Goal: Communication & Community: Answer question/provide support

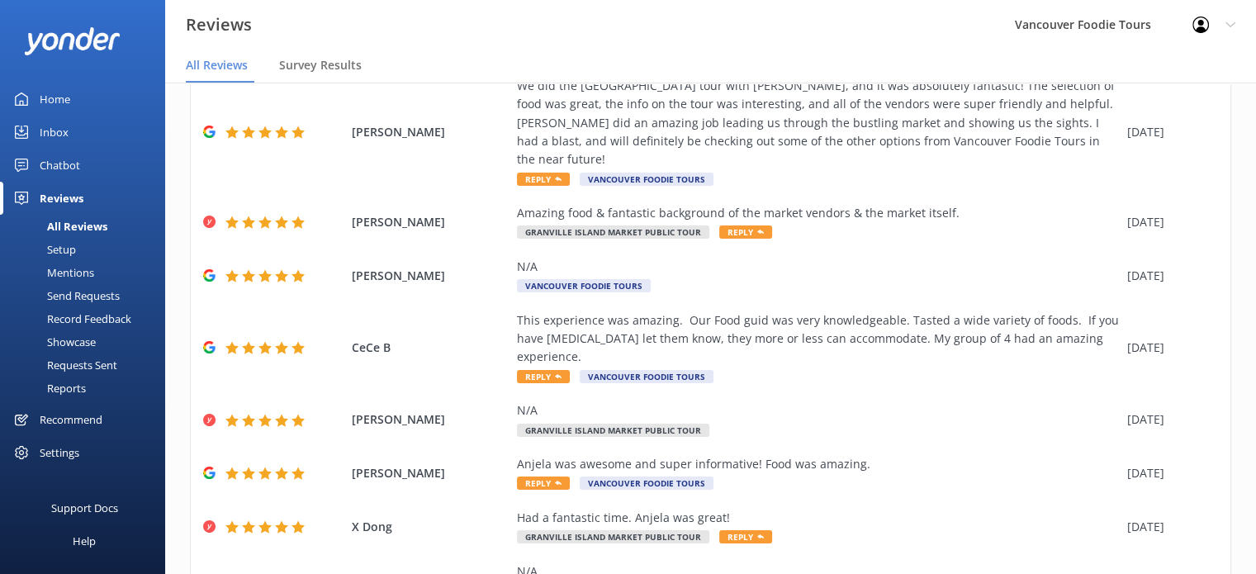
scroll to position [347, 0]
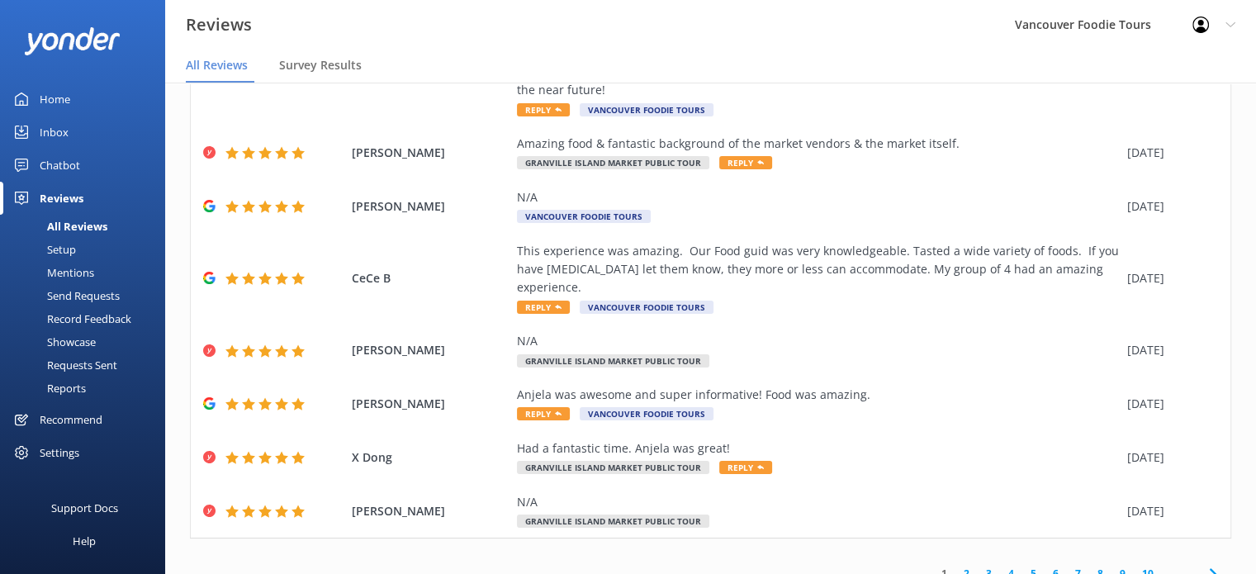
click at [955, 566] on link "2" at bounding box center [966, 574] width 22 height 16
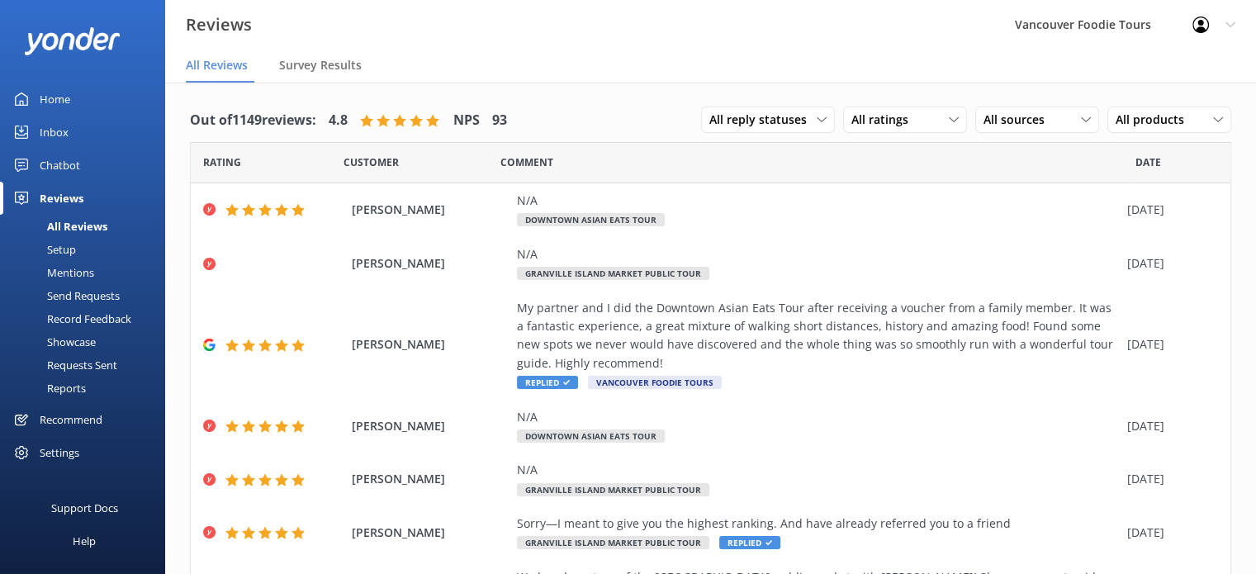
drag, startPoint x: 1242, startPoint y: 178, endPoint x: 1244, endPoint y: 403, distance: 225.5
click at [1244, 403] on div "Out of 1149 reviews: 4.8 NPS 93 All reply statuses All reply statuses Needs a r…" at bounding box center [710, 345] width 1091 height 524
click at [864, 62] on nav "All Reviews Survey Results" at bounding box center [710, 66] width 1091 height 33
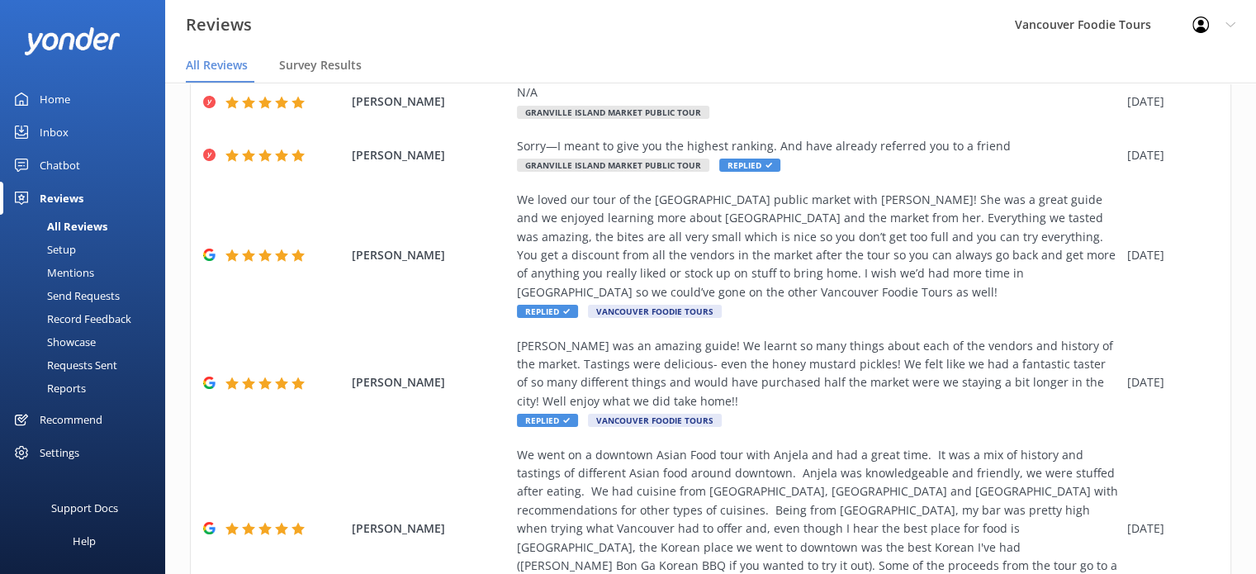
scroll to position [513, 0]
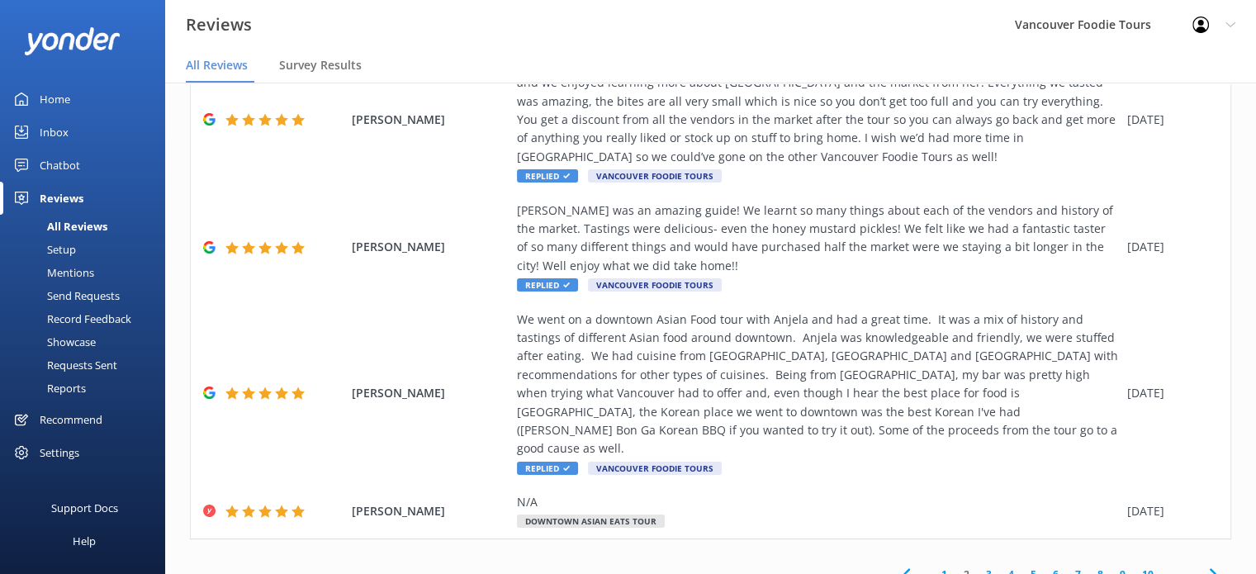
click at [935, 566] on link "1" at bounding box center [944, 574] width 22 height 16
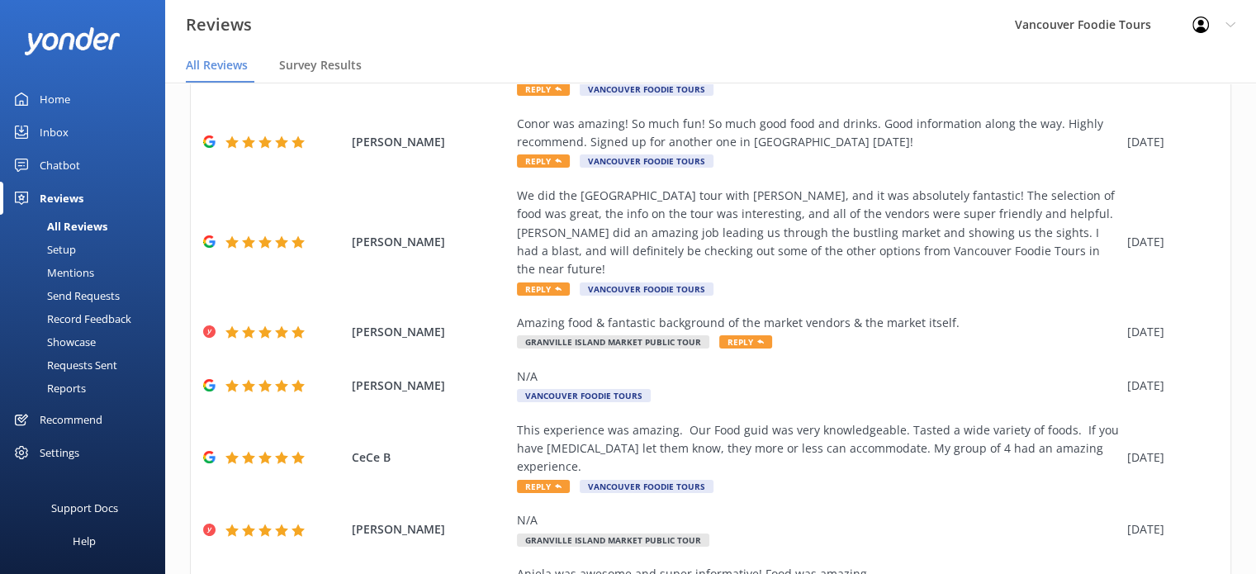
scroll to position [347, 0]
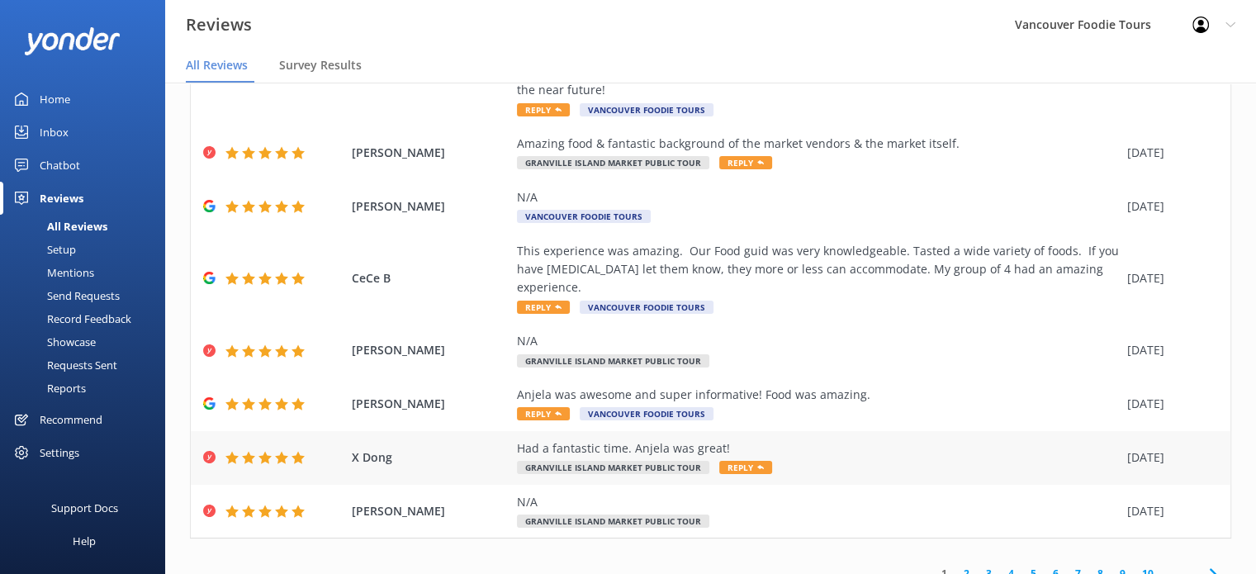
click at [819, 439] on div "Had a fantastic time. Anjela was great!" at bounding box center [818, 448] width 602 height 18
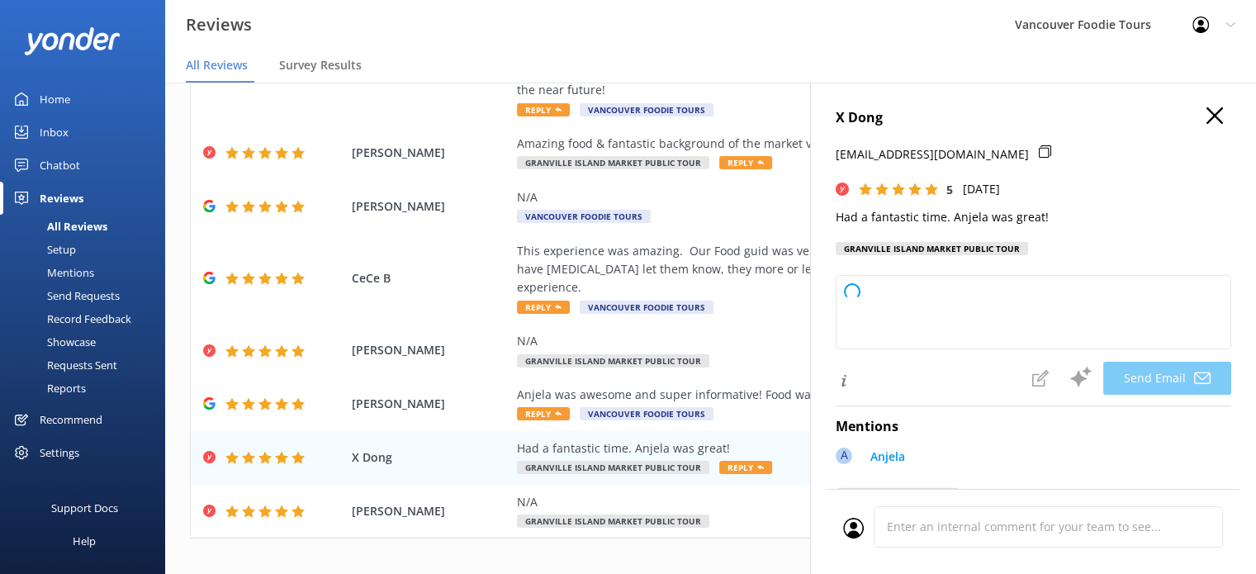
type textarea "Thank you so much, X! We're thrilled you had a fantastic time and that [PERSON_…"
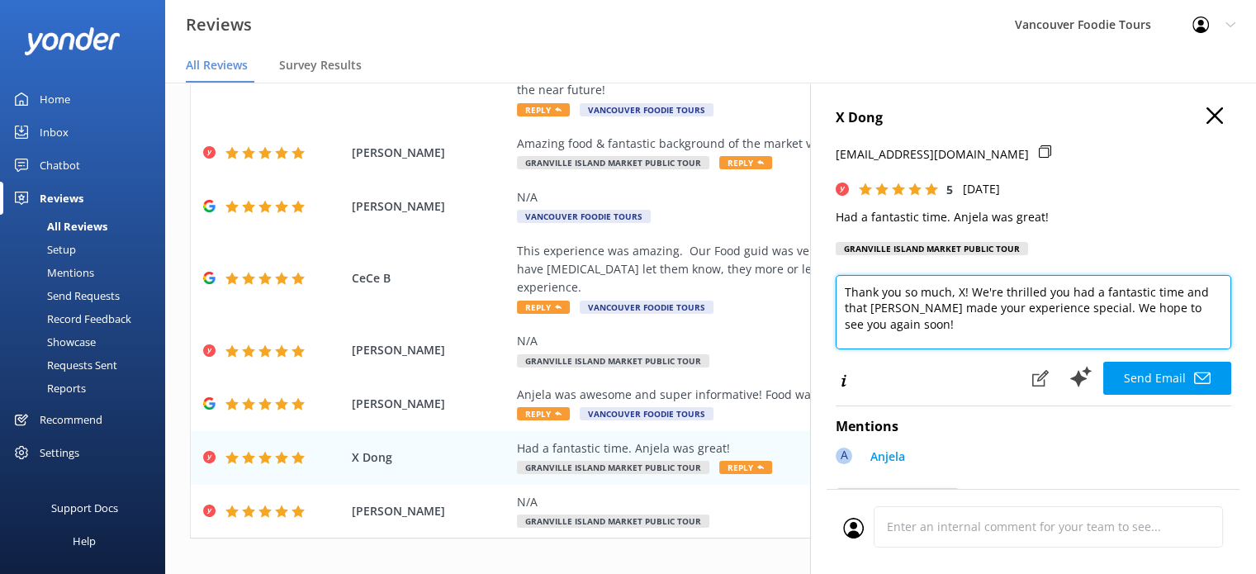
click at [960, 316] on textarea "Thank you so much, X! We're thrilled you had a fantastic time and that [PERSON_…" at bounding box center [1034, 312] width 396 height 74
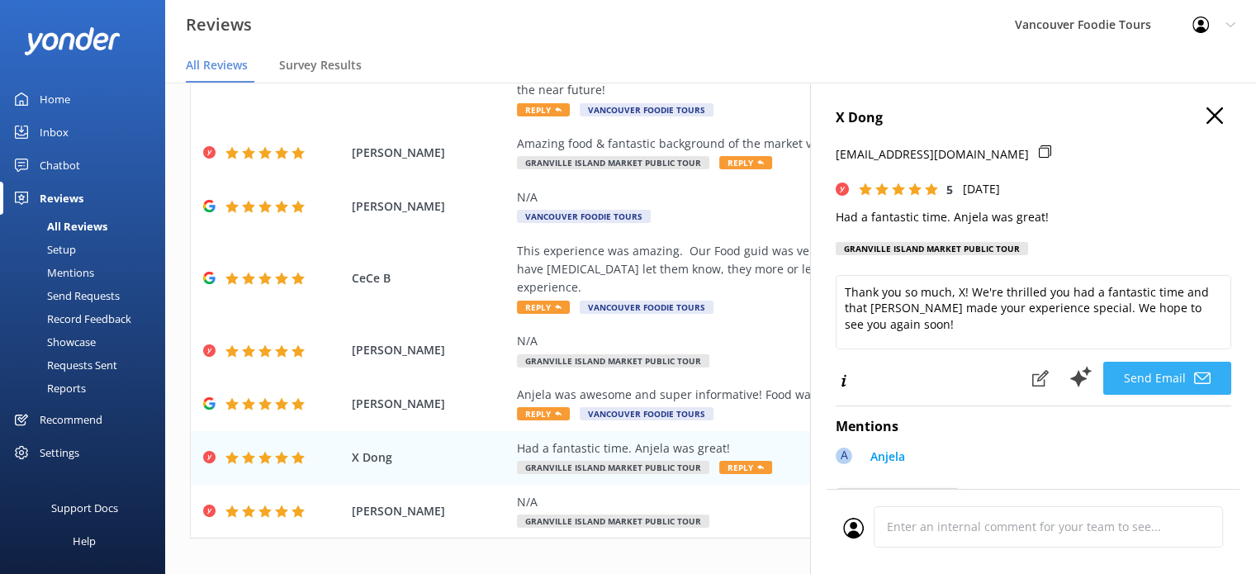
click at [1137, 395] on button "Send Email" at bounding box center [1167, 378] width 128 height 33
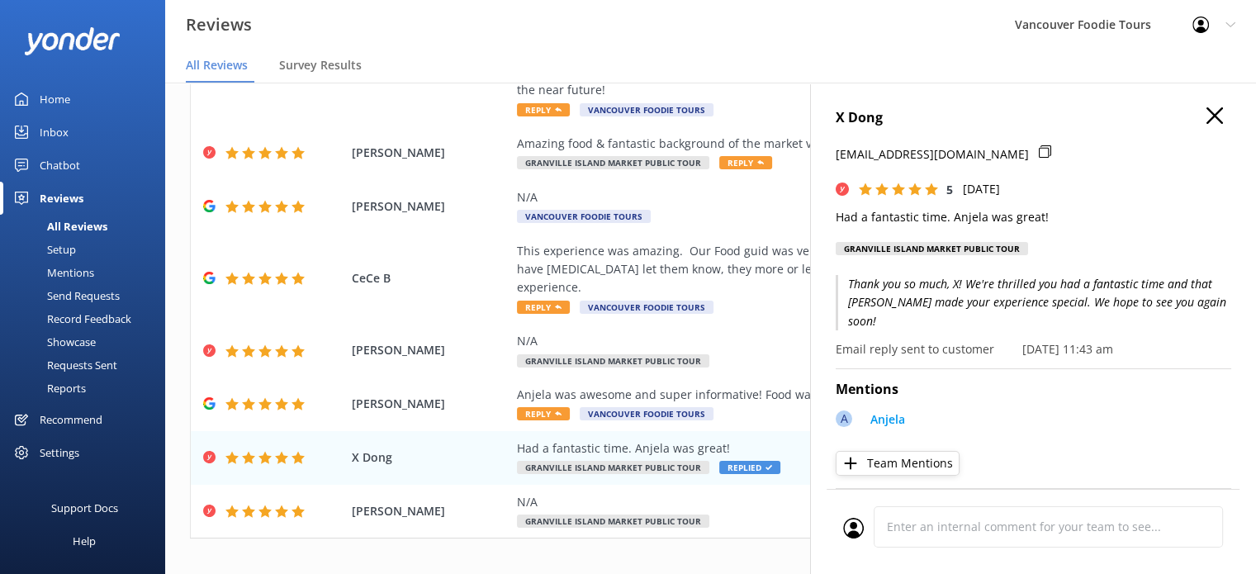
click at [1207, 113] on icon at bounding box center [1214, 115] width 17 height 17
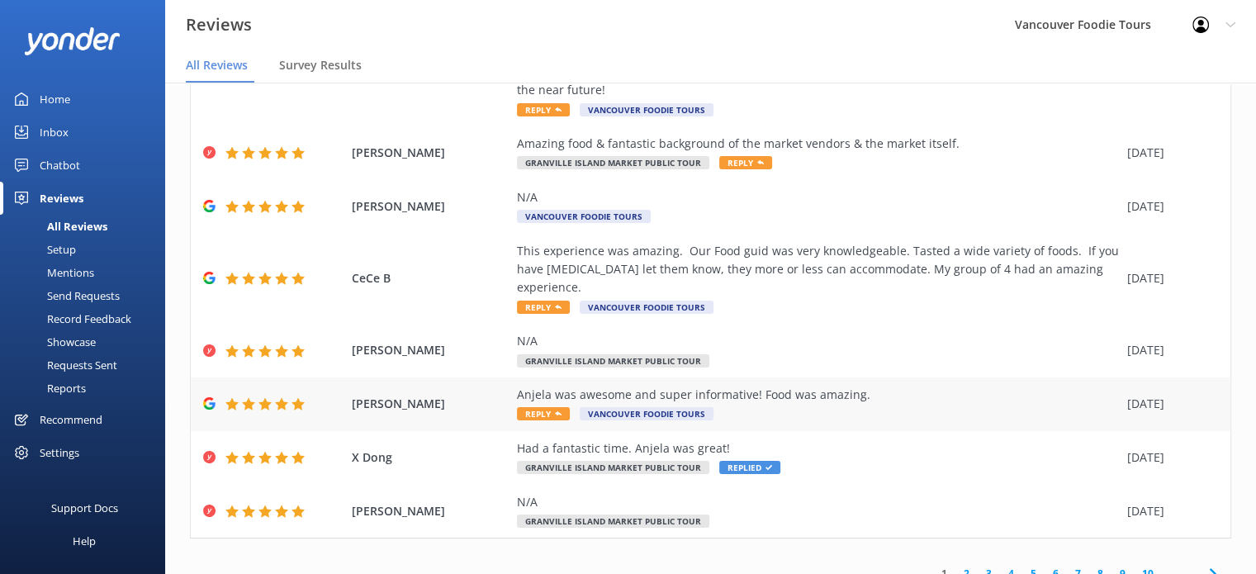
click at [848, 386] on div "Anjela was awesome and super informative! Food was amazing." at bounding box center [818, 395] width 602 height 18
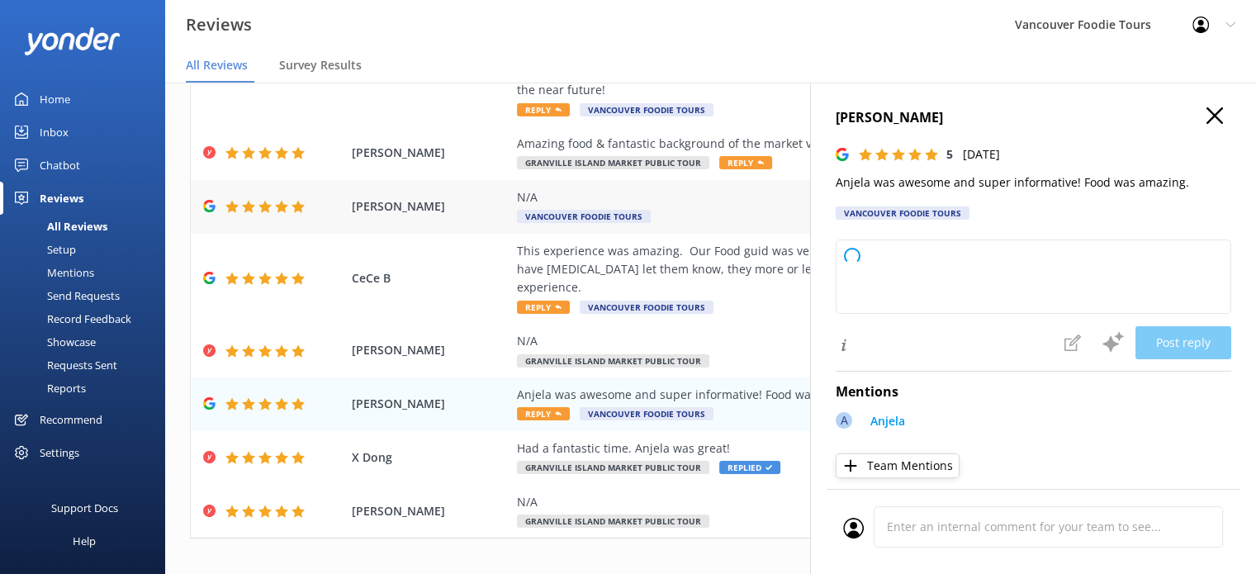
type textarea "Thank you so much for your wonderful feedback! We're thrilled to hear you enjoy…"
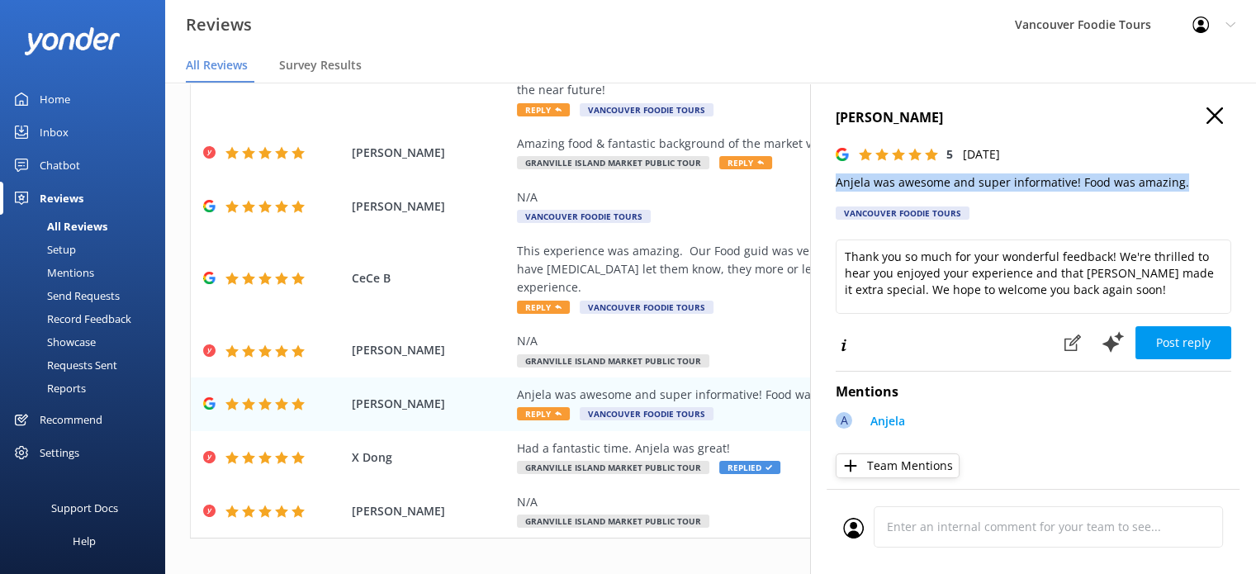
scroll to position [0, 12]
drag, startPoint x: 832, startPoint y: 187, endPoint x: 908, endPoint y: 174, distance: 76.3
click at [908, 174] on div "[PERSON_NAME] 5 [DATE] Anjela was awesome and super informative! Food was amazi…" at bounding box center [1033, 370] width 446 height 574
click at [908, 174] on p "Anjela was awesome and super informative! Food was amazing." at bounding box center [1034, 182] width 396 height 18
drag, startPoint x: 854, startPoint y: 182, endPoint x: 818, endPoint y: 183, distance: 35.5
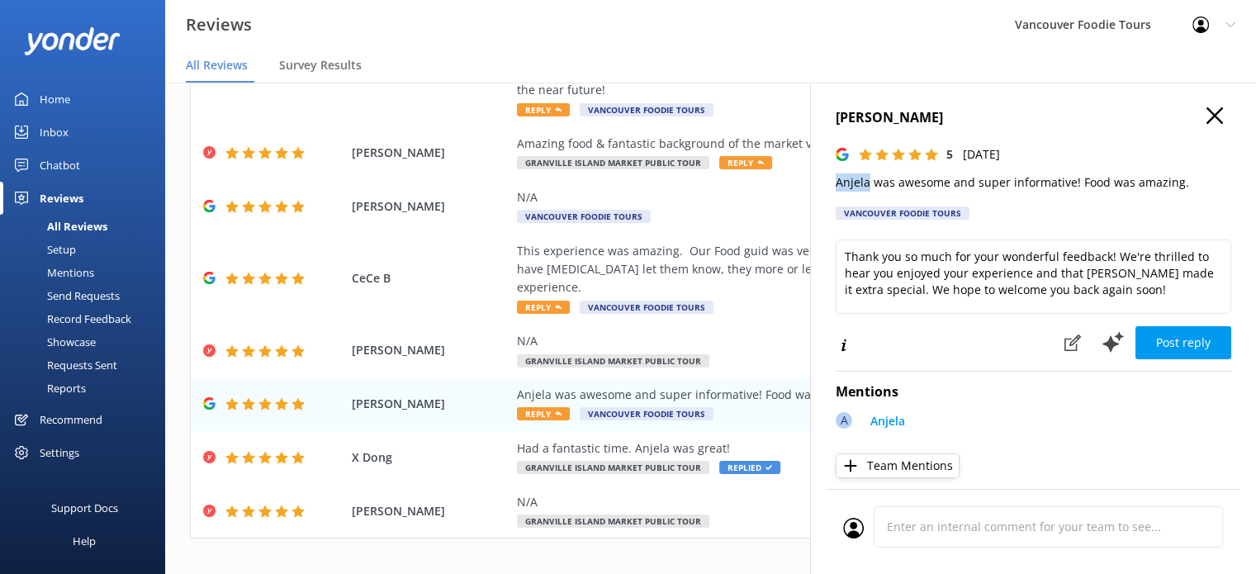
click at [818, 183] on div "[PERSON_NAME] 5 [DATE] Anjela was awesome and super informative! Food was amazi…" at bounding box center [1033, 370] width 446 height 574
click at [1206, 110] on icon at bounding box center [1214, 115] width 17 height 17
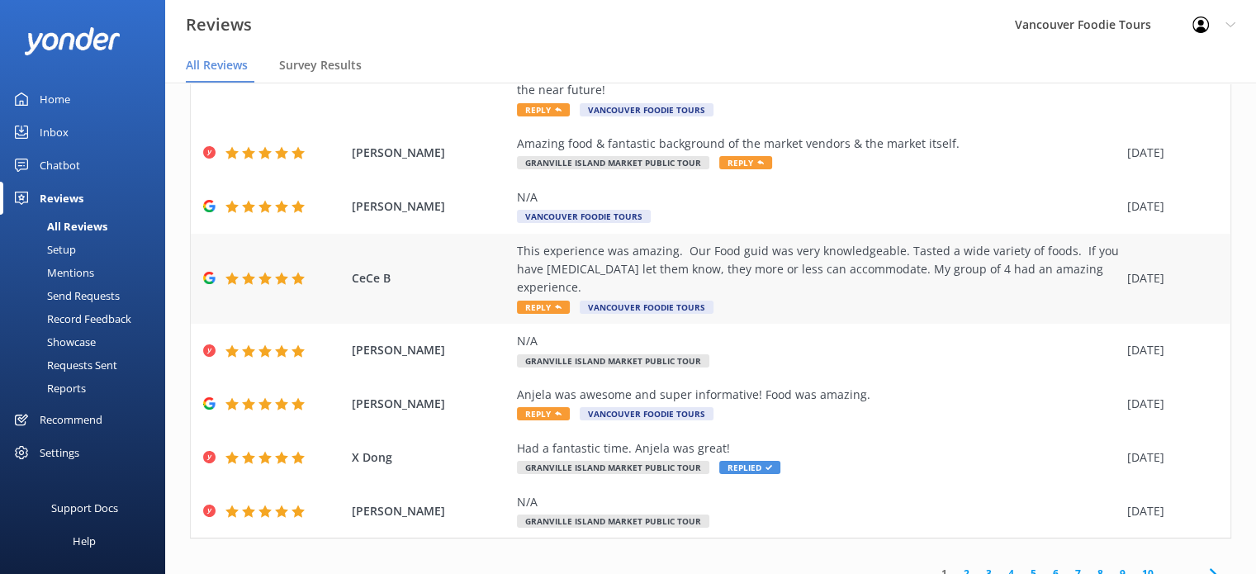
click at [813, 263] on div "This experience was amazing. Our Food guid was very knowledgeable. Tasted a wid…" at bounding box center [818, 269] width 602 height 55
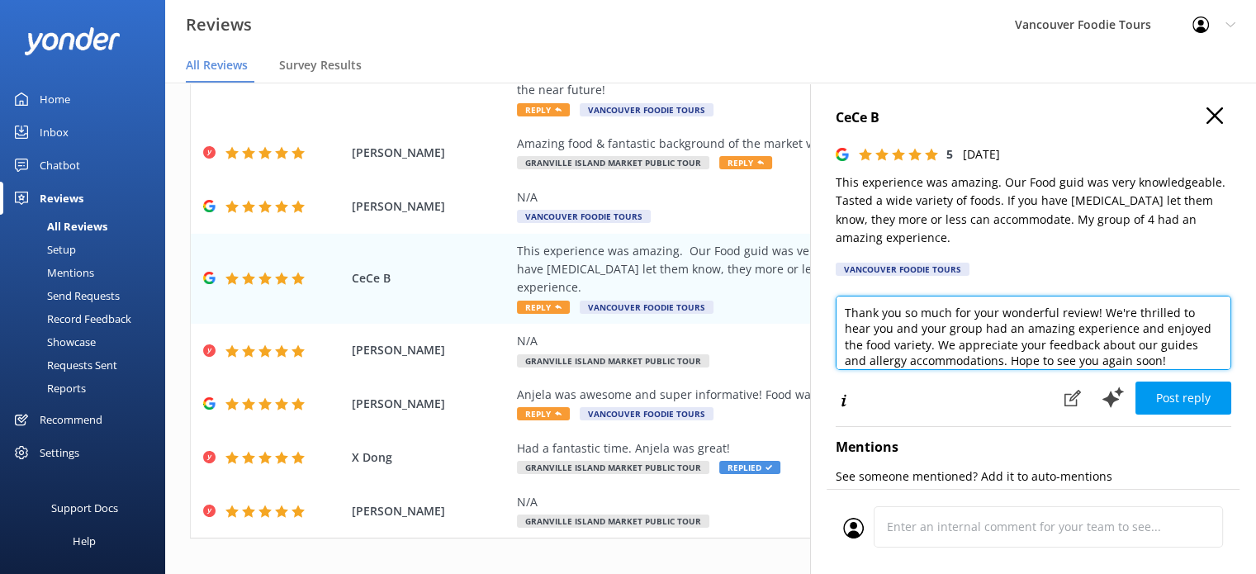
click at [932, 320] on textarea "Thank you so much for your wonderful review! We're thrilled to hear you and you…" at bounding box center [1034, 333] width 396 height 74
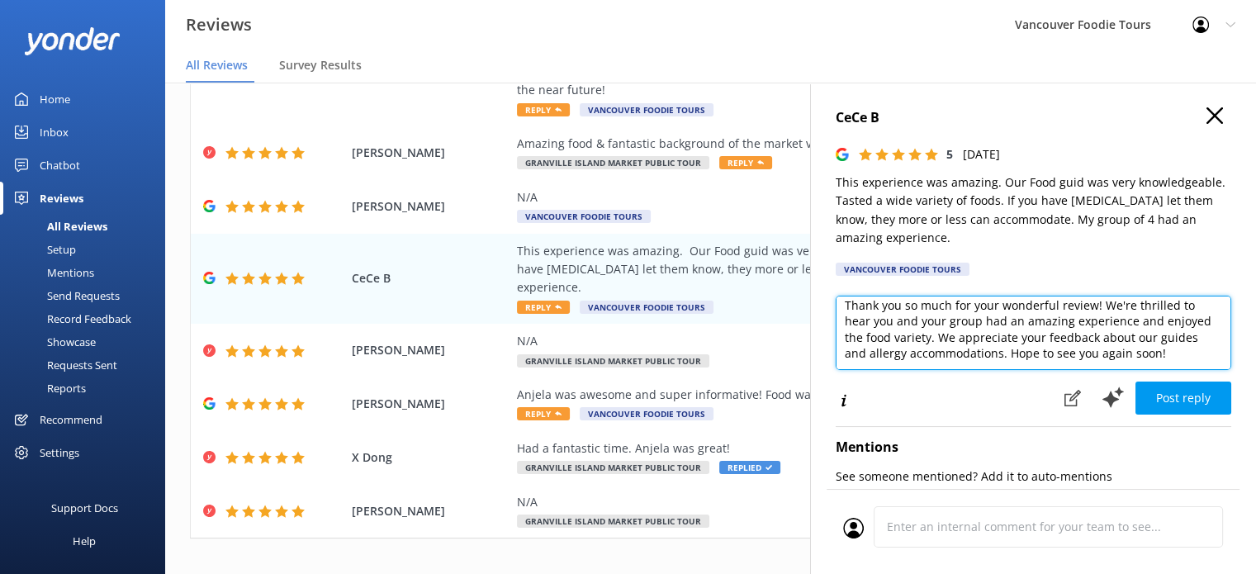
scroll to position [0, 0]
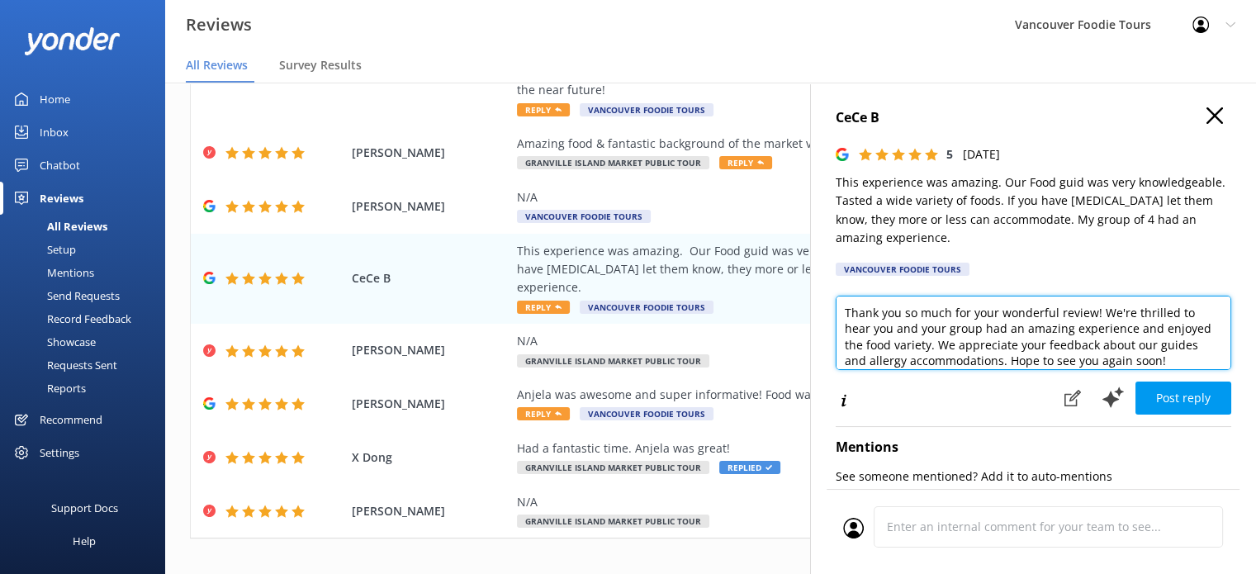
click at [1092, 314] on textarea "Thank you so much for your wonderful review! We're thrilled to hear you and you…" at bounding box center [1034, 333] width 396 height 74
type textarea "Thank you so much for your wonderful review, CeCe! We're thrilled to hear you a…"
click at [1138, 327] on textarea "Thank you so much for your wonderful review, CeCe! We're thrilled to hear you a…" at bounding box center [1034, 333] width 396 height 74
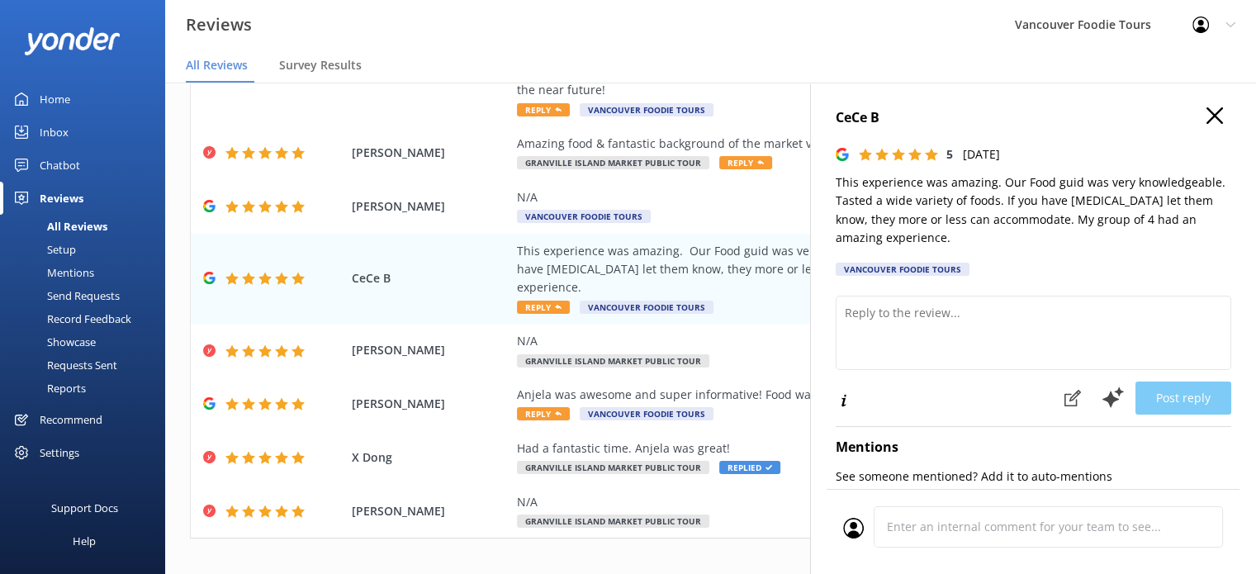
click at [1207, 113] on icon at bounding box center [1214, 115] width 17 height 17
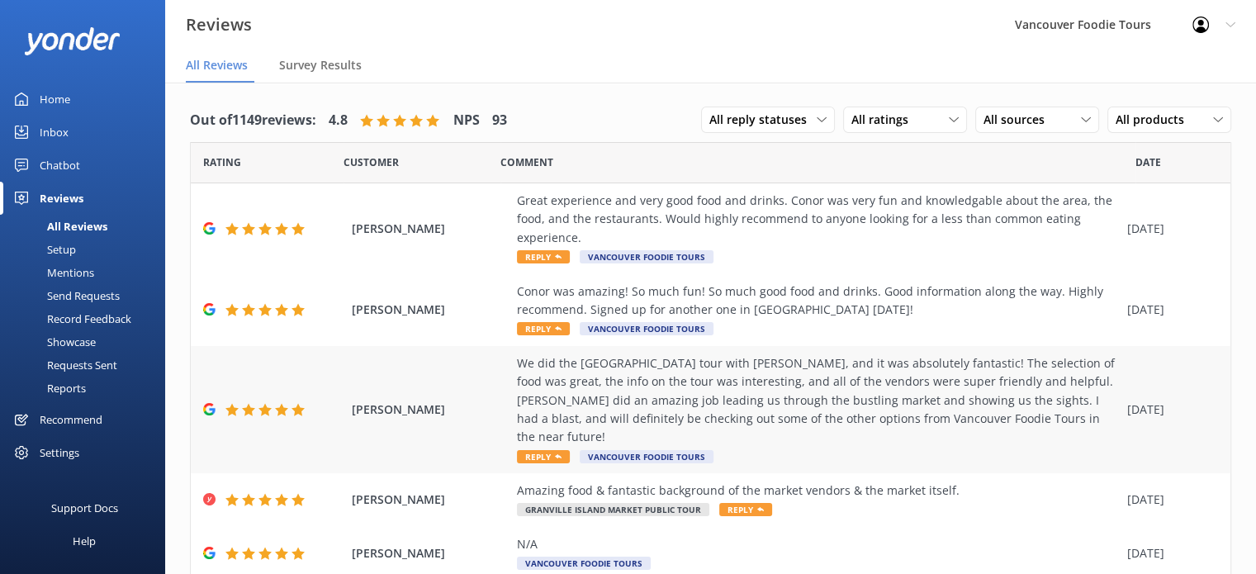
click at [750, 408] on div "We did the [GEOGRAPHIC_DATA] tour with [PERSON_NAME], and it was absolutely fan…" at bounding box center [818, 400] width 602 height 92
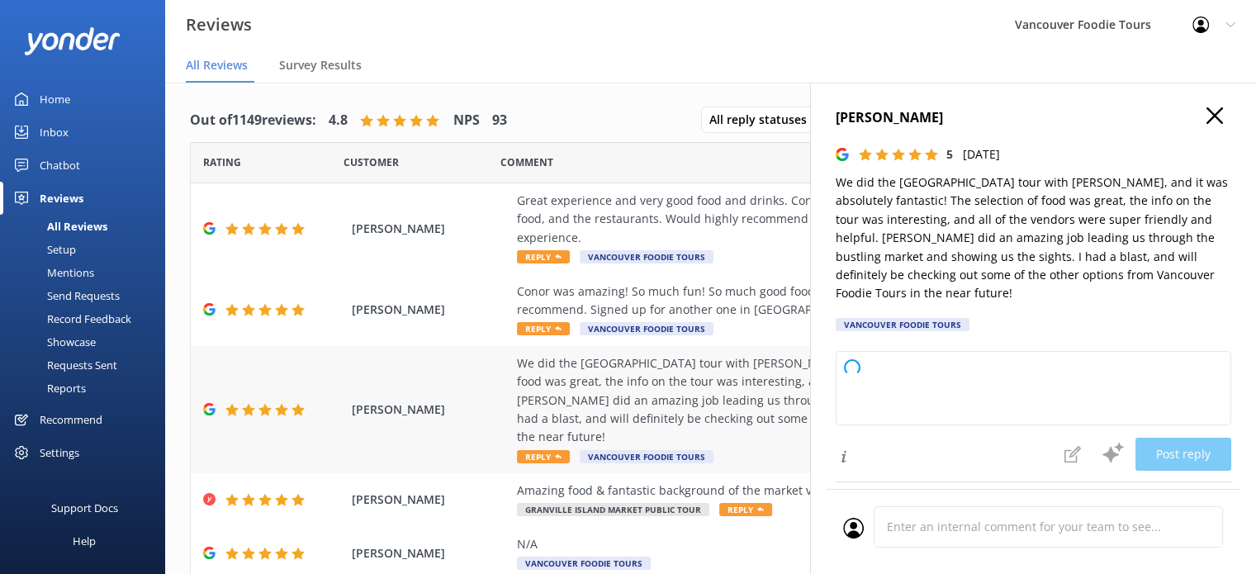
type textarea "Thank you so much for your wonderful review! We're thrilled to hear you had a f…"
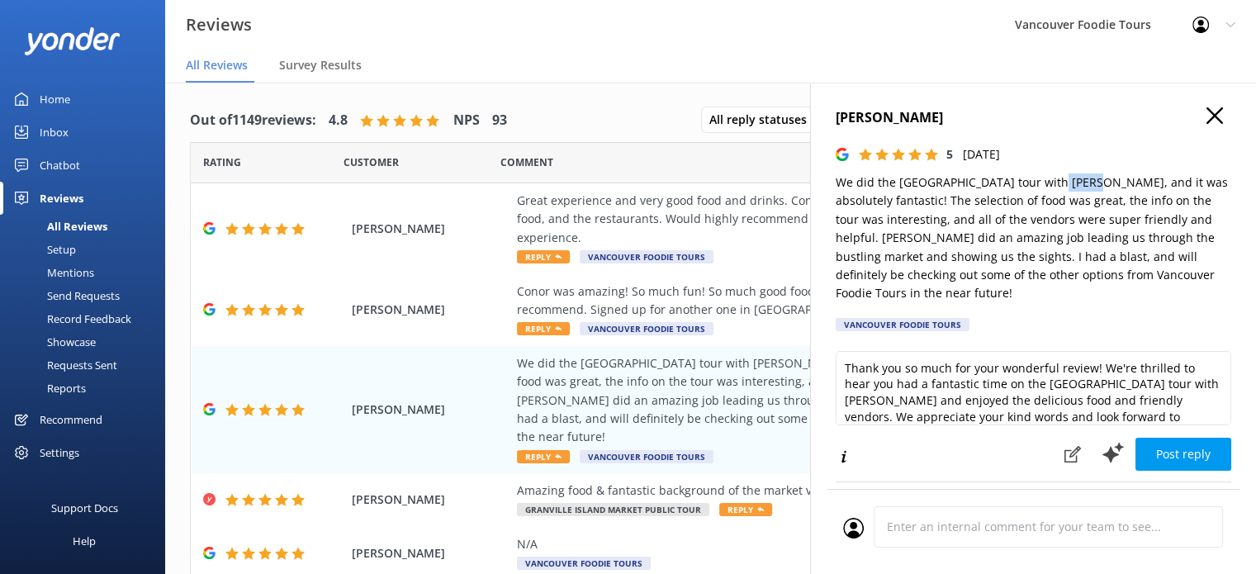
drag, startPoint x: 1033, startPoint y: 180, endPoint x: 1065, endPoint y: 180, distance: 32.2
click at [1065, 180] on p "We did the [GEOGRAPHIC_DATA] tour with [PERSON_NAME], and it was absolutely fan…" at bounding box center [1034, 238] width 396 height 130
click at [1206, 119] on use at bounding box center [1214, 115] width 17 height 17
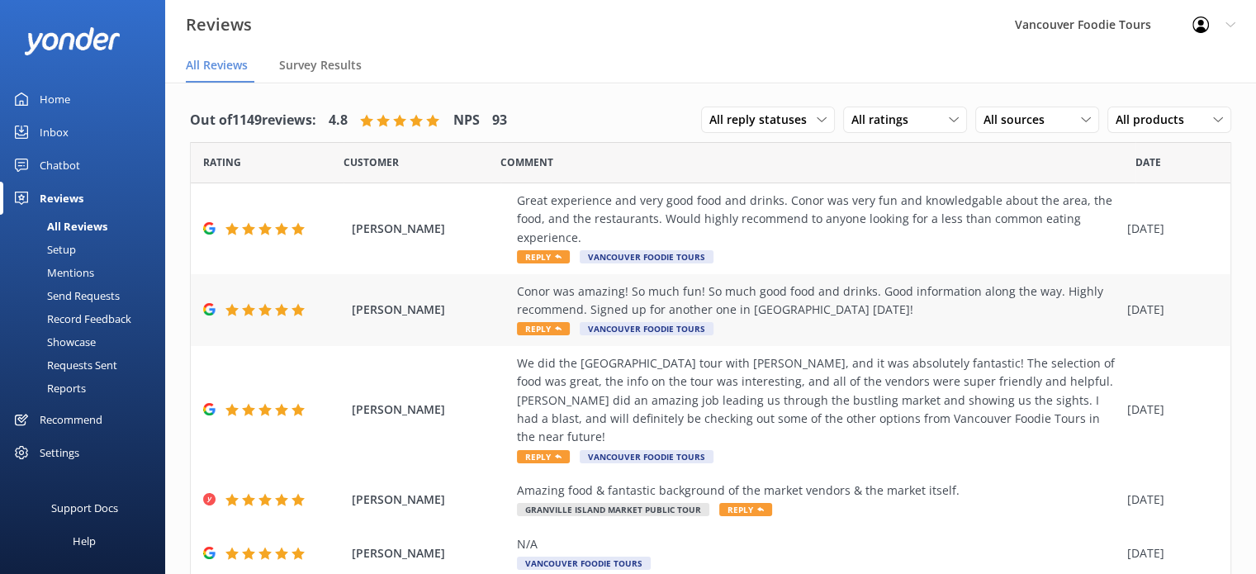
click at [905, 314] on div "Conor was amazing! So much fun! So much good food and drinks. Good information …" at bounding box center [818, 300] width 602 height 37
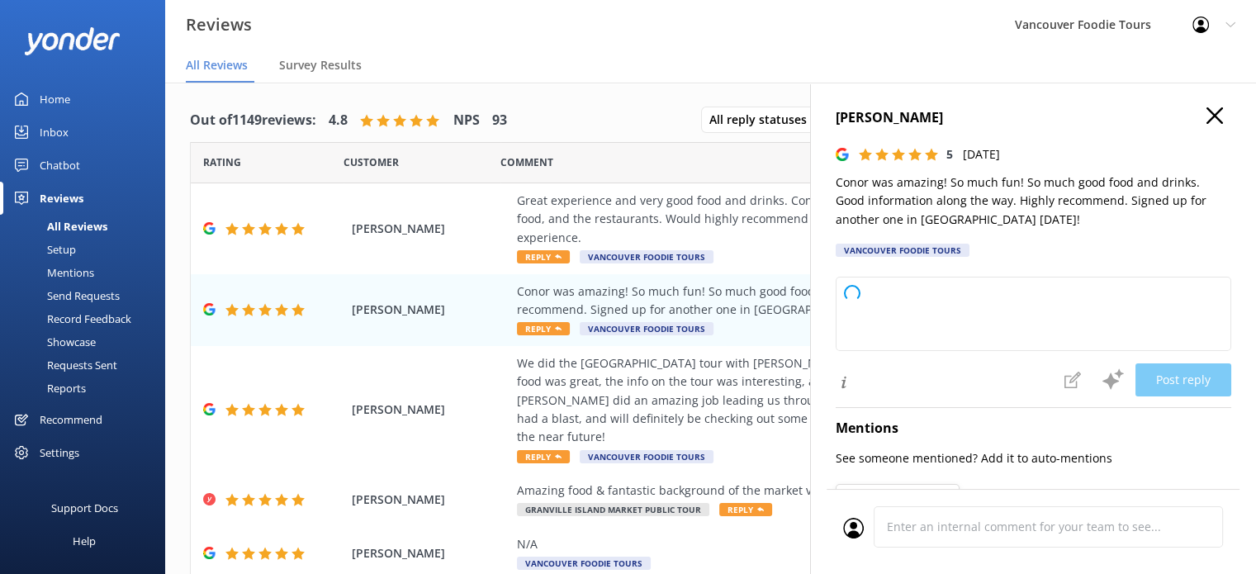
type textarea "Thank you so much for your wonderful review! We're thrilled to hear you had a g…"
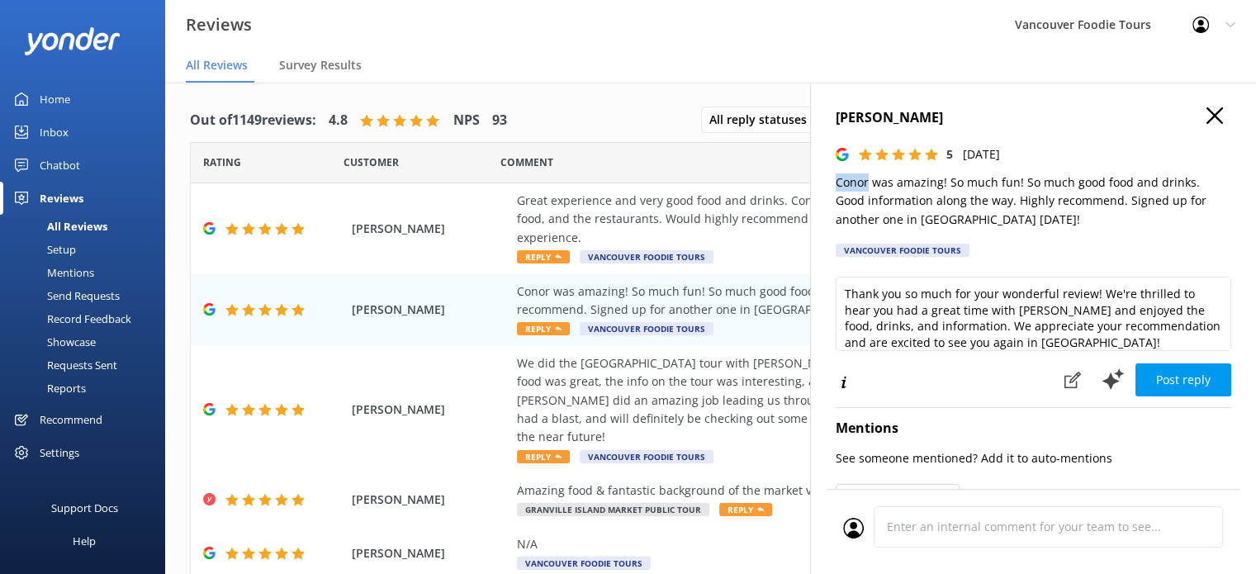
drag, startPoint x: 832, startPoint y: 183, endPoint x: 866, endPoint y: 180, distance: 34.0
click at [866, 180] on div "[PERSON_NAME] 5 [DATE] Conor was amazing! So much fun! So much good food and dr…" at bounding box center [1033, 370] width 446 height 574
click at [1206, 117] on icon at bounding box center [1214, 115] width 17 height 17
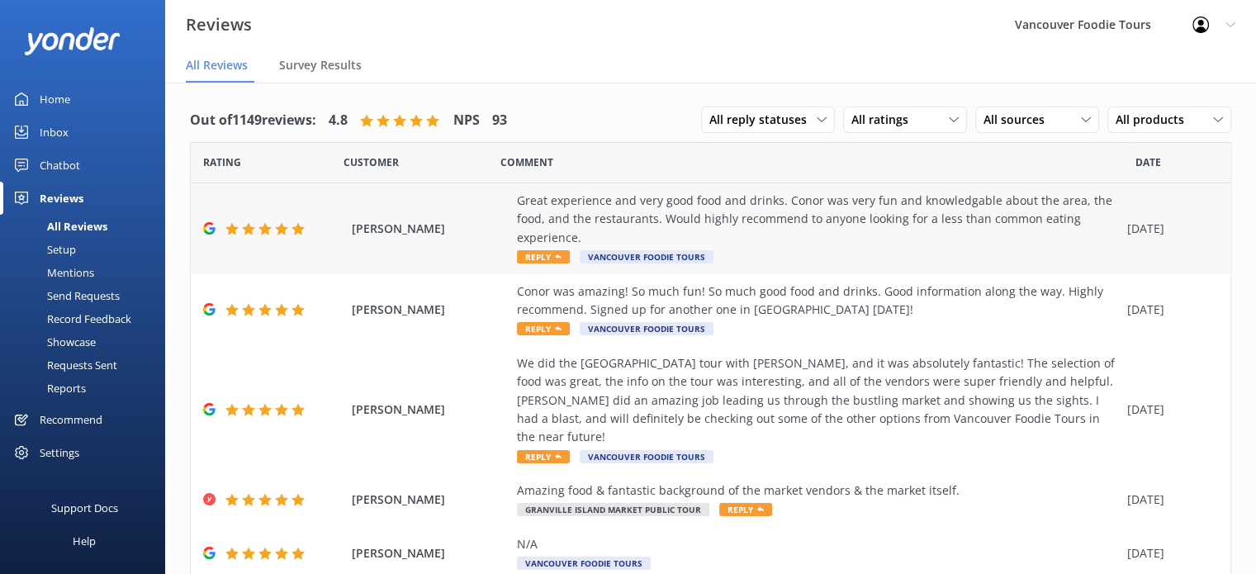
click at [796, 216] on div "Great experience and very good food and drinks. Conor was very fun and knowledg…" at bounding box center [818, 219] width 602 height 55
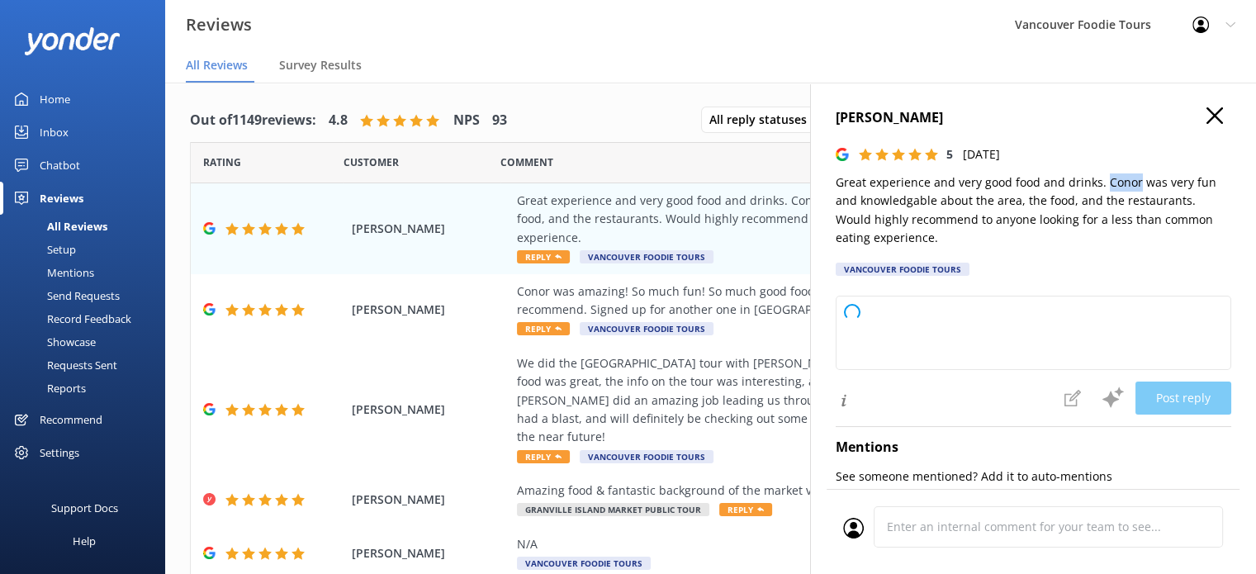
drag, startPoint x: 1103, startPoint y: 185, endPoint x: 1135, endPoint y: 179, distance: 31.9
click at [1135, 179] on p "Great experience and very good food and drinks. Conor was very fun and knowledg…" at bounding box center [1034, 210] width 396 height 74
type textarea "Thank you so much for your wonderful review! We're thrilled to hear you enjoyed…"
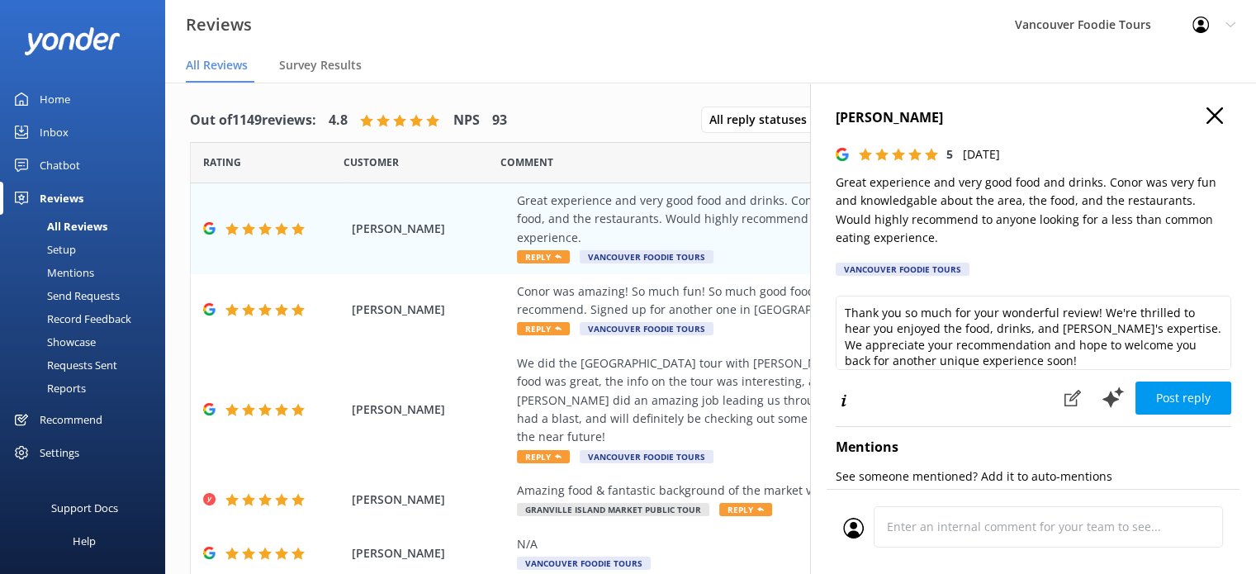
click at [1211, 111] on h4 "[PERSON_NAME]" at bounding box center [1034, 117] width 396 height 21
click at [1206, 112] on icon at bounding box center [1214, 115] width 17 height 17
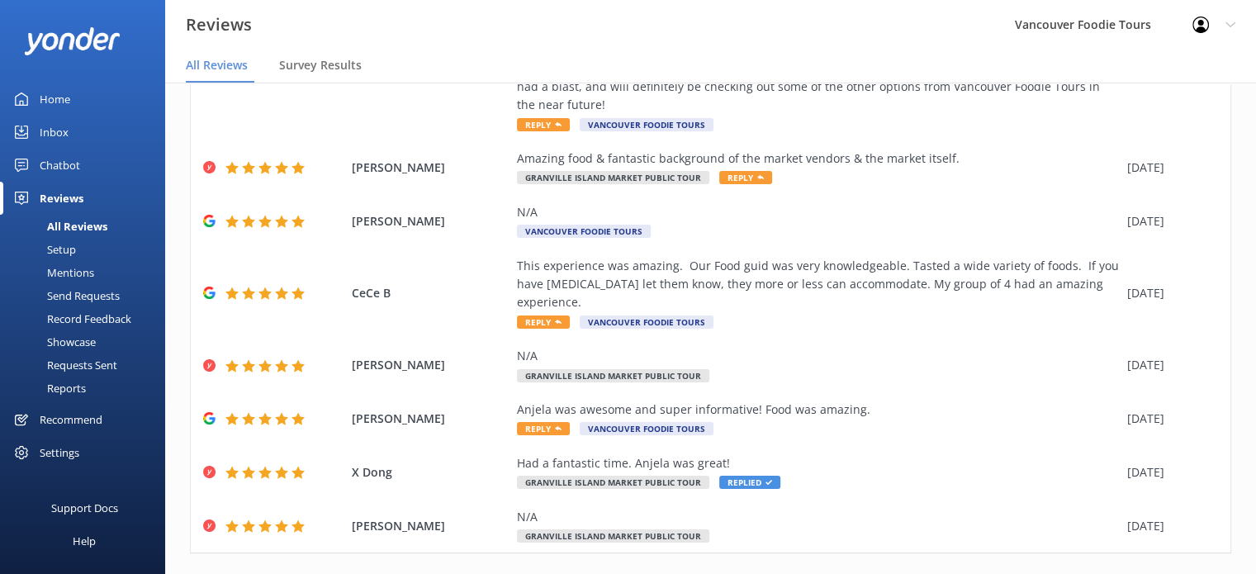
scroll to position [347, 0]
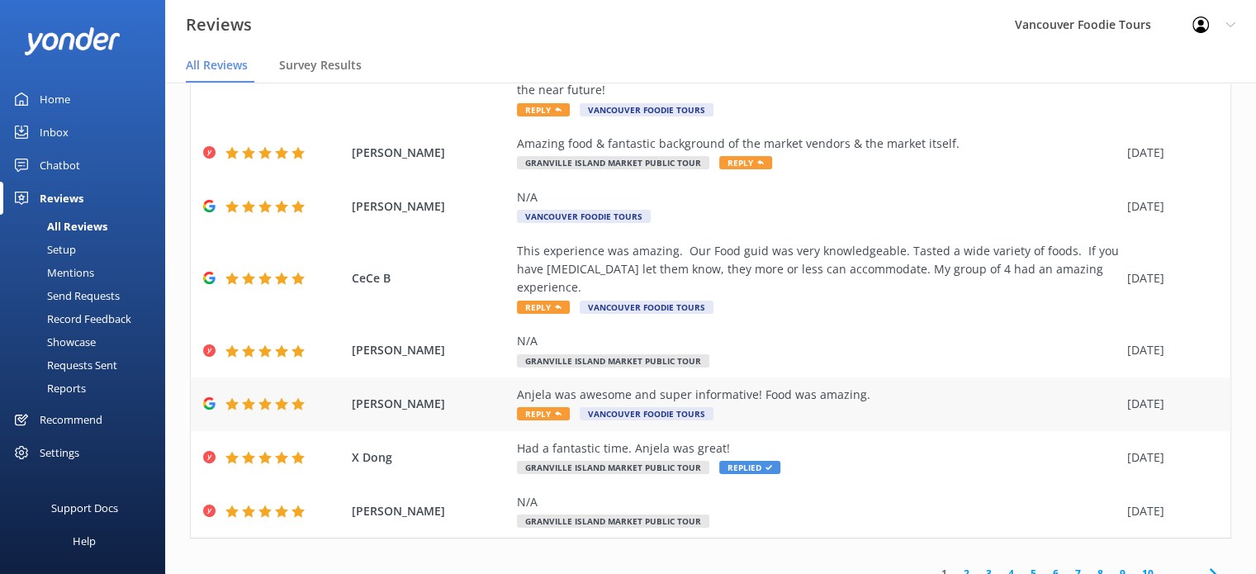
click at [808, 389] on div "Anjela was awesome and super informative! Food was amazing. Reply Vancouver Foo…" at bounding box center [818, 404] width 602 height 37
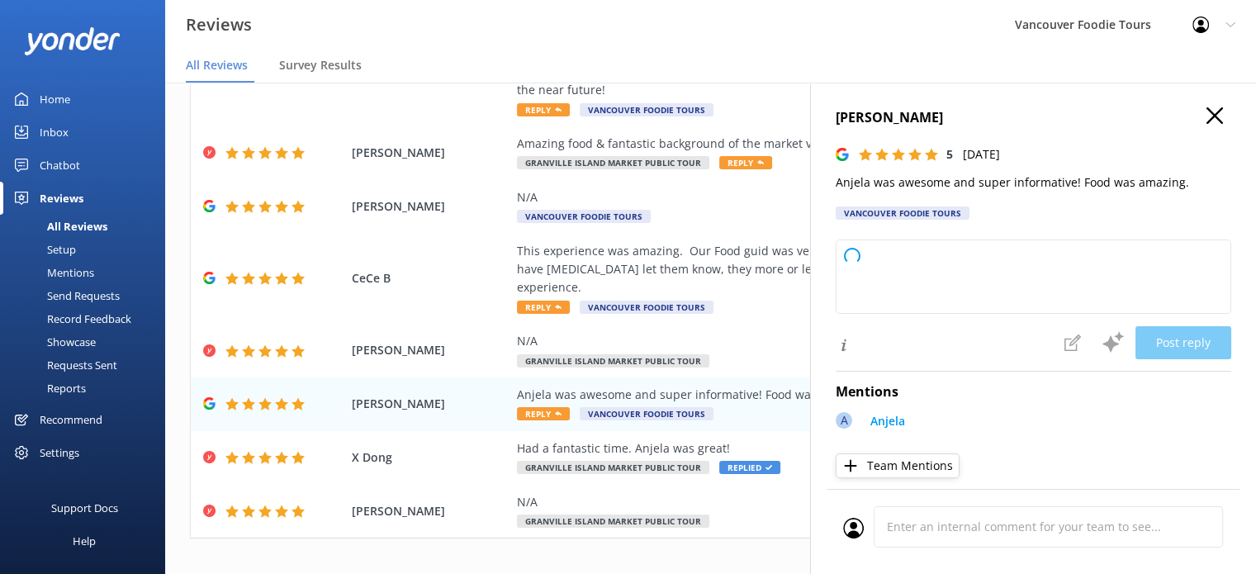
type textarea "Thank you so much for your kind words! We're thrilled to hear you enjoyed your …"
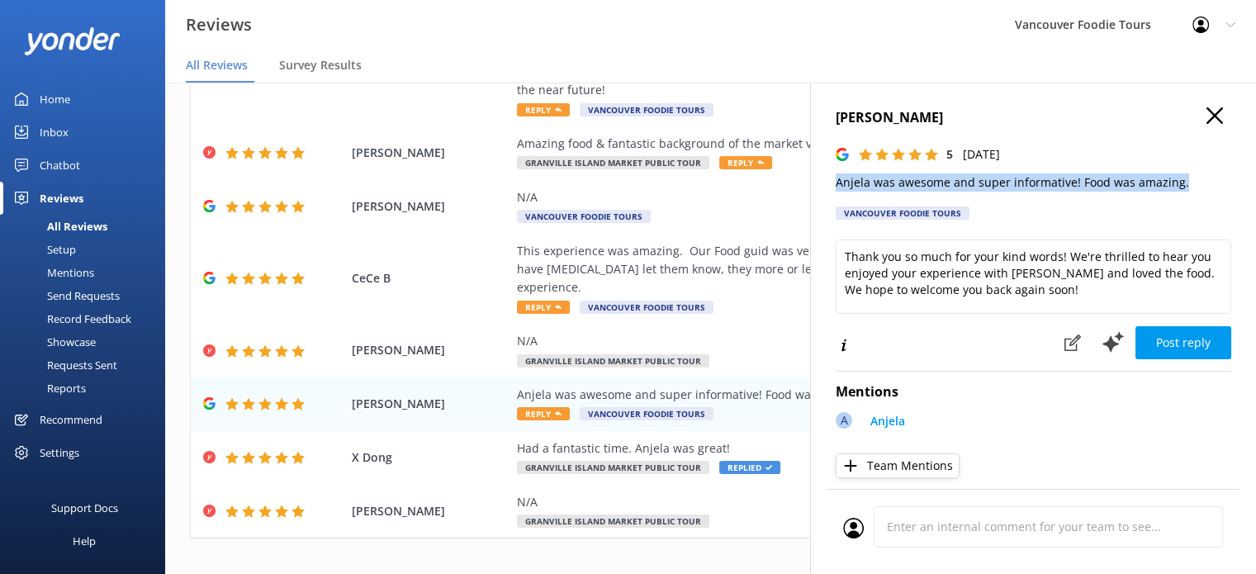
drag, startPoint x: 1187, startPoint y: 185, endPoint x: 832, endPoint y: 178, distance: 355.2
click at [832, 178] on div "[PERSON_NAME] 5 [DATE] Anjela was awesome and super informative! Food was amazi…" at bounding box center [1033, 370] width 446 height 574
copy p "Anjela was awesome and super informative! Food was amazing."
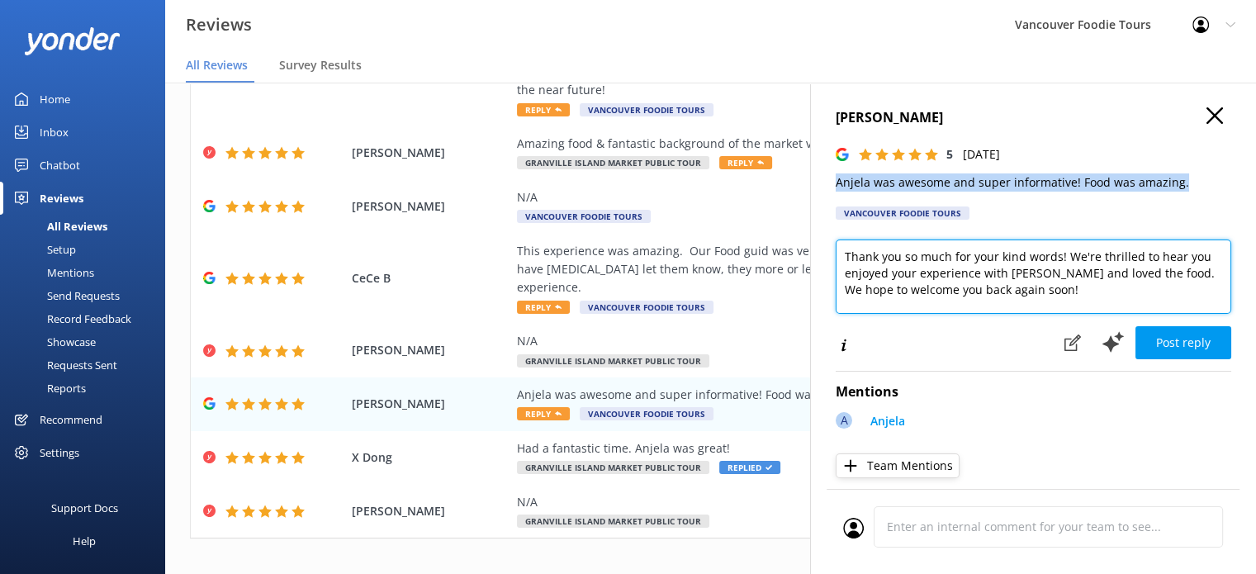
click at [913, 275] on textarea "Thank you so much for your kind words! We're thrilled to hear you enjoyed your …" at bounding box center [1034, 276] width 396 height 74
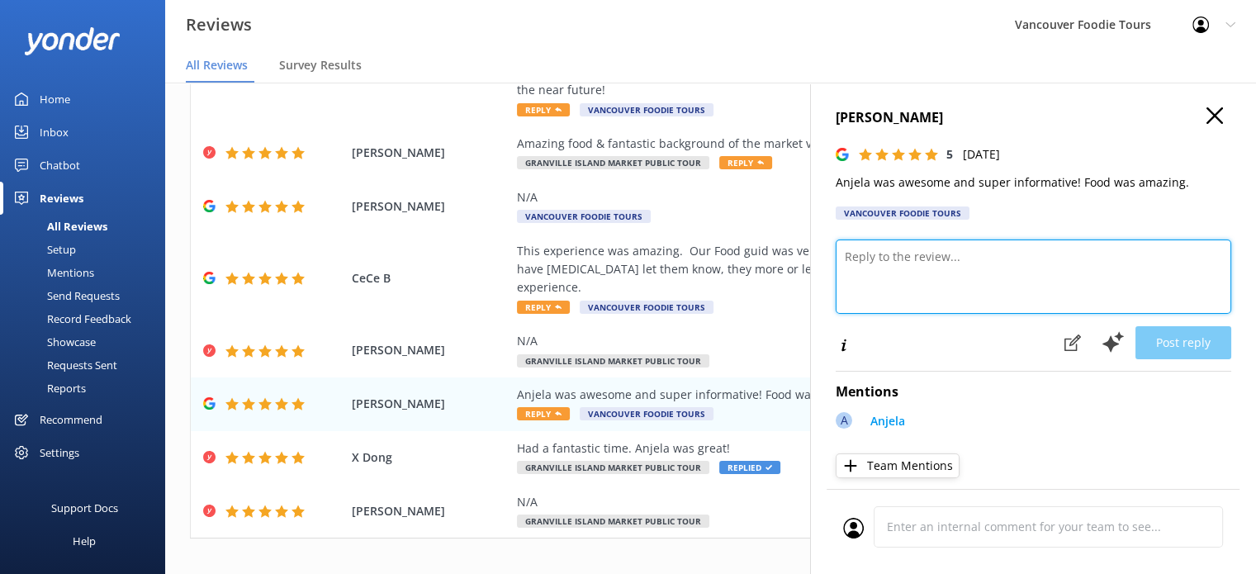
paste textarea "Hi [PERSON_NAME], thank you for your great review! We’re so happy to hear you e…"
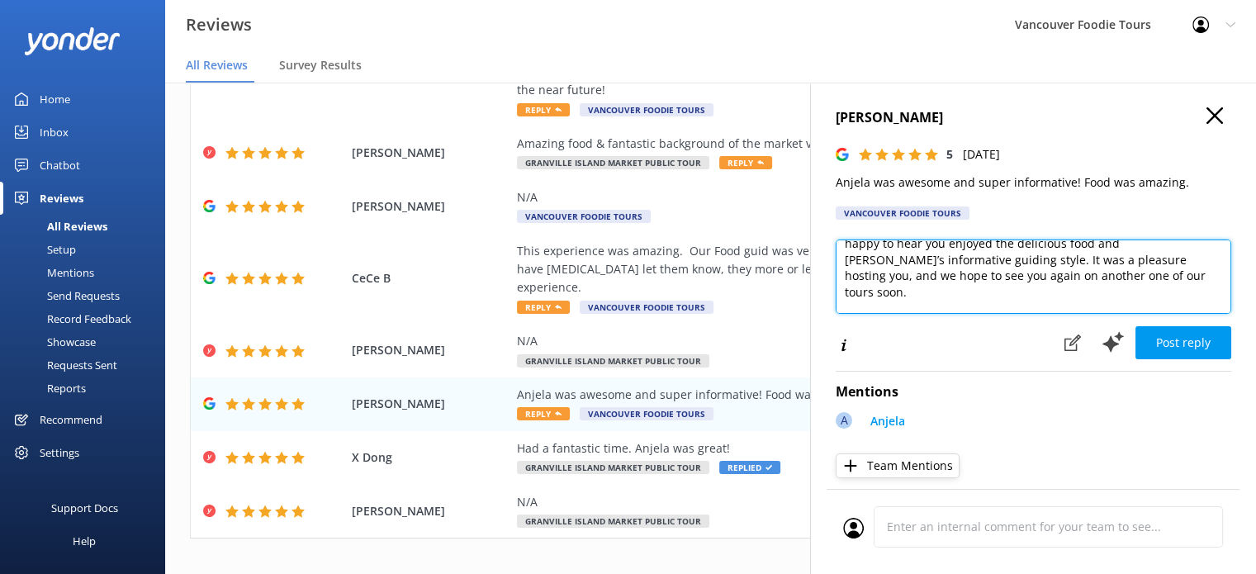
scroll to position [40, 0]
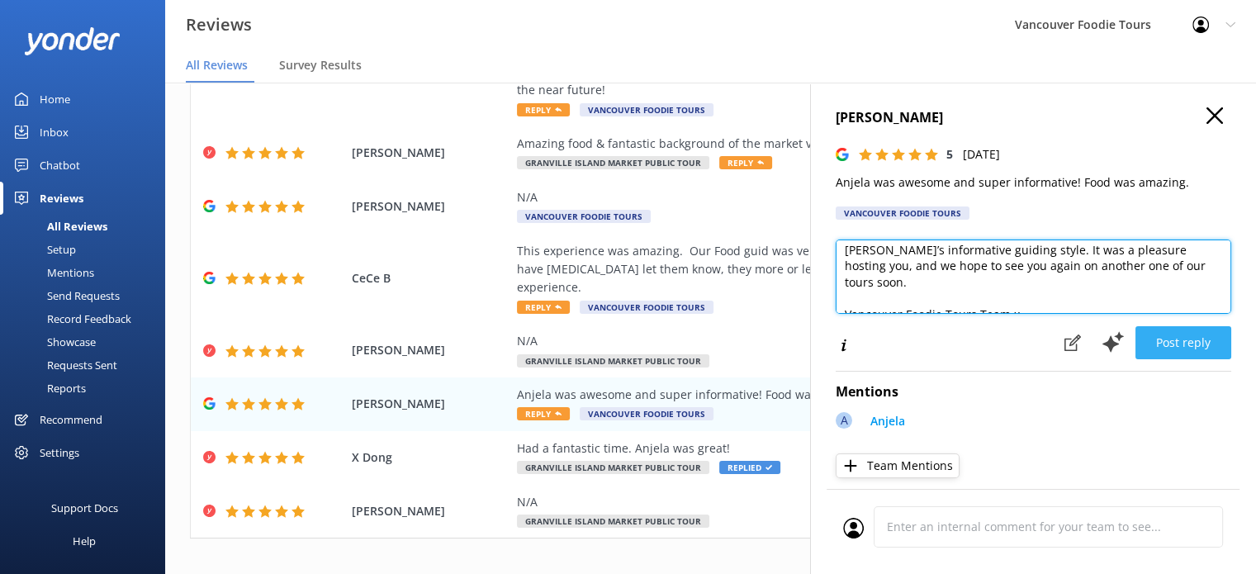
type textarea "Hi [PERSON_NAME], thank you for your great review! We’re so happy to hear you e…"
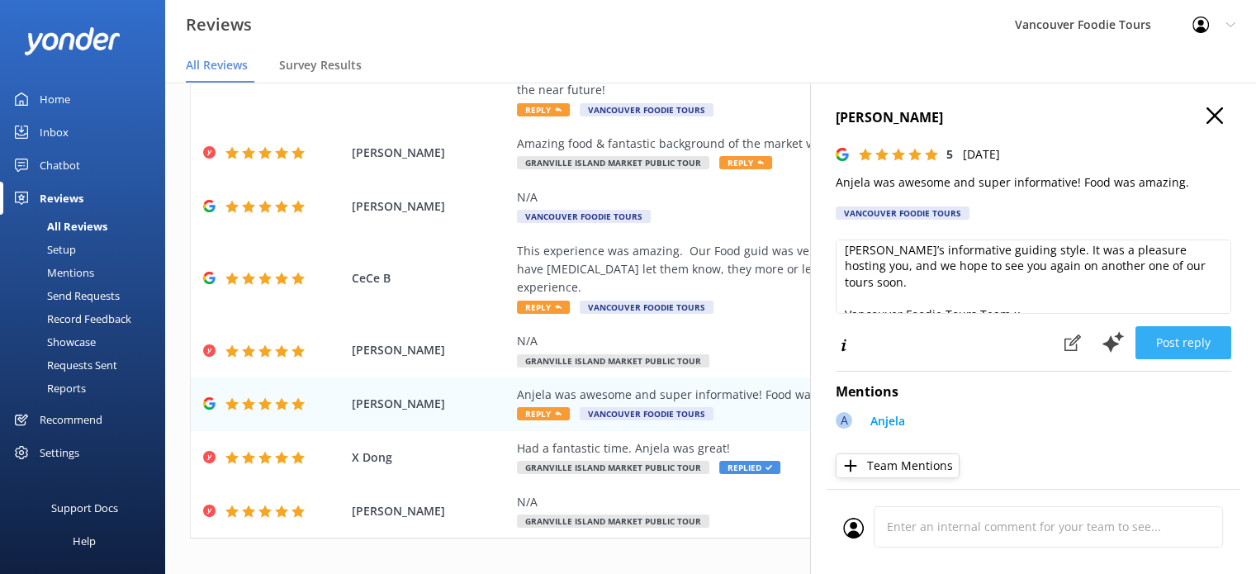
click at [1189, 338] on button "Post reply" at bounding box center [1183, 342] width 96 height 33
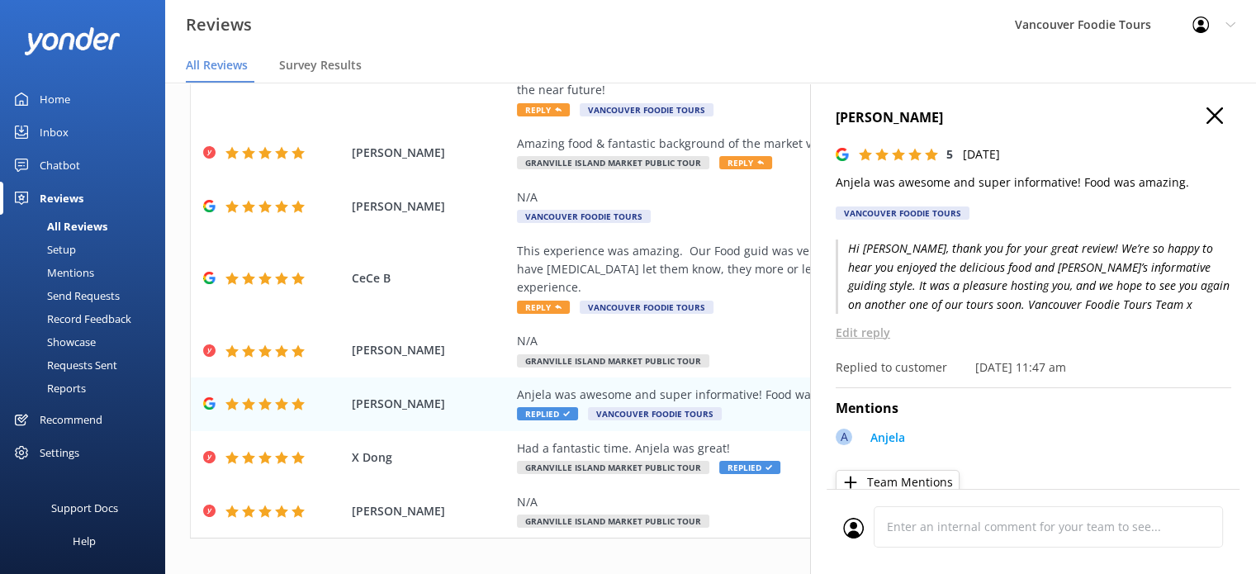
click at [1206, 116] on use at bounding box center [1214, 115] width 17 height 17
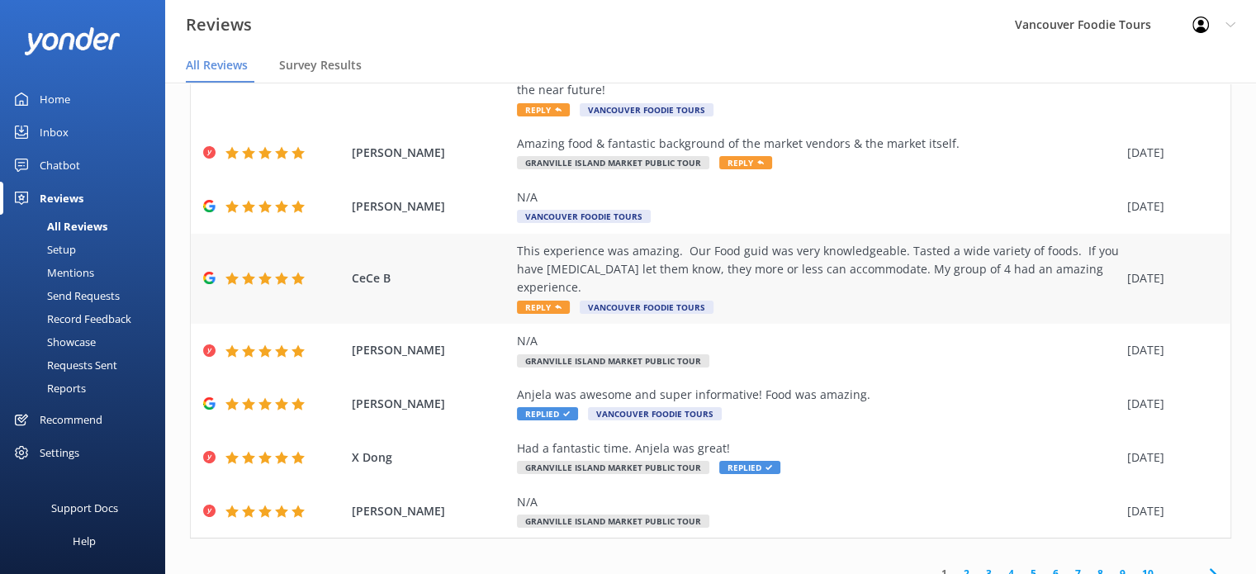
click at [892, 275] on div "This experience was amazing. Our Food guid was very knowledgeable. Tasted a wid…" at bounding box center [818, 269] width 602 height 55
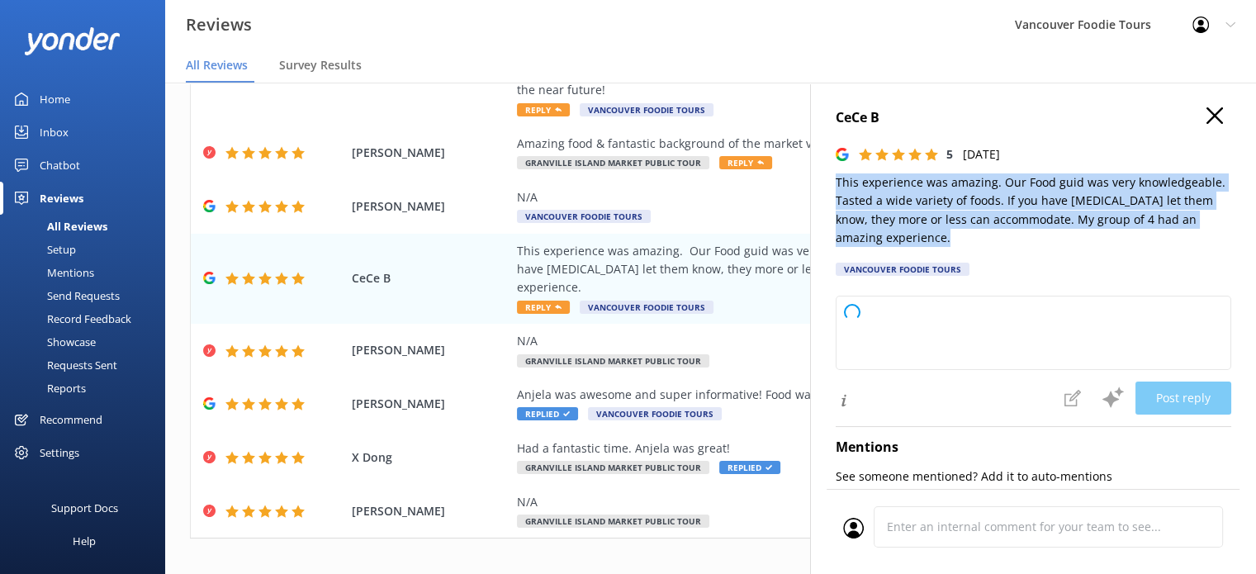
type textarea "Thank you so much for your wonderful review! We're thrilled to hear you and you…"
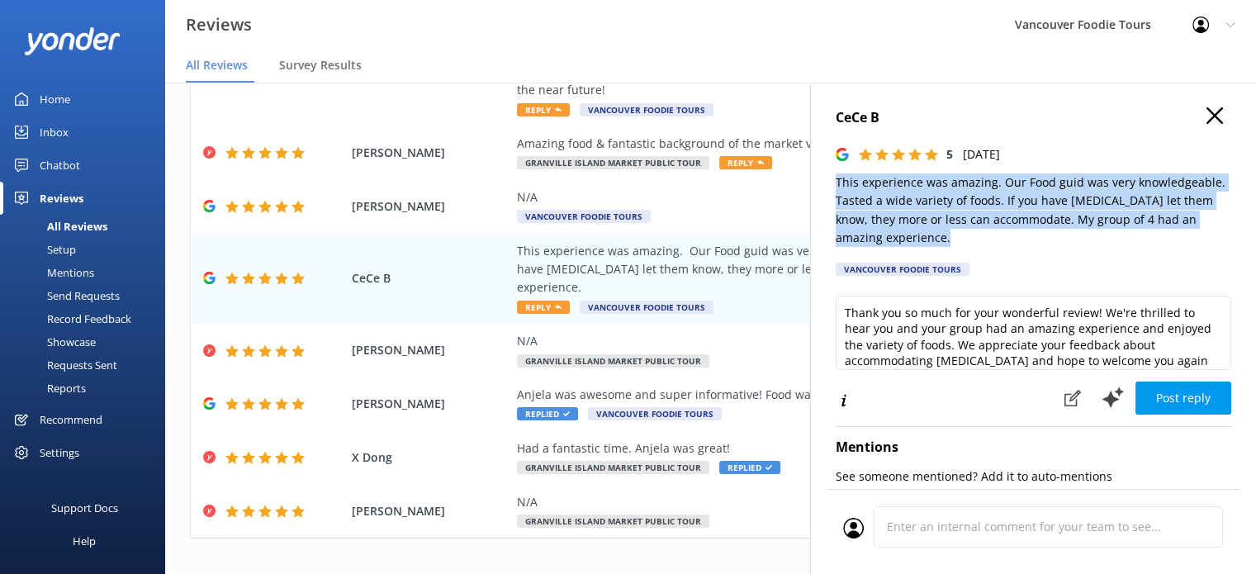
drag, startPoint x: 953, startPoint y: 240, endPoint x: 822, endPoint y: 179, distance: 144.1
click at [822, 179] on div "CeCe B 5 [DATE] This experience was amazing. Our Food guid was very knowledgeab…" at bounding box center [1033, 370] width 446 height 574
copy p "This experience was amazing. Our Food guid was very knowledgeable. Tasted a wid…"
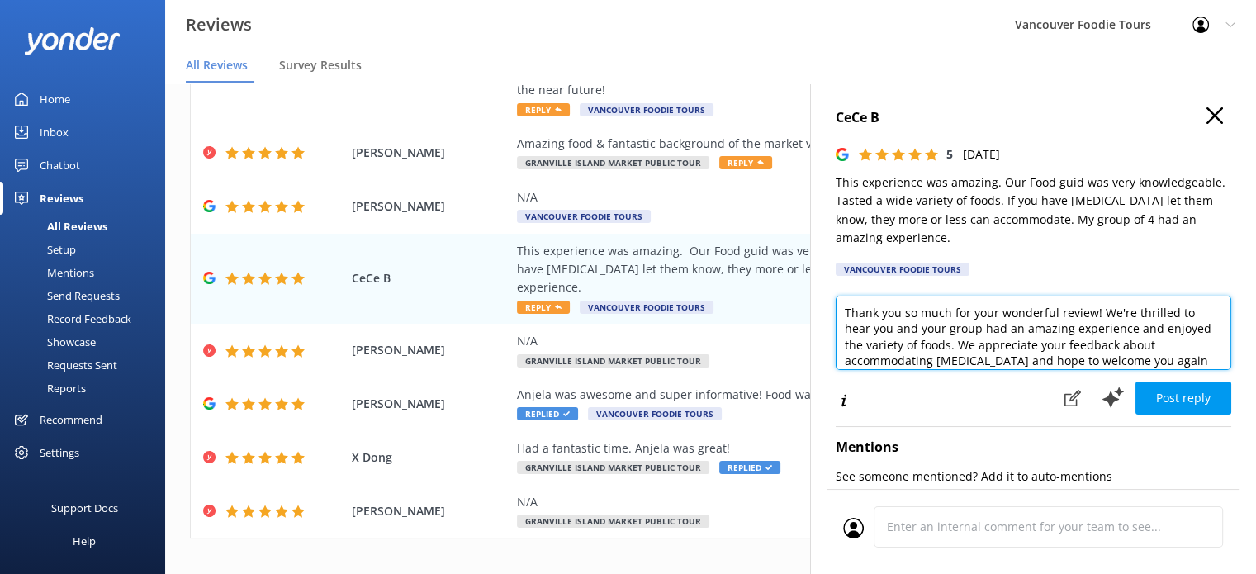
click at [1028, 332] on textarea "Thank you so much for your wonderful review! We're thrilled to hear you and you…" at bounding box center [1034, 333] width 396 height 74
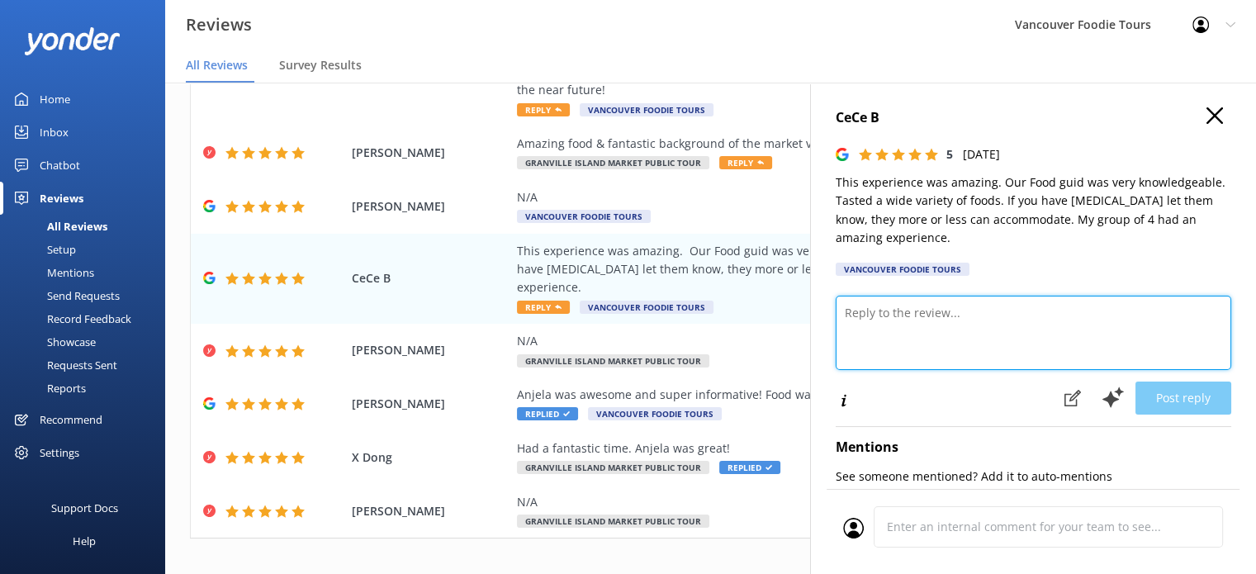
paste textarea "Hi CeCe, thank you for your amazing review! We’re so glad you and your group en…"
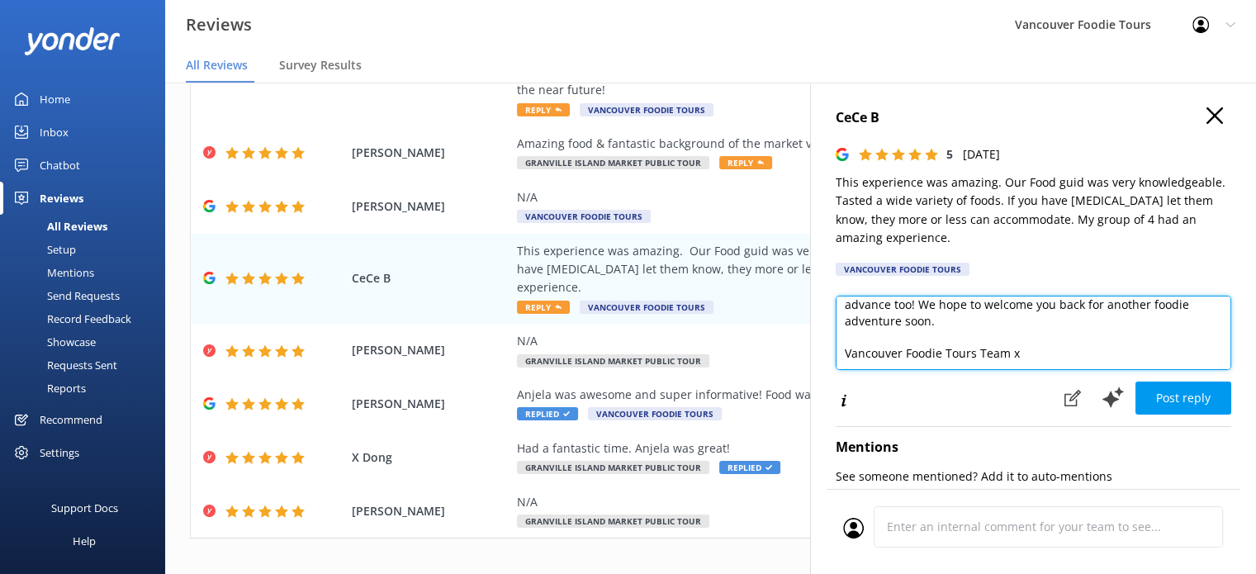
scroll to position [8, 0]
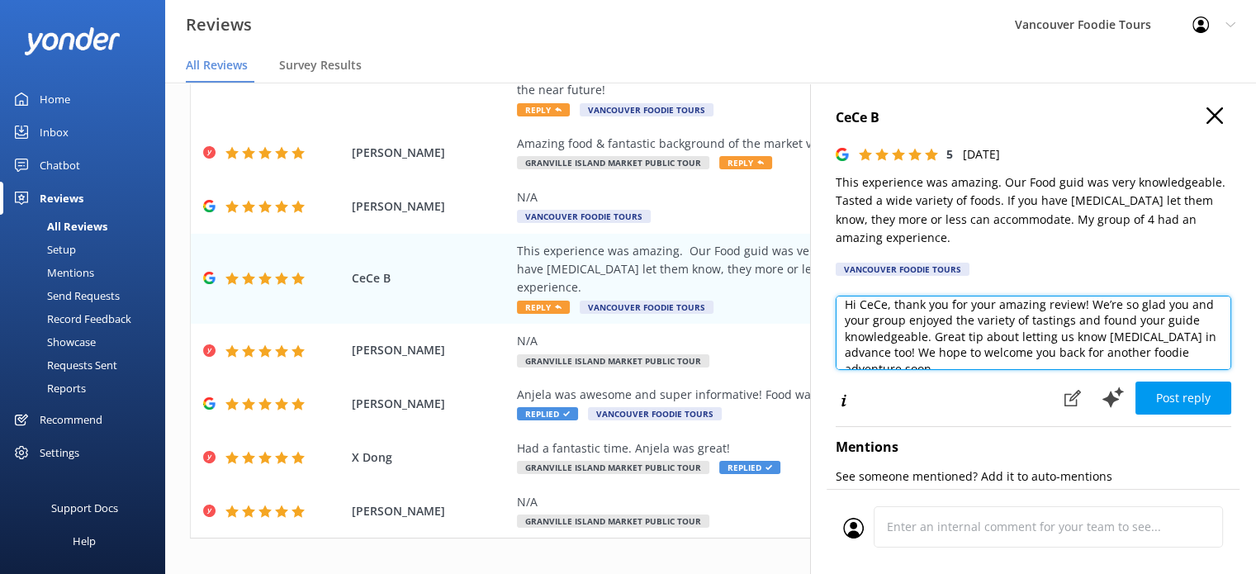
click at [1158, 324] on textarea "Hi CeCe, thank you for your amazing review! We’re so glad you and your group en…" at bounding box center [1034, 333] width 396 height 74
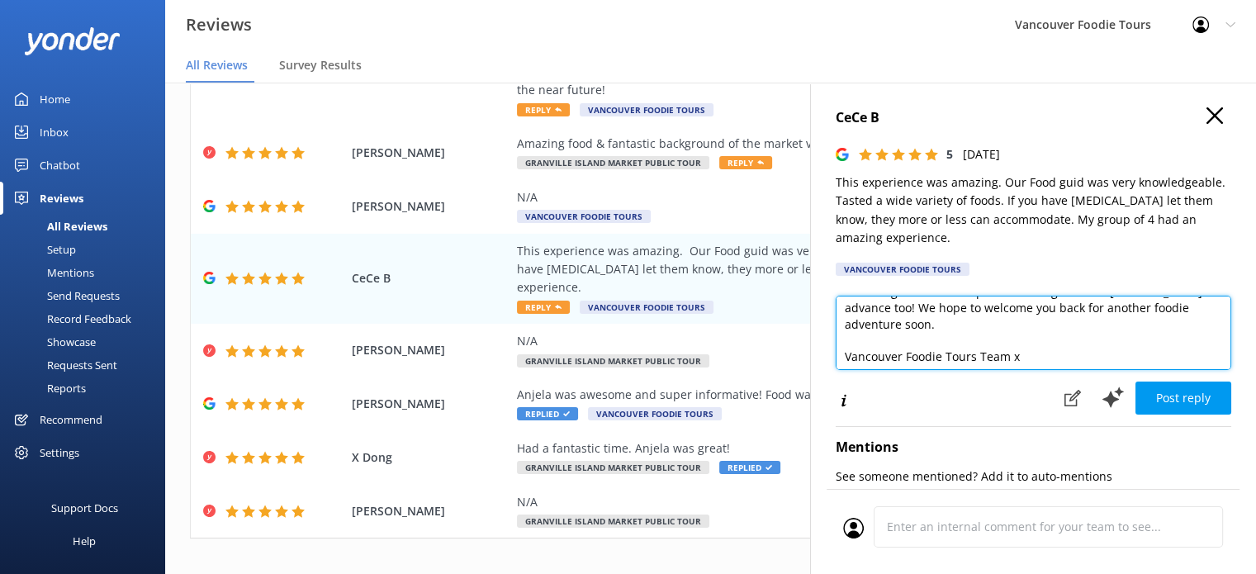
scroll to position [56, 0]
type textarea "Hi CeCe, thank you for your amazing review! We’re so glad you and your group en…"
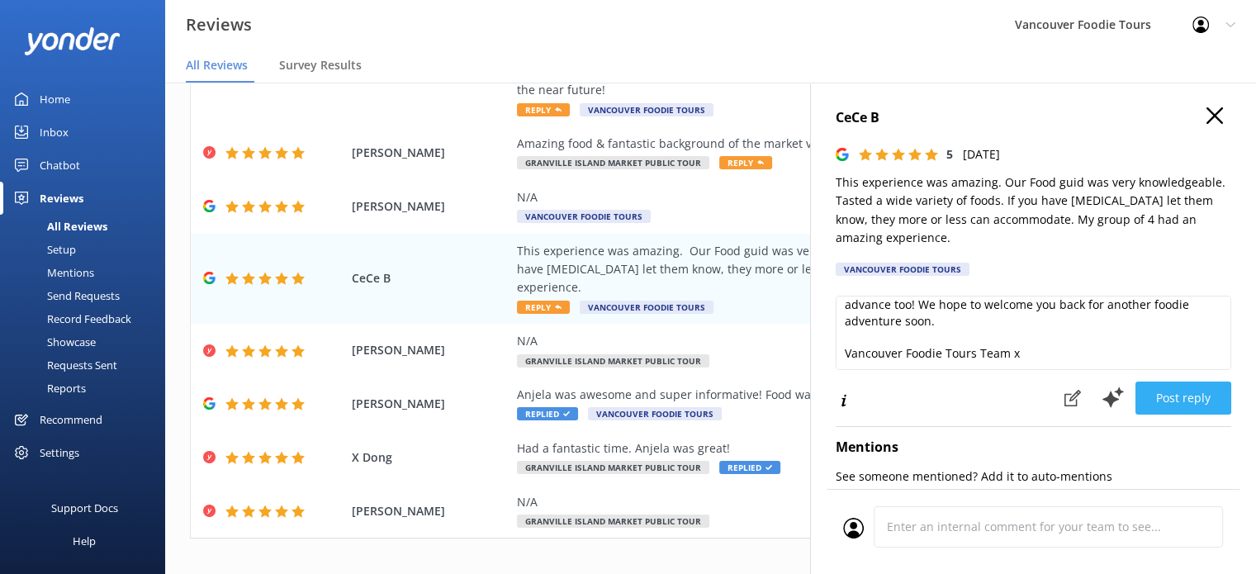
click at [1188, 396] on button "Post reply" at bounding box center [1183, 398] width 96 height 33
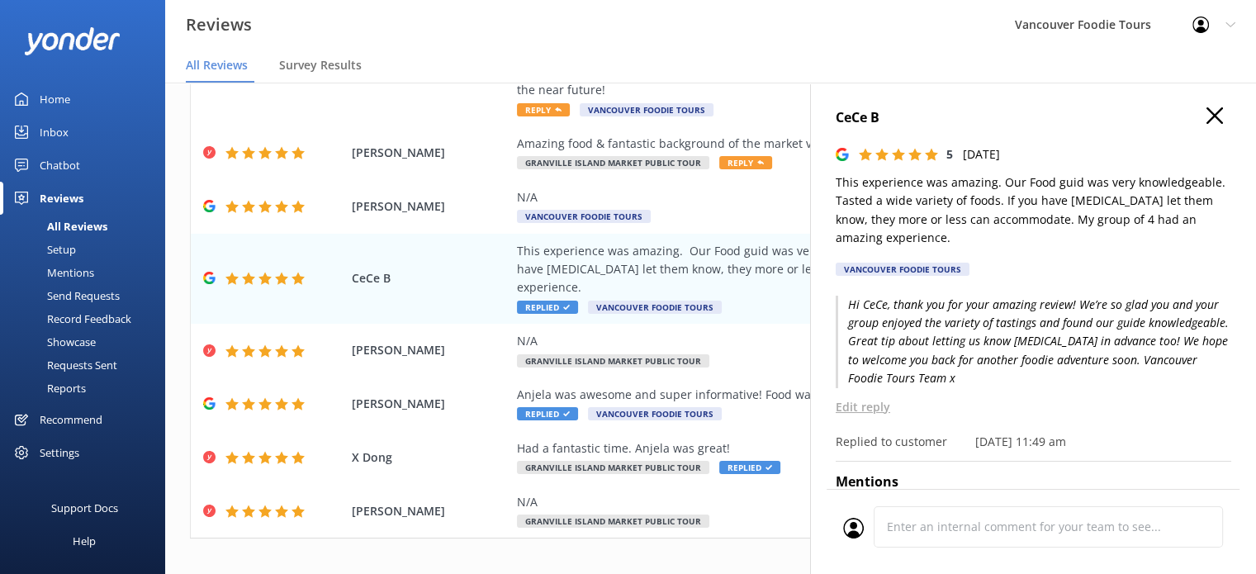
click at [1206, 117] on use at bounding box center [1214, 115] width 17 height 17
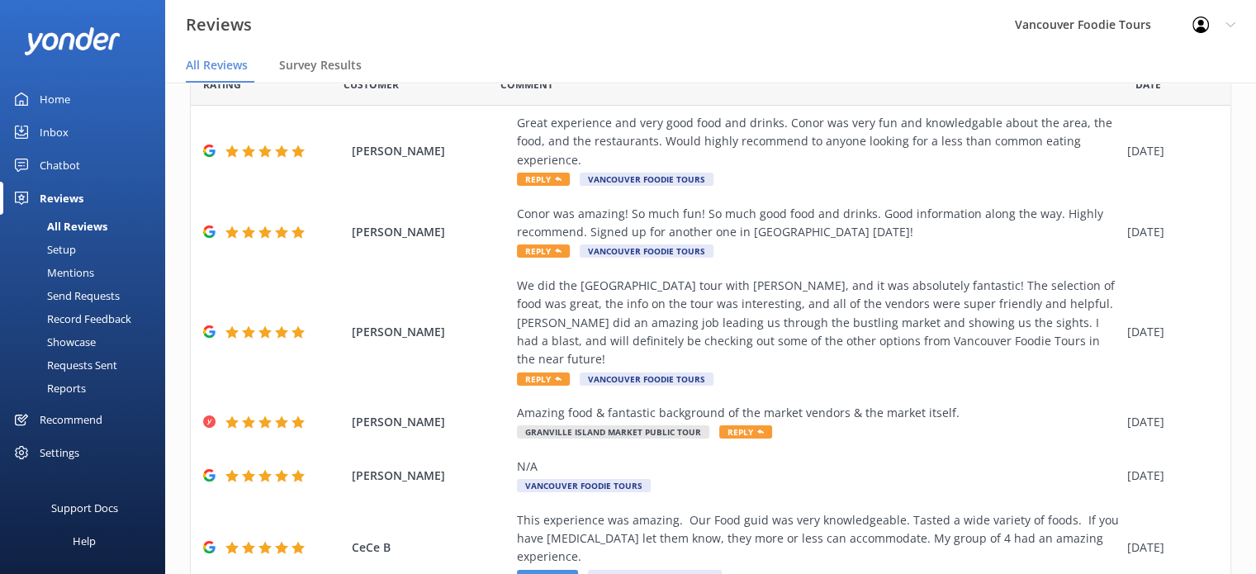
scroll to position [0, 0]
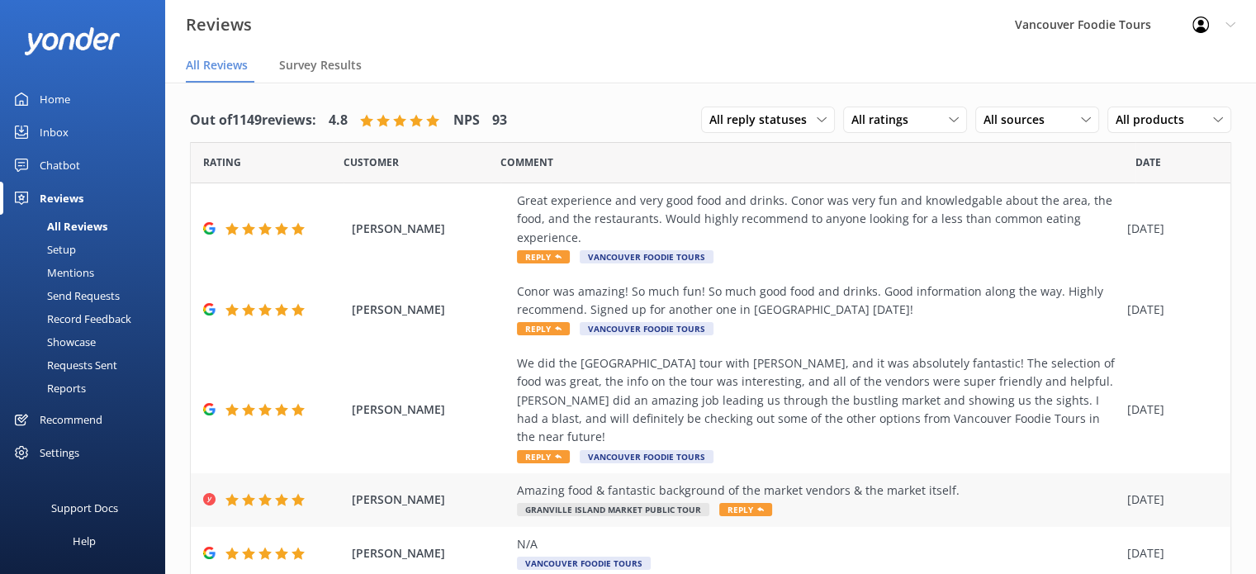
click at [828, 481] on div "Amazing food & fantastic background of the market vendors & the market itself." at bounding box center [818, 490] width 602 height 18
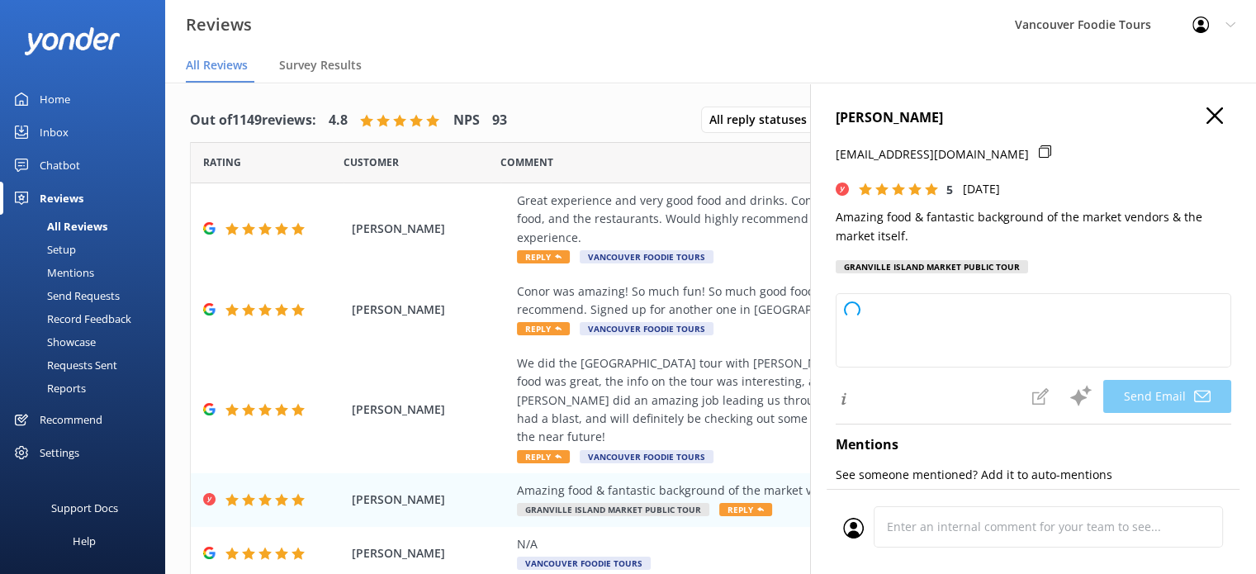
type textarea "Thank you so much for your wonderful review, [PERSON_NAME]! We're thrilled you …"
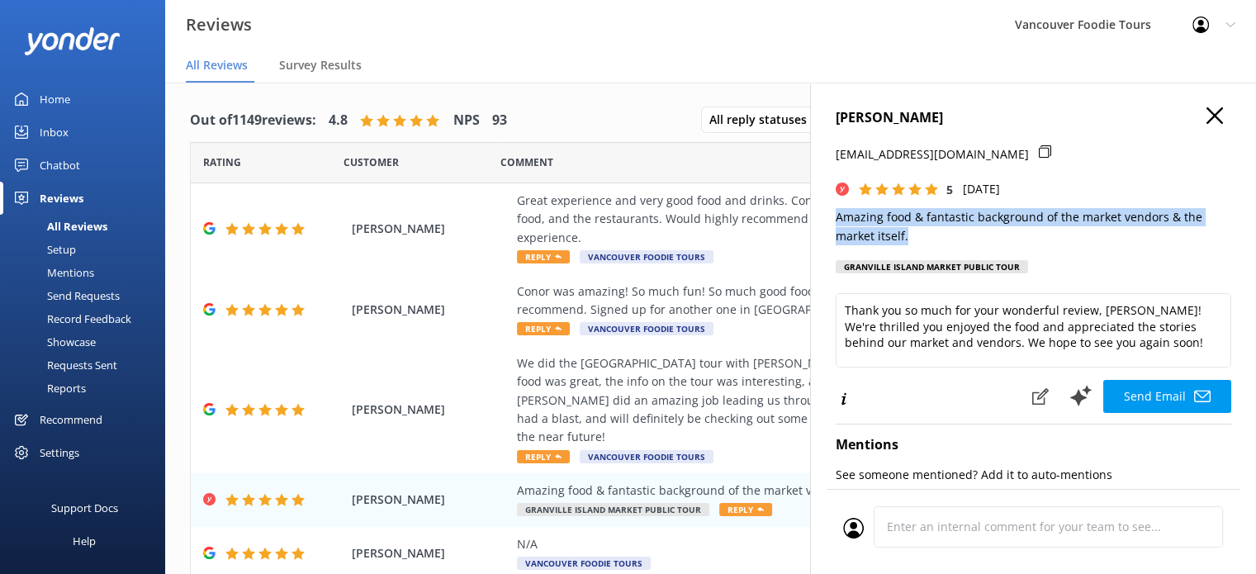
drag, startPoint x: 906, startPoint y: 234, endPoint x: 813, endPoint y: 213, distance: 95.6
click at [813, 213] on div "[PERSON_NAME] [EMAIL_ADDRESS][DOMAIN_NAME] 5 [DATE] Amazing food & fantastic ba…" at bounding box center [1033, 370] width 446 height 574
copy p "Amazing food & fantastic background of the market vendors & the market itself."
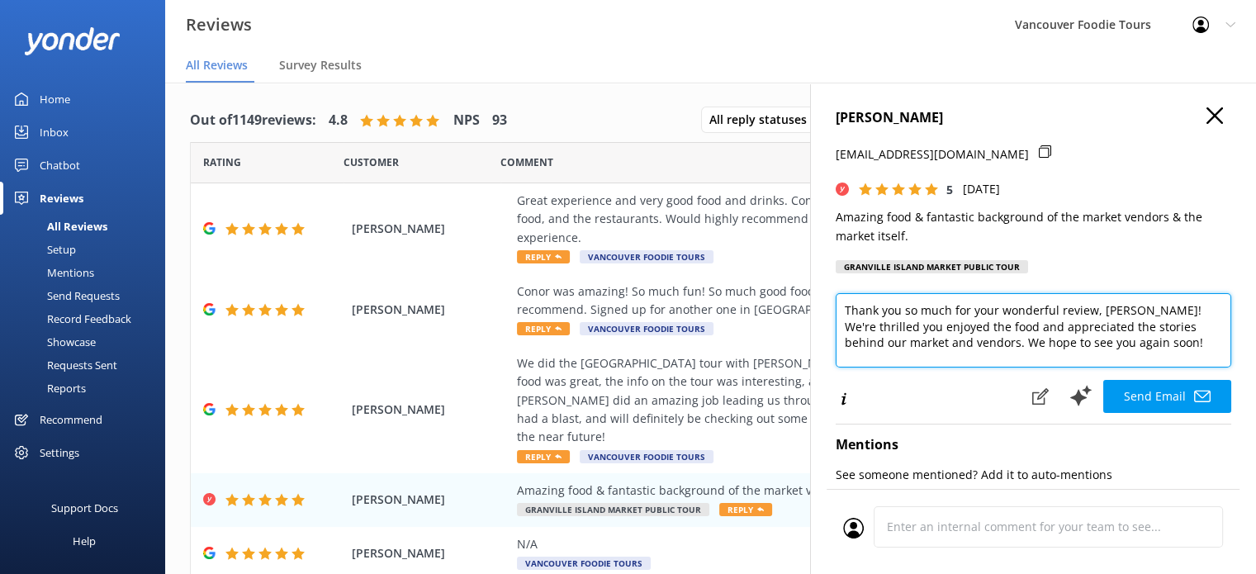
click at [921, 329] on textarea "Thank you so much for your wonderful review, [PERSON_NAME]! We're thrilled you …" at bounding box center [1034, 330] width 396 height 74
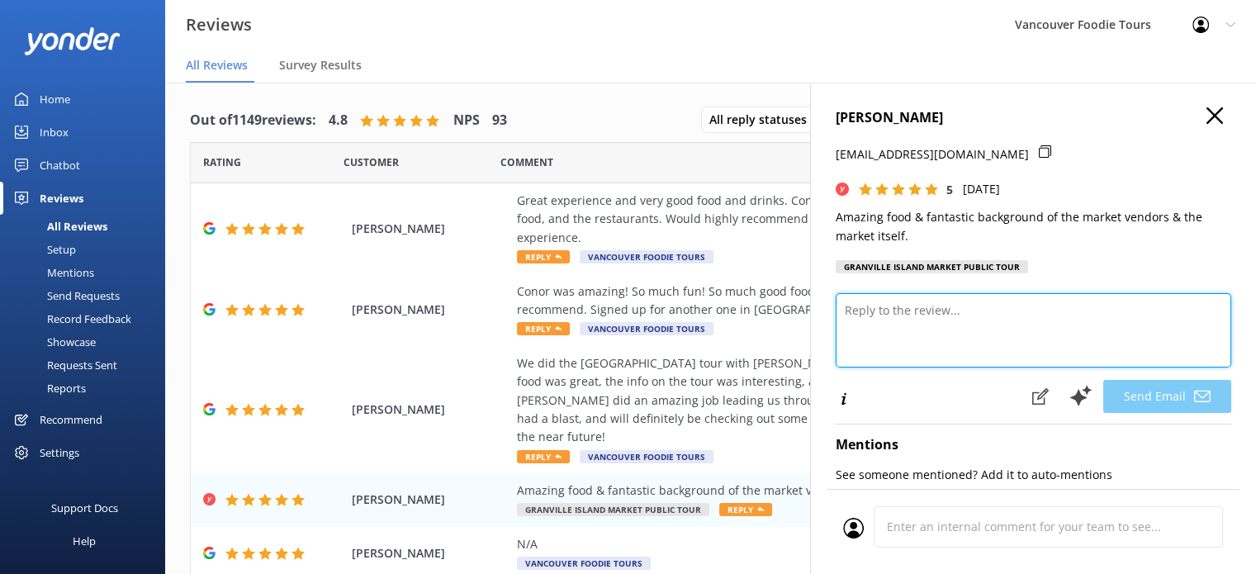
paste textarea "Hi [PERSON_NAME], thank you for your lovely review! We’re so glad you enjoyed b…"
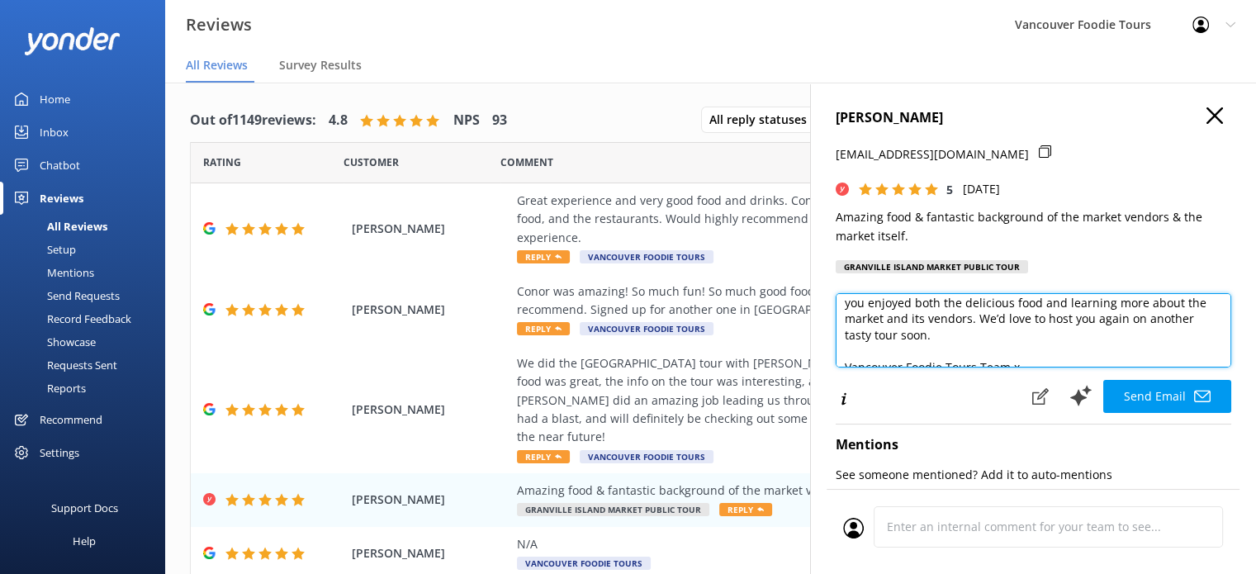
scroll to position [40, 0]
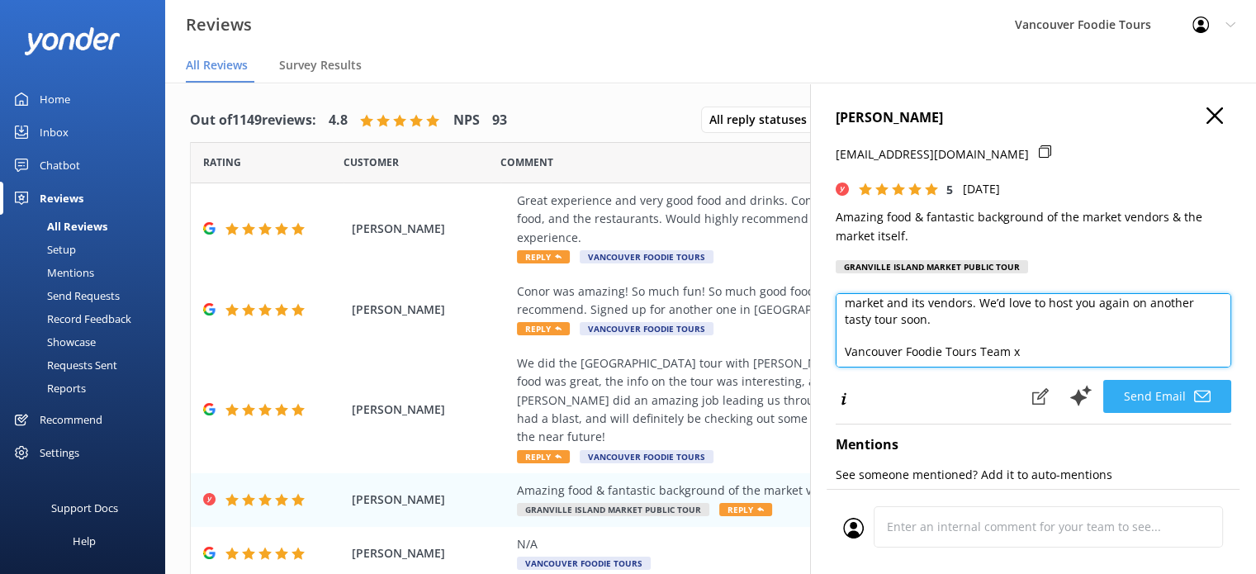
type textarea "Hi [PERSON_NAME], thank you for your lovely review! We’re so glad you enjoyed b…"
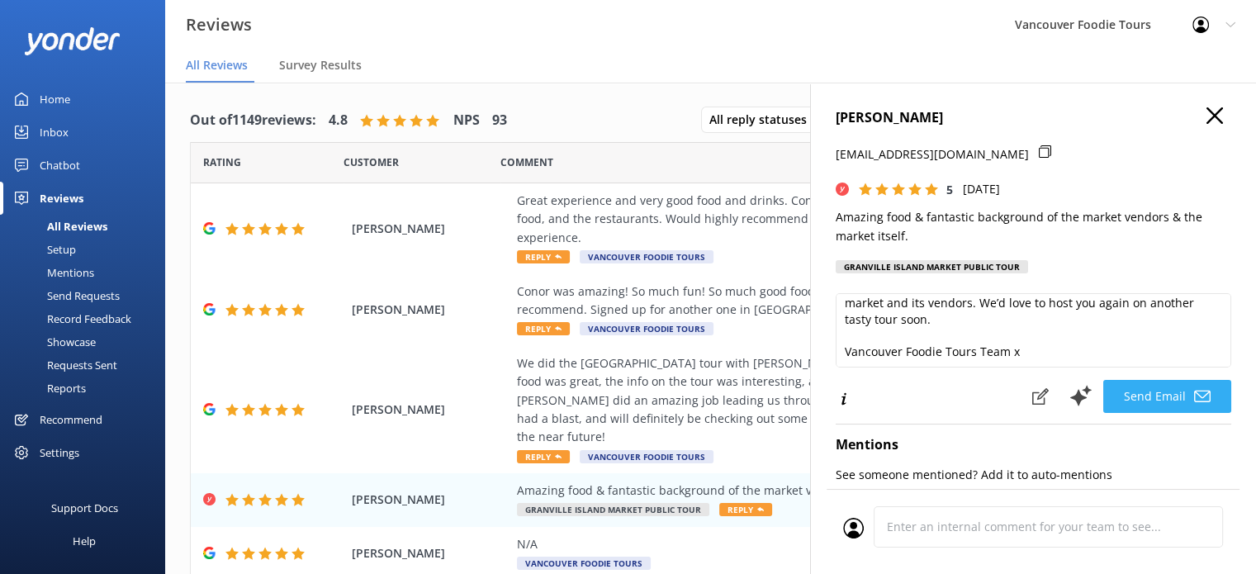
click at [1169, 396] on button "Send Email" at bounding box center [1167, 396] width 128 height 33
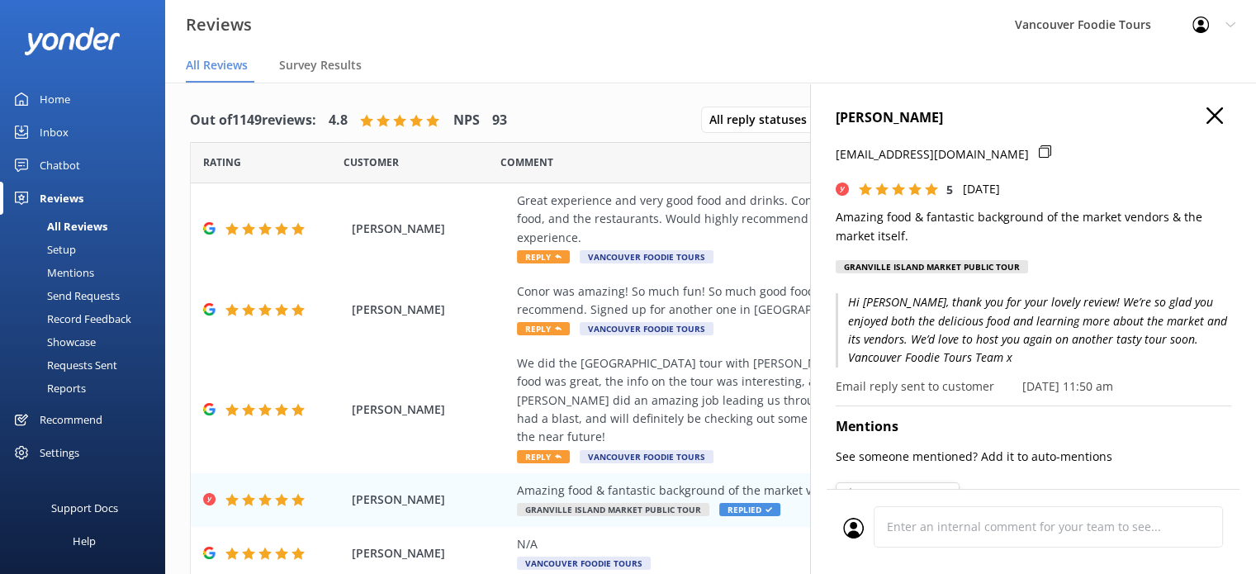
click at [1206, 108] on icon at bounding box center [1214, 115] width 17 height 17
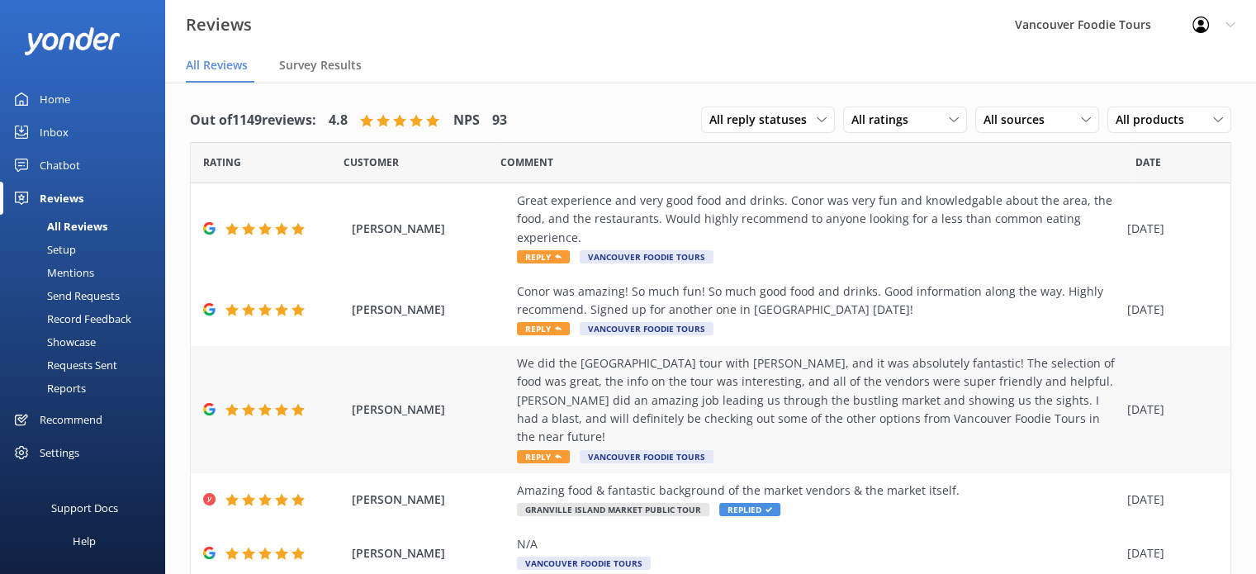
click at [901, 394] on div "We did the [GEOGRAPHIC_DATA] tour with [PERSON_NAME], and it was absolutely fan…" at bounding box center [818, 400] width 602 height 92
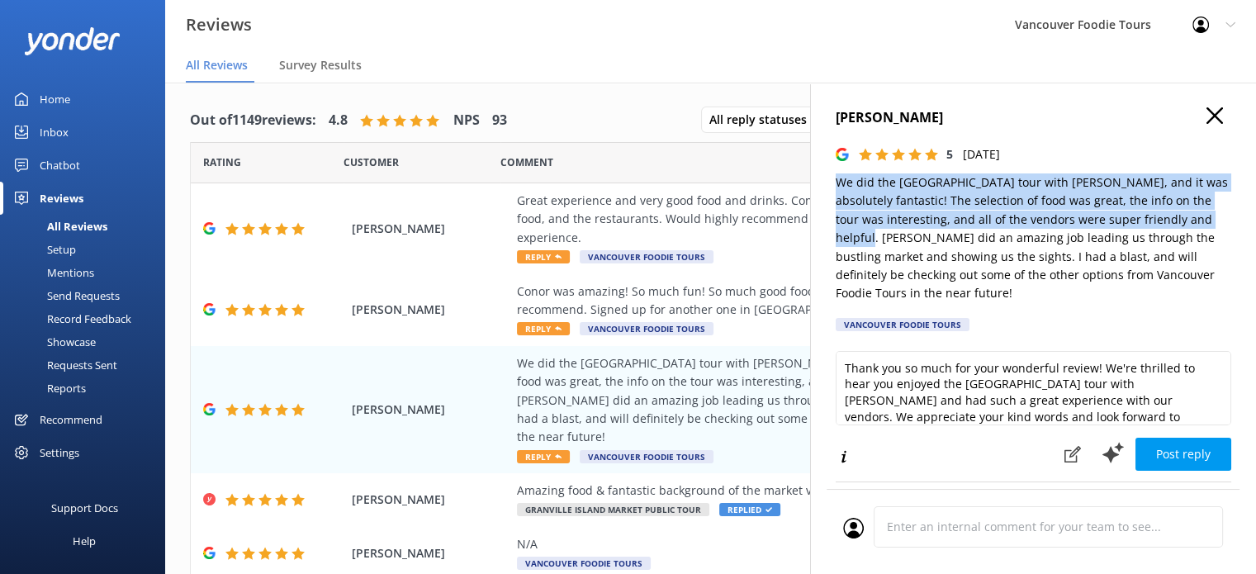
drag, startPoint x: 832, startPoint y: 178, endPoint x: 893, endPoint y: 299, distance: 135.2
click at [893, 299] on div "[PERSON_NAME] 5 [DATE] We did the [GEOGRAPHIC_DATA] tour with [PERSON_NAME], an…" at bounding box center [1033, 370] width 446 height 574
type textarea "Thank you so much for your wonderful review! We're thrilled to hear you enjoyed…"
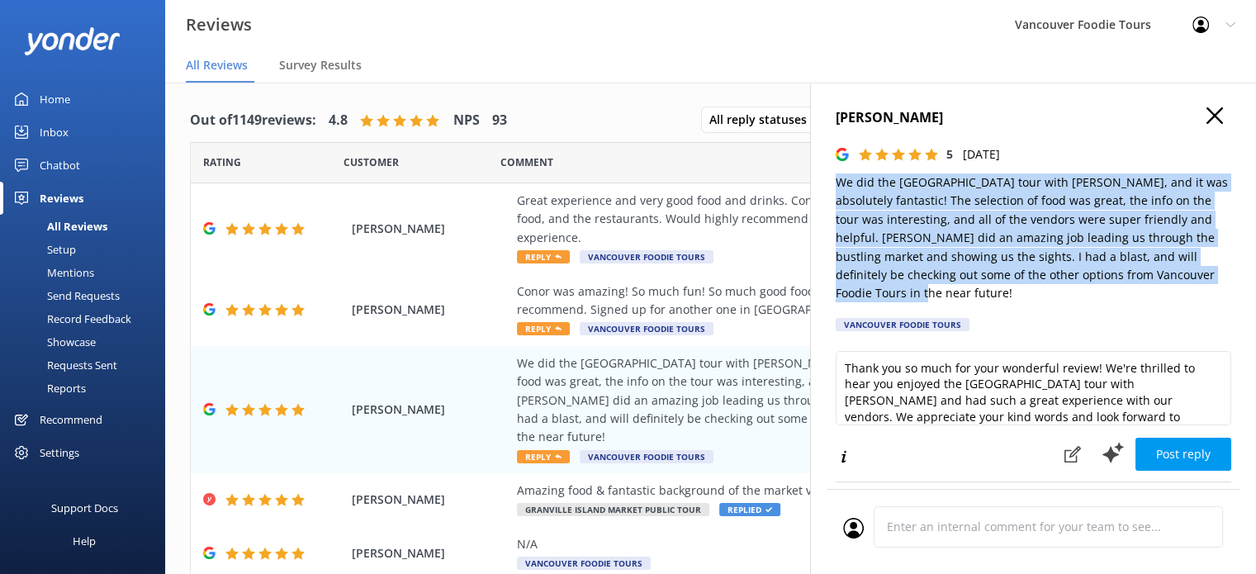
copy p "We did the [GEOGRAPHIC_DATA] tour with [PERSON_NAME], and it was absolutely fan…"
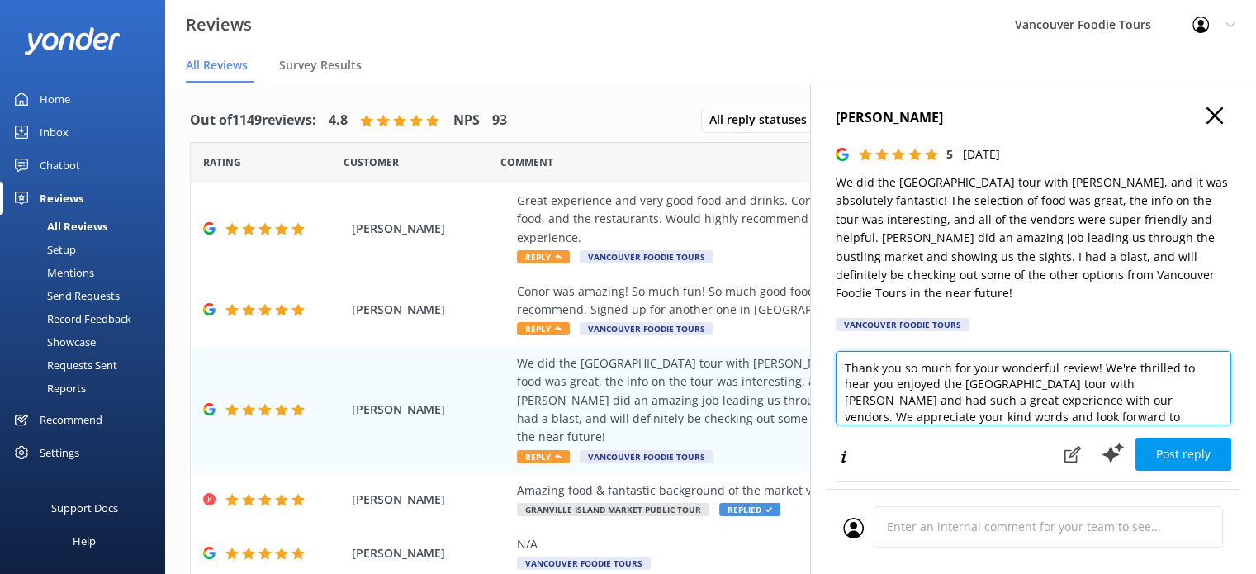
click at [906, 405] on textarea "Thank you so much for your wonderful review! We're thrilled to hear you enjoyed…" at bounding box center [1034, 388] width 396 height 74
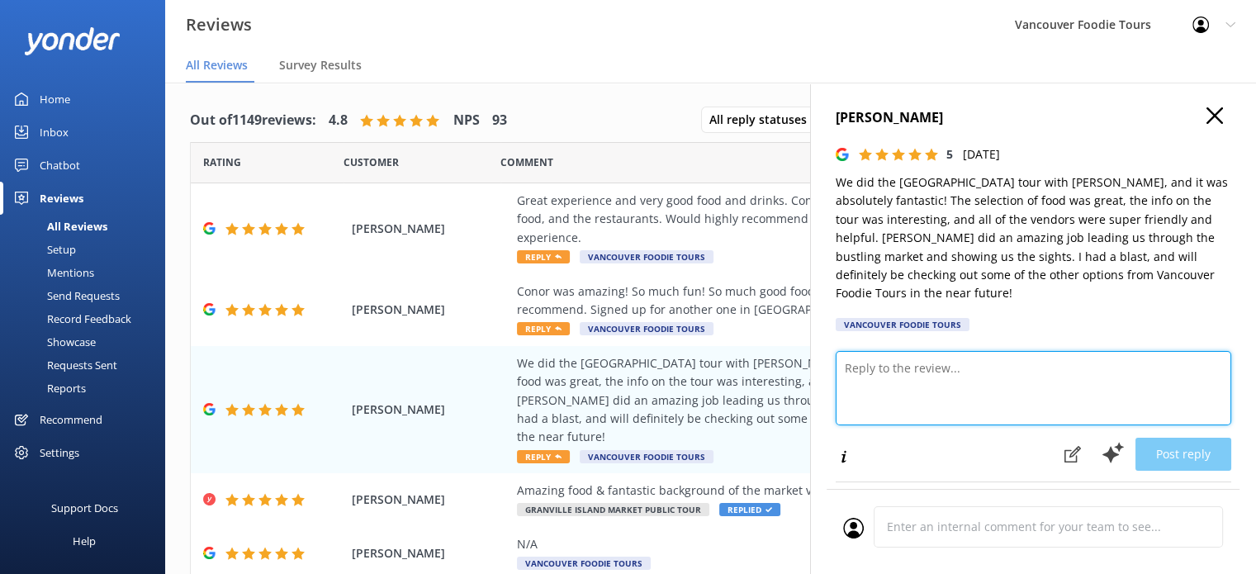
paste textarea "Hi [PERSON_NAME], thank you for your fantastic review! We’re thrilled you had s…"
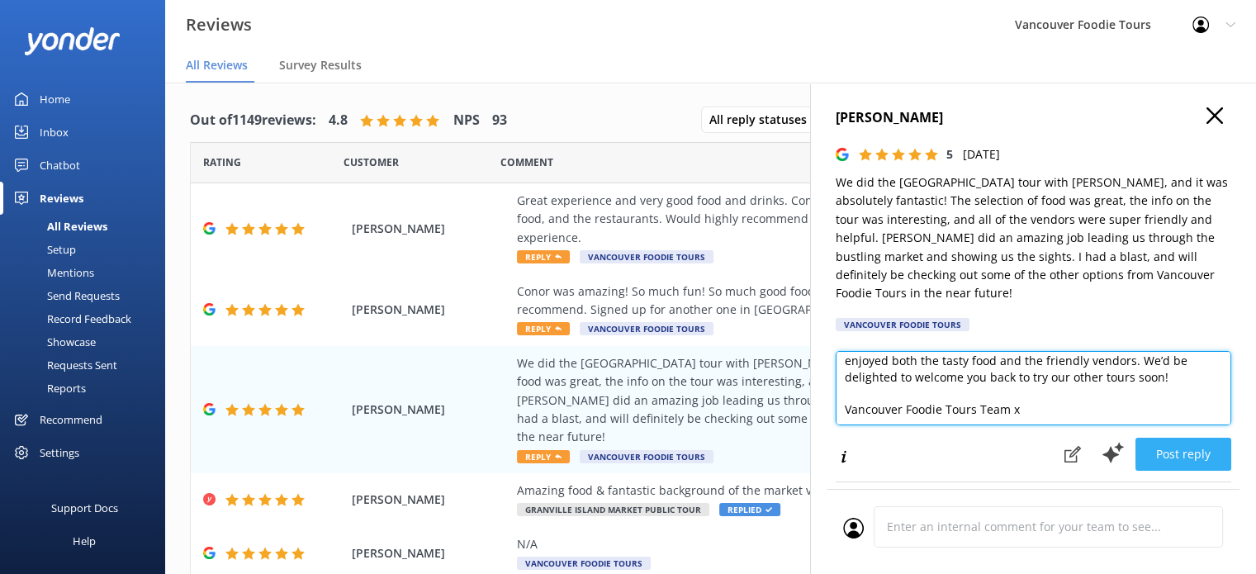
type textarea "Hi [PERSON_NAME], thank you for your fantastic review! We’re thrilled you had s…"
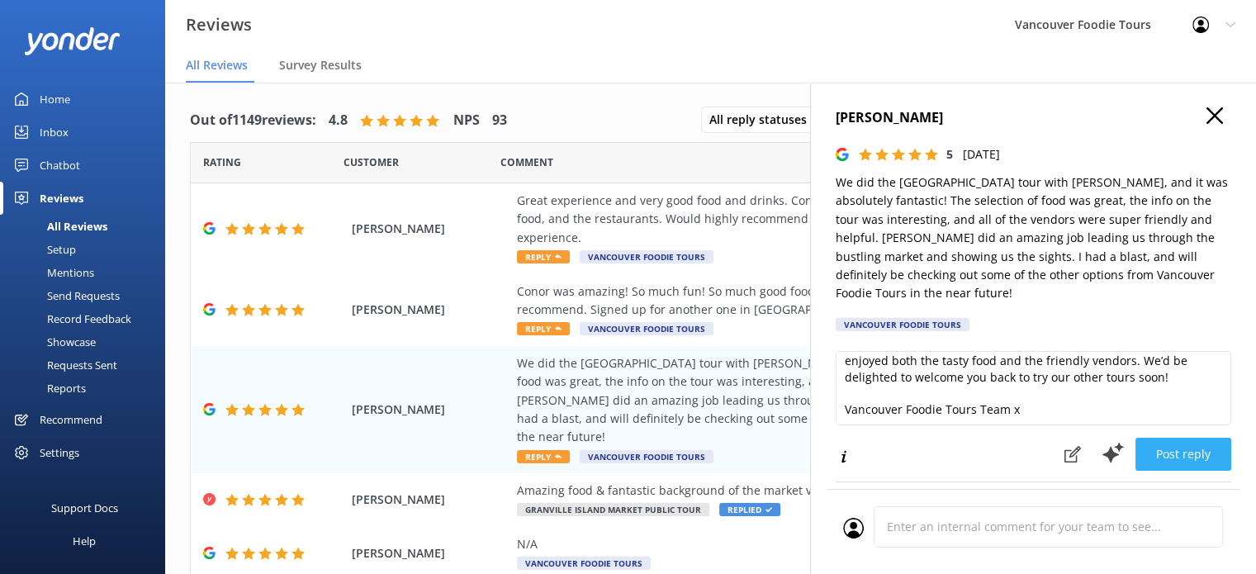
click at [1197, 447] on button "Post reply" at bounding box center [1183, 454] width 96 height 33
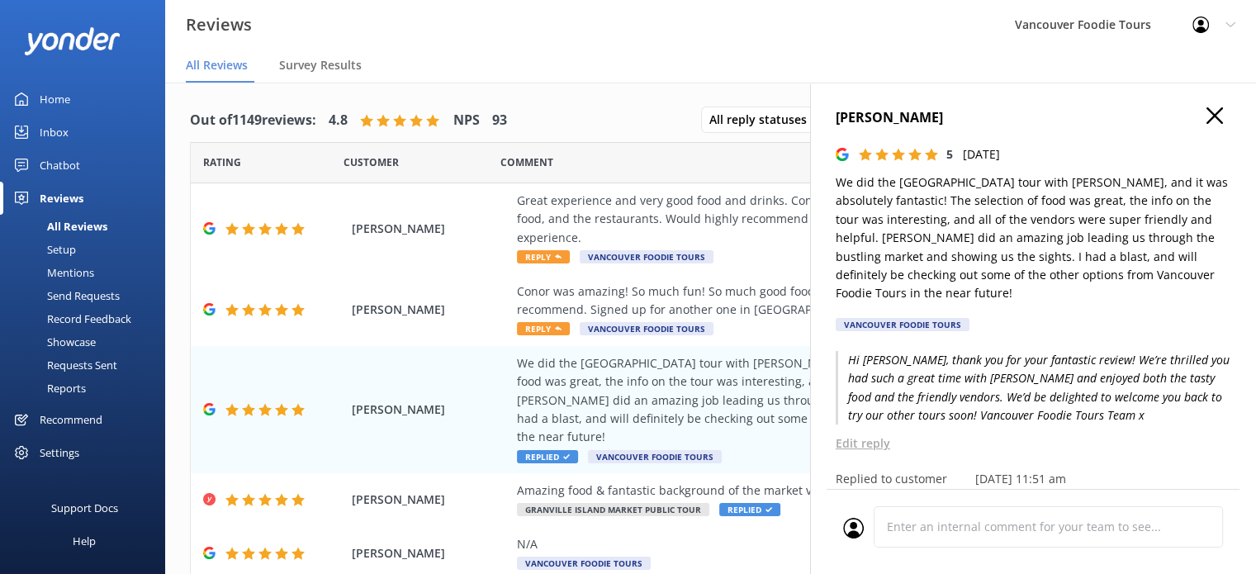
click at [1207, 115] on icon at bounding box center [1214, 115] width 17 height 17
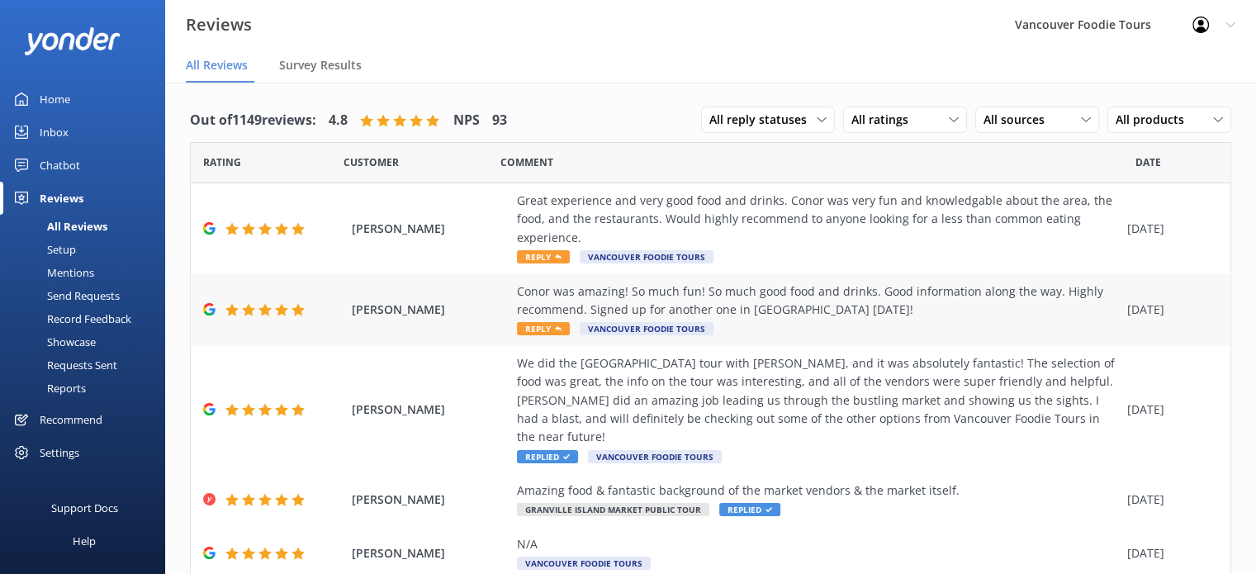
click at [892, 303] on div "Conor was amazing! So much fun! So much good food and drinks. Good information …" at bounding box center [818, 300] width 602 height 37
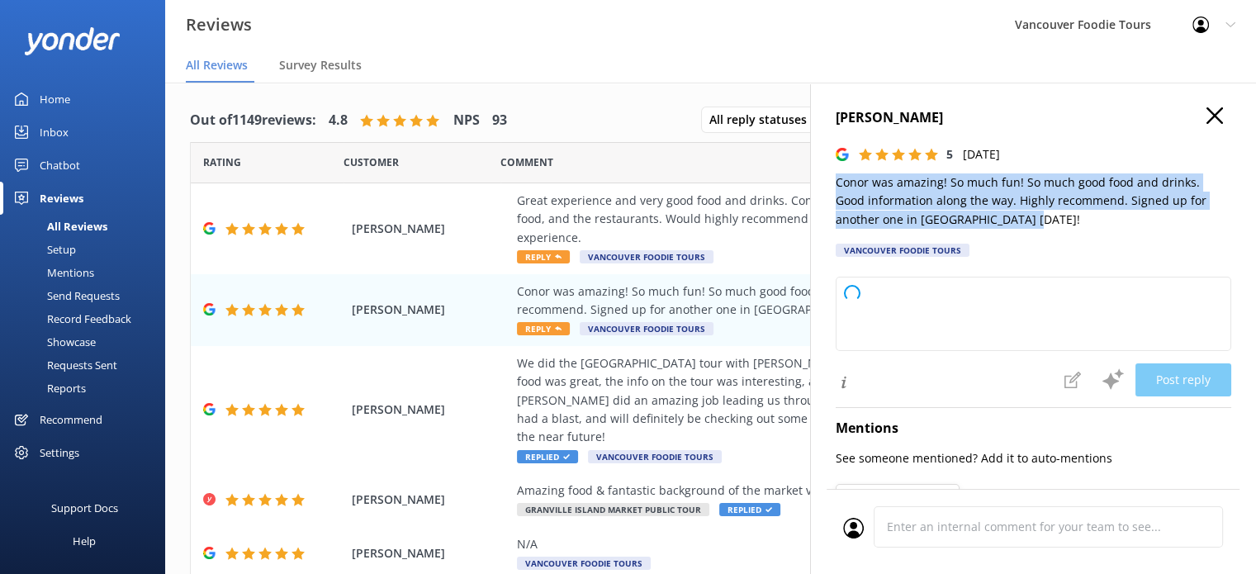
drag, startPoint x: 835, startPoint y: 180, endPoint x: 1133, endPoint y: 222, distance: 301.1
click at [1133, 222] on p "Conor was amazing! So much fun! So much good food and drinks. Good information …" at bounding box center [1034, 200] width 396 height 55
type textarea "Thank you so much for your wonderful review! We're thrilled to hear you had a g…"
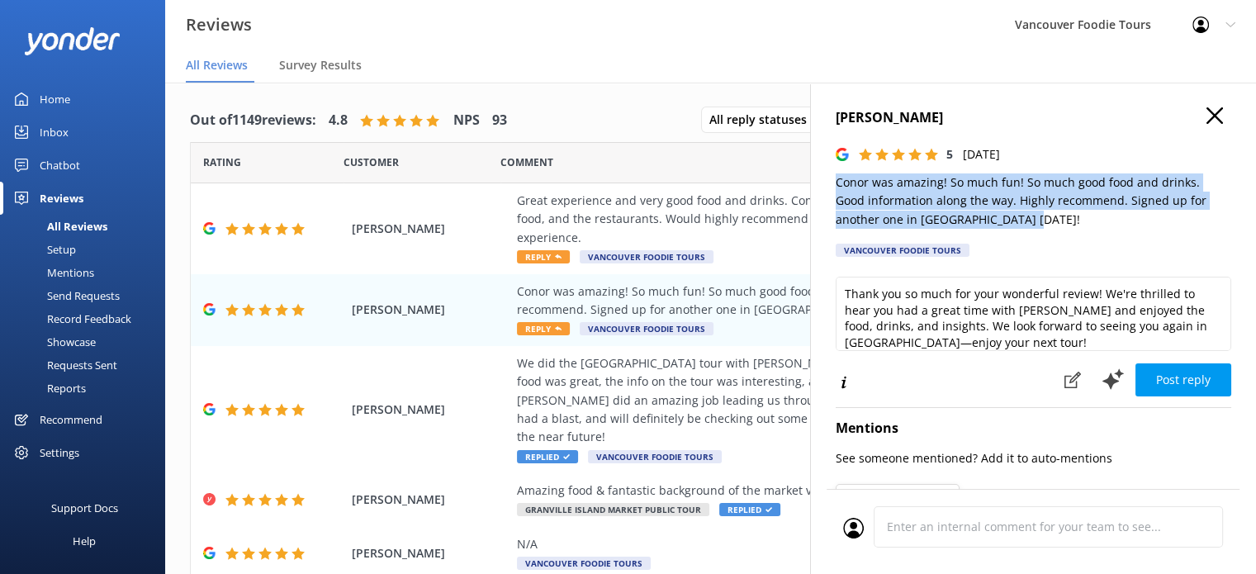
copy p "Conor was amazing! So much fun! So much good food and drinks. Good information …"
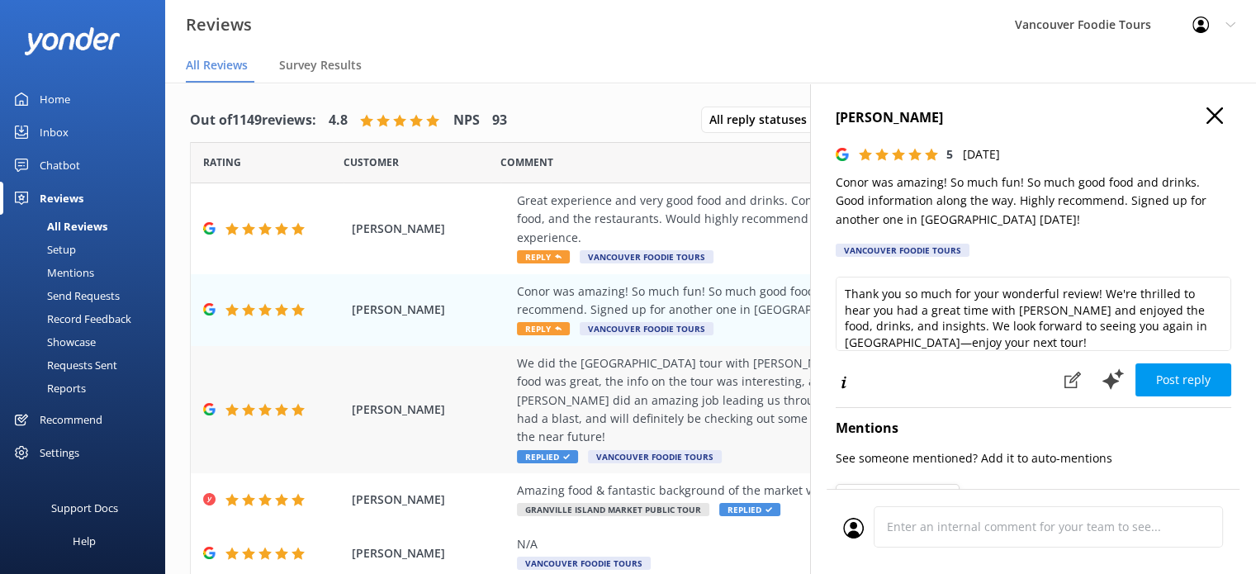
click at [710, 374] on div "We did the [GEOGRAPHIC_DATA] tour with [PERSON_NAME], and it was absolutely fan…" at bounding box center [818, 400] width 602 height 92
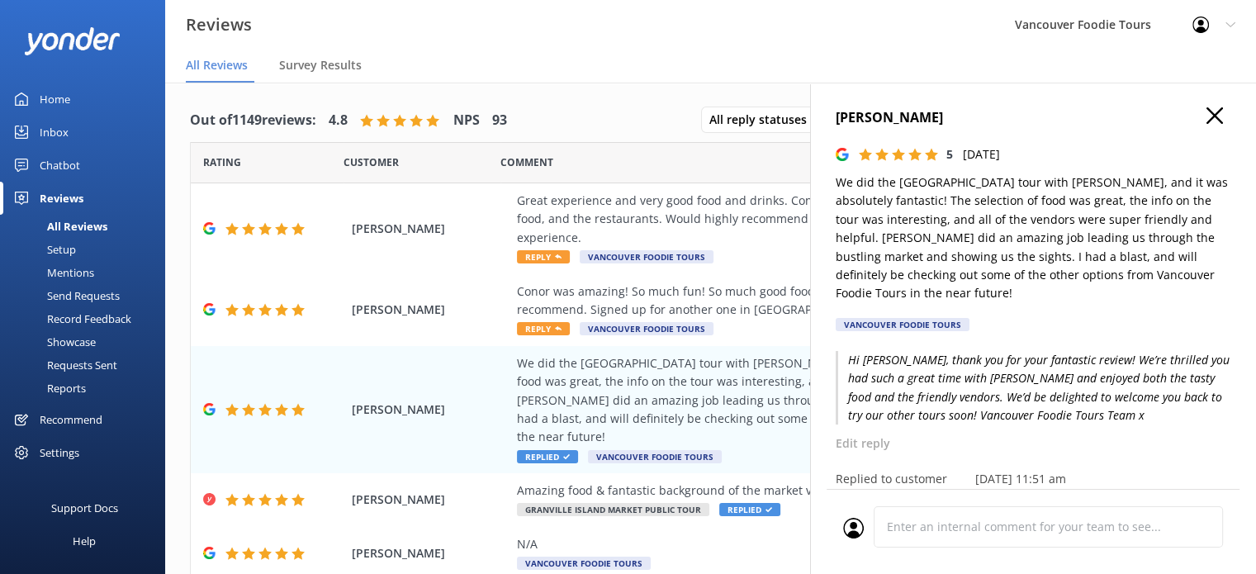
click at [924, 369] on p "Hi [PERSON_NAME], thank you for your fantastic review! We’re thrilled you had s…" at bounding box center [1034, 388] width 396 height 74
click at [869, 443] on p "Edit reply" at bounding box center [1034, 443] width 396 height 18
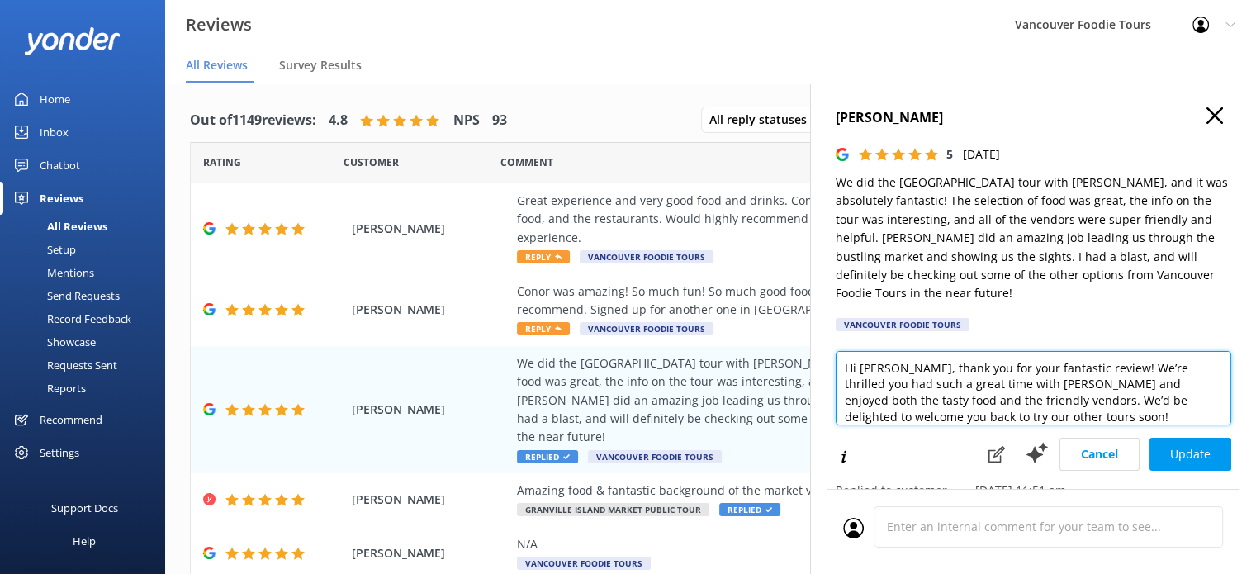
click at [889, 368] on textarea "Hi [PERSON_NAME], thank you for your fantastic review! We’re thrilled you had s…" at bounding box center [1034, 388] width 396 height 74
type textarea "Hi [PERSON_NAME], thank you for your fantastic review! We’re thrilled you had s…"
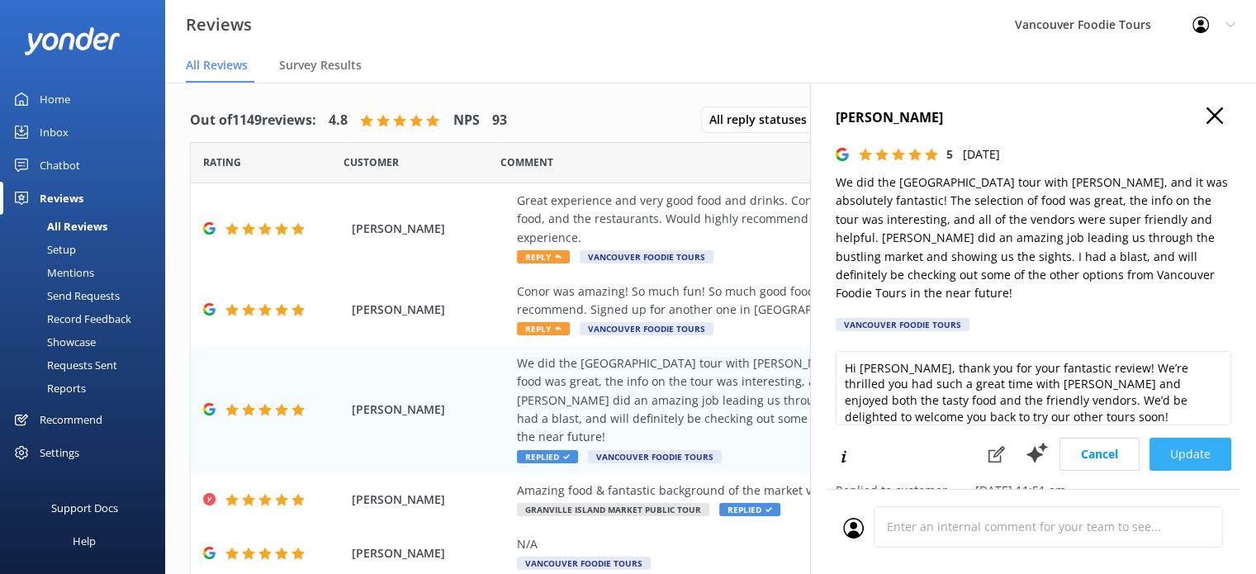
click at [1163, 455] on button "Update" at bounding box center [1191, 454] width 82 height 33
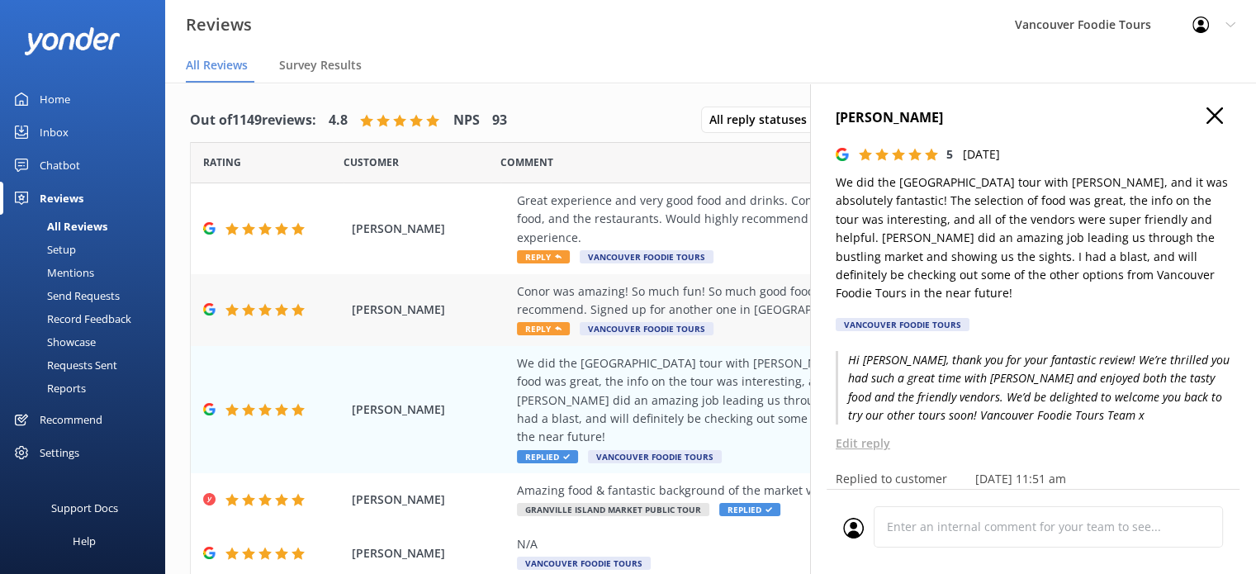
click at [744, 288] on div "Conor was amazing! So much fun! So much good food and drinks. Good information …" at bounding box center [818, 300] width 602 height 37
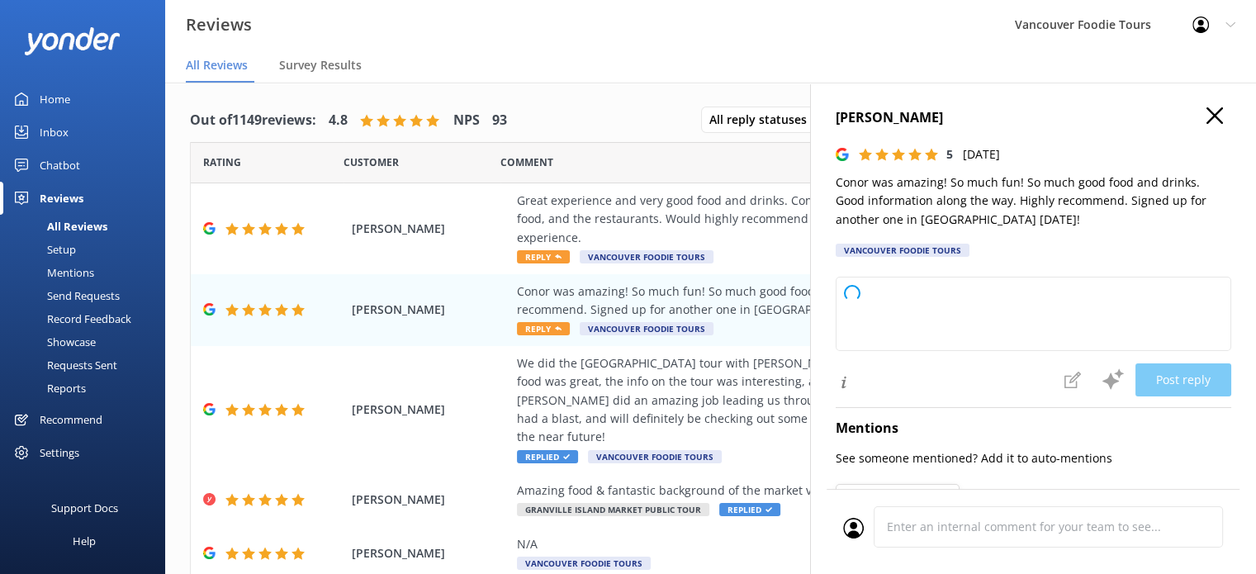
type textarea "Thank you so much for your wonderful review! We're thrilled to hear you had a g…"
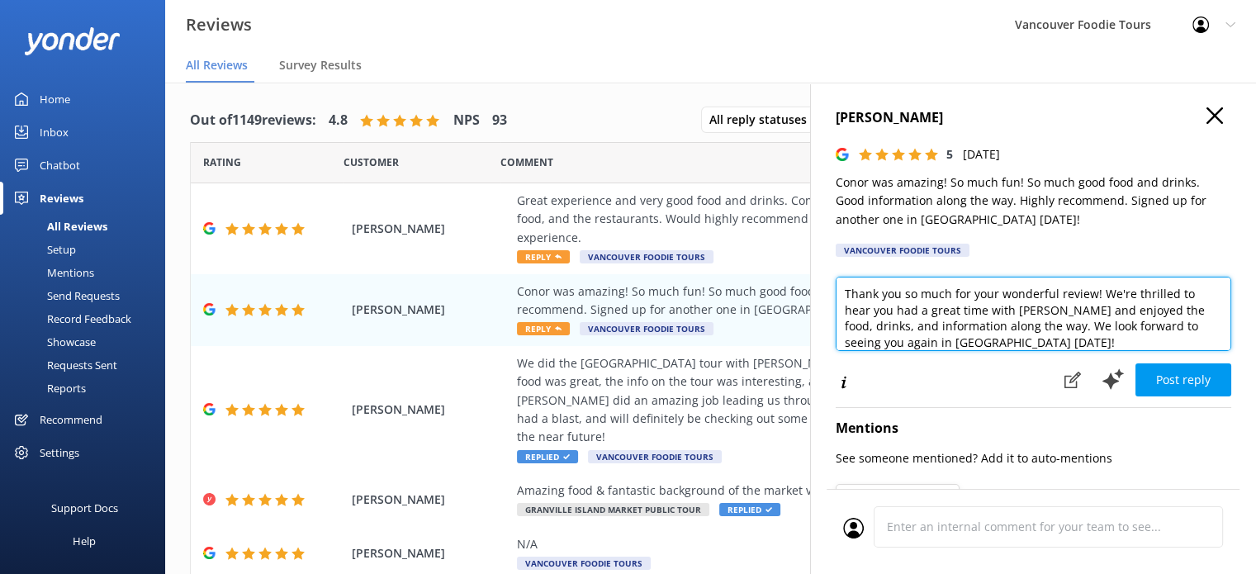
click at [891, 303] on textarea "Thank you so much for your wonderful review! We're thrilled to hear you had a g…" at bounding box center [1034, 314] width 396 height 74
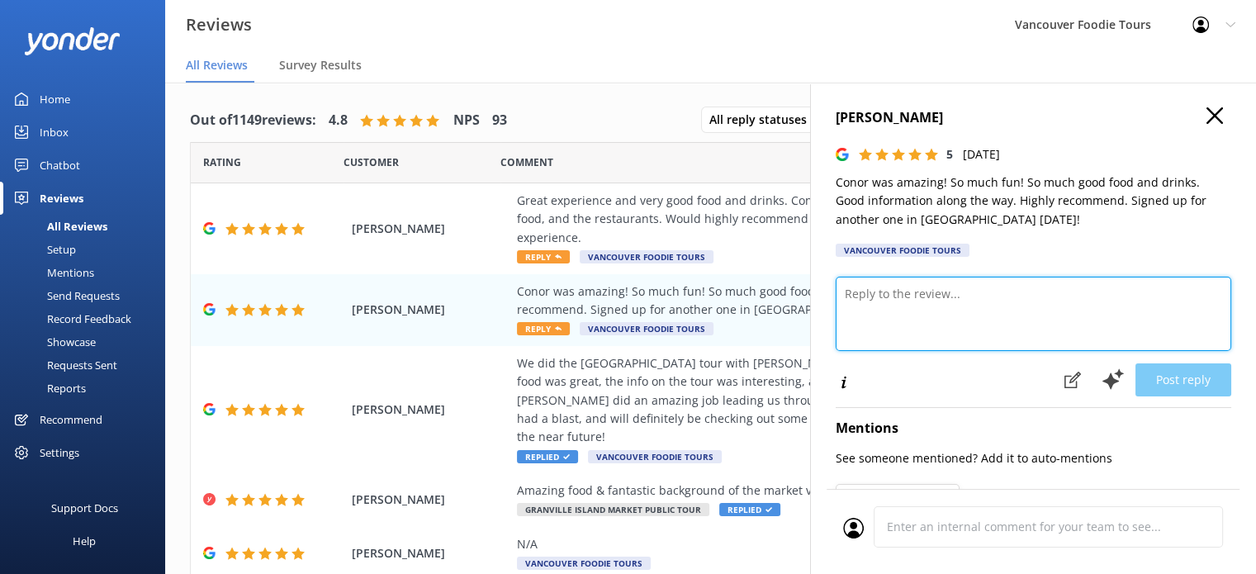
paste textarea "Hi [PERSON_NAME], thank you for your awesome review! We’re so glad you had a fu…"
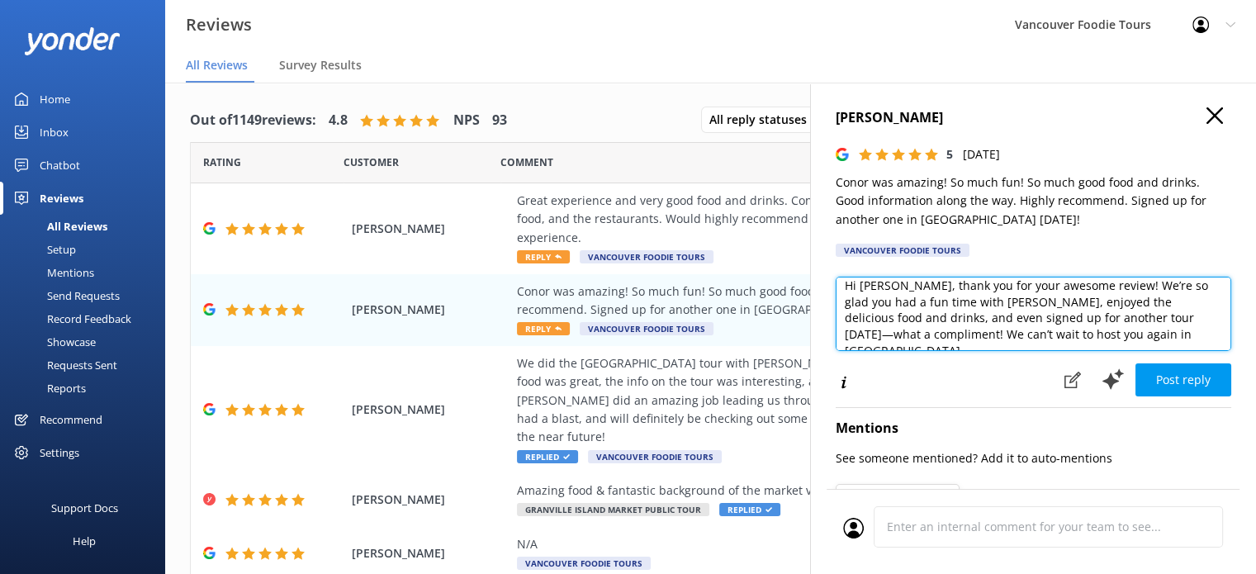
scroll to position [30, 0]
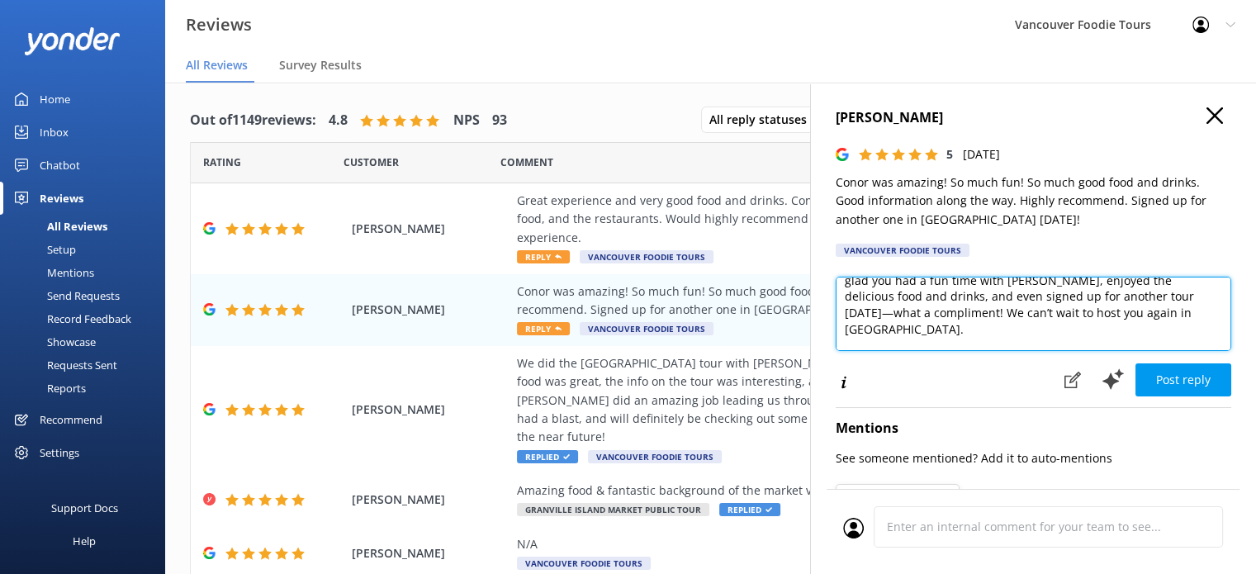
type textarea "Hi [PERSON_NAME], thank you for your awesome review! We’re so glad you had a fu…"
click at [897, 318] on textarea "Hi [PERSON_NAME], thank you for your awesome review! We’re so glad you had a fu…" at bounding box center [1034, 314] width 396 height 74
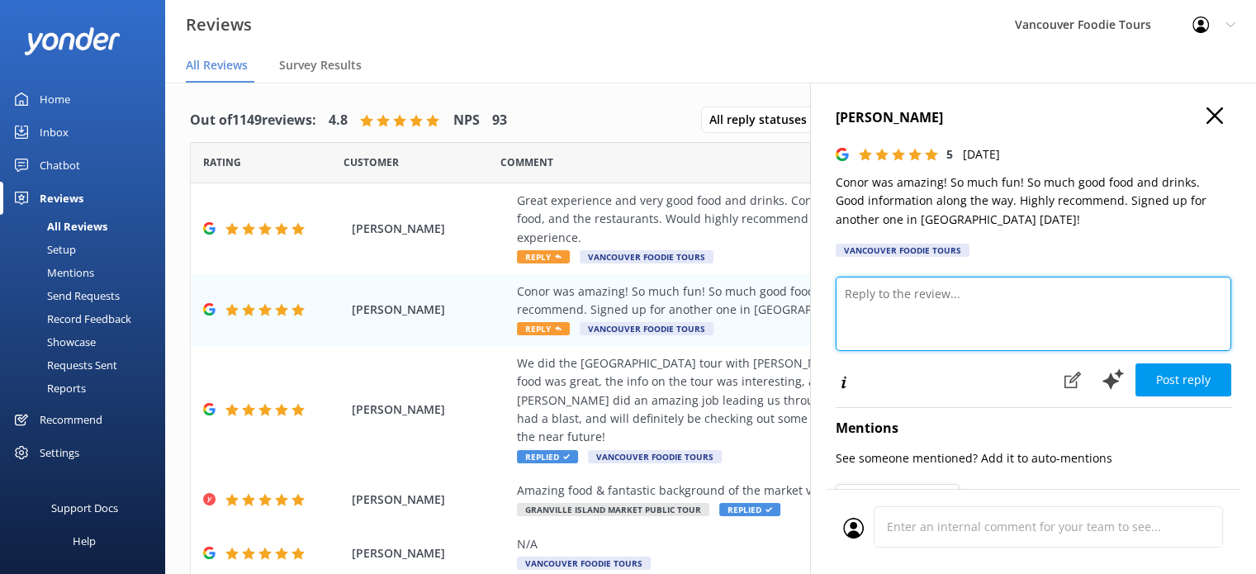
scroll to position [0, 0]
paste textarea "Hi [PERSON_NAME], thank you for your awesome review! We’re so glad you had a fu…"
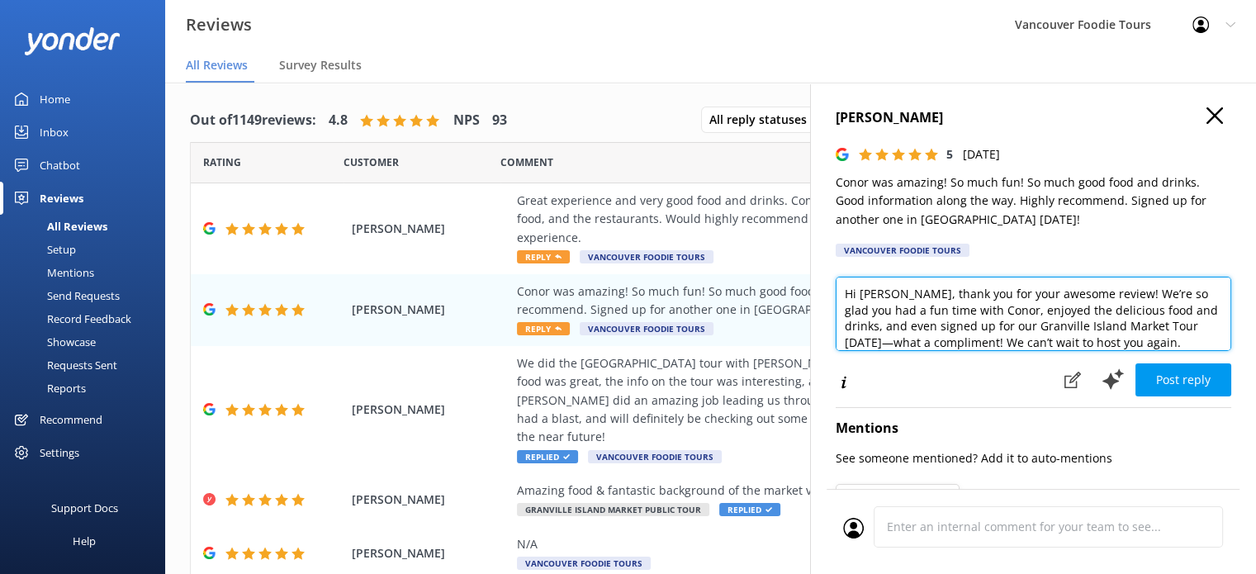
scroll to position [32, 0]
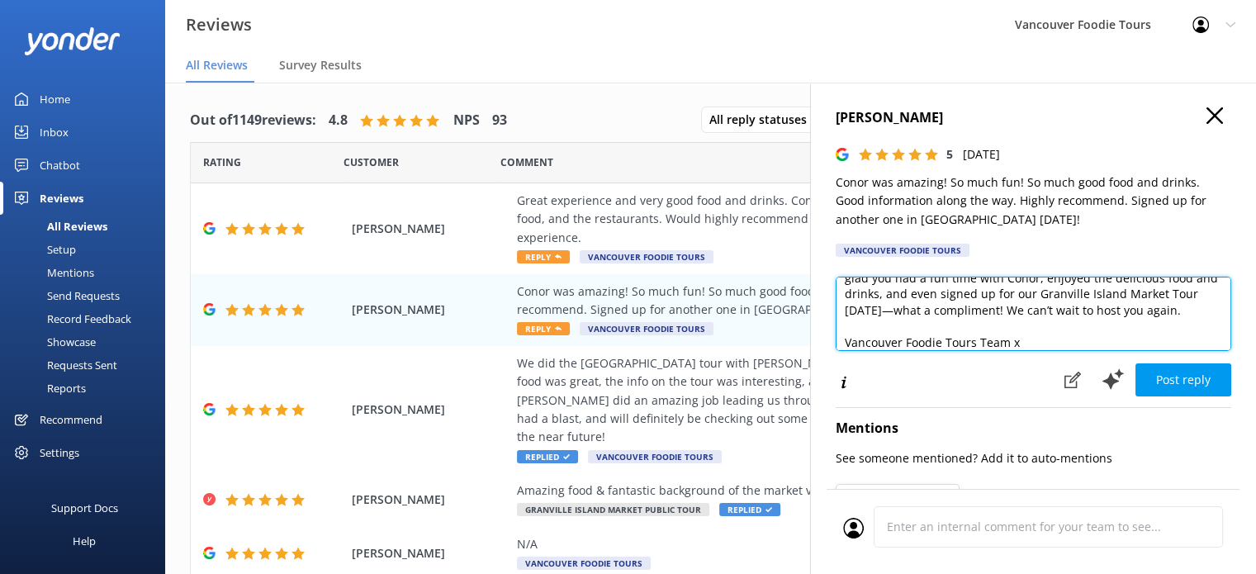
click at [898, 312] on textarea "Hi [PERSON_NAME], thank you for your awesome review! We’re so glad you had a fu…" at bounding box center [1034, 314] width 396 height 74
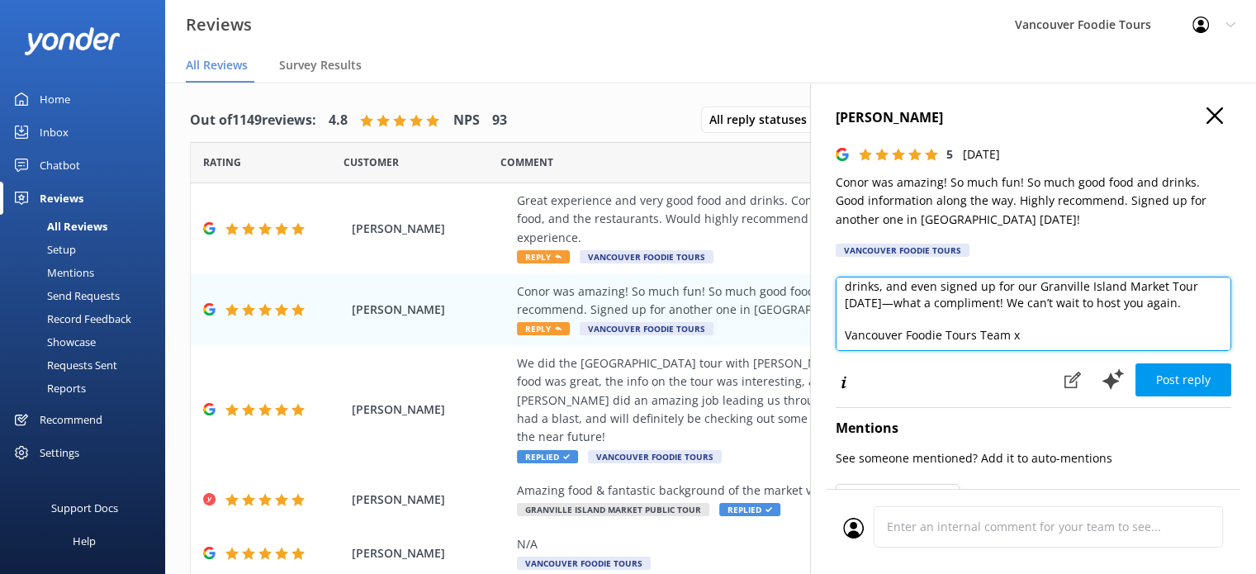
type textarea "Hi [PERSON_NAME], thank you for your awesome review! We’re so glad you had a fu…"
click at [987, 315] on textarea "Hi [PERSON_NAME], thank you for your awesome review! We’re so glad you had a fu…" at bounding box center [1034, 314] width 396 height 74
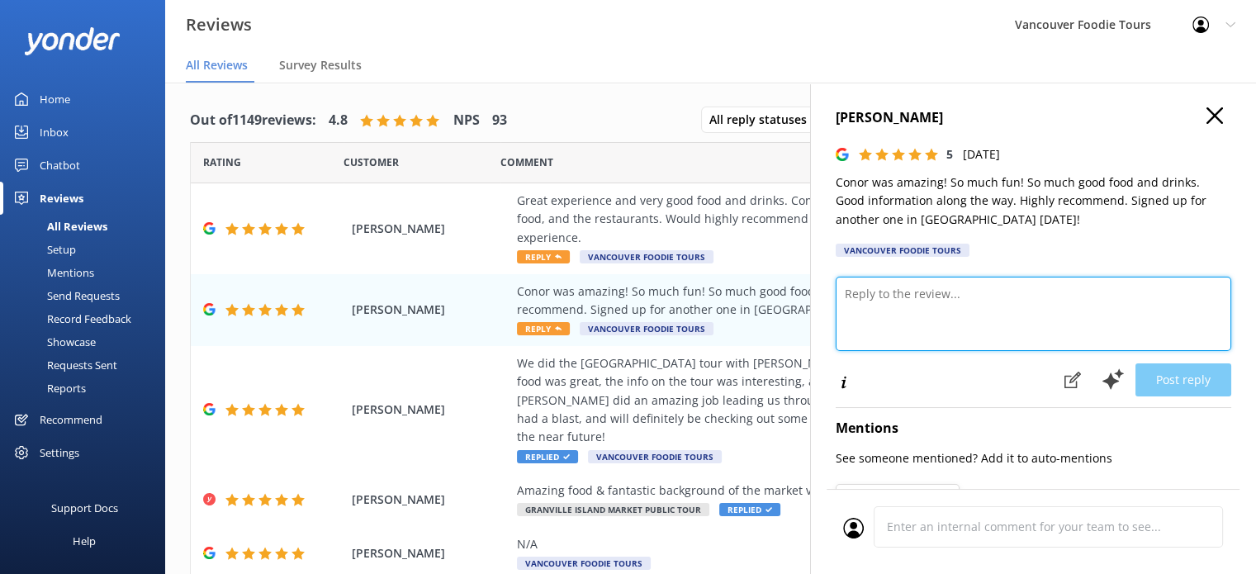
scroll to position [0, 0]
paste textarea "Hi [PERSON_NAME], thank you for your amazing review! We’re thrilled you had suc…"
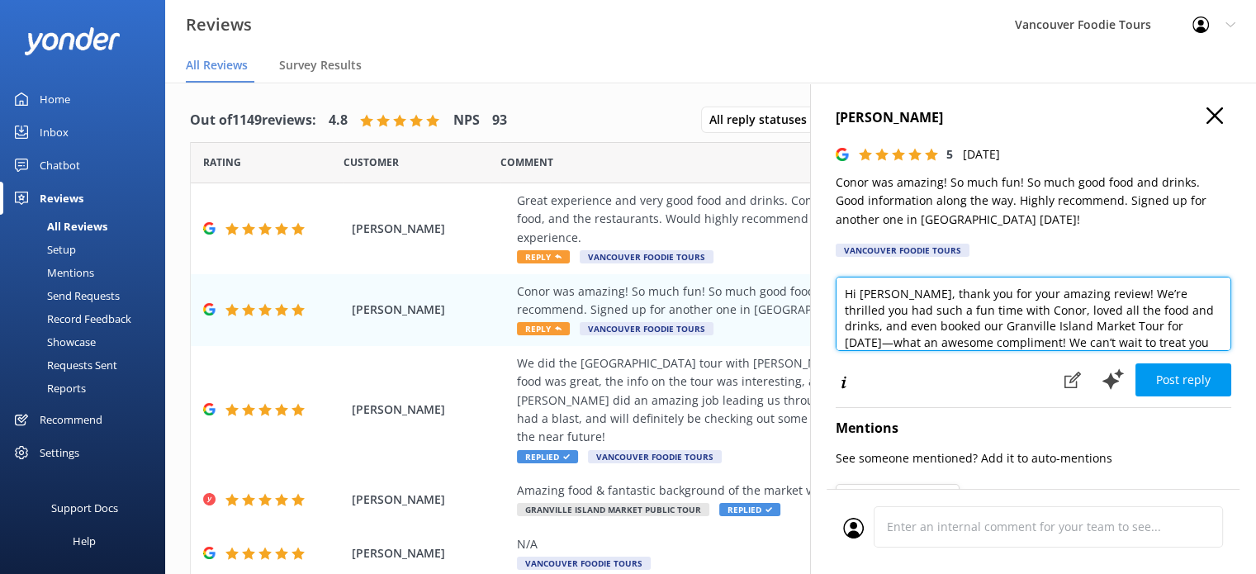
scroll to position [48, 0]
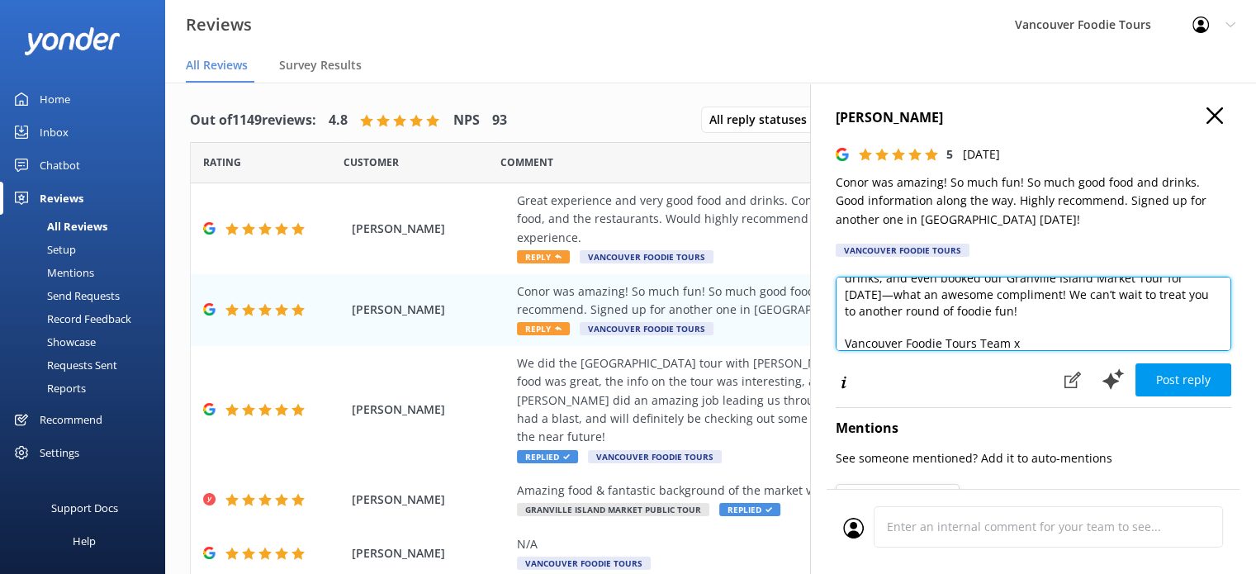
click at [1189, 286] on textarea "Hi [PERSON_NAME], thank you for your amazing review! We’re thrilled you had suc…" at bounding box center [1034, 314] width 396 height 74
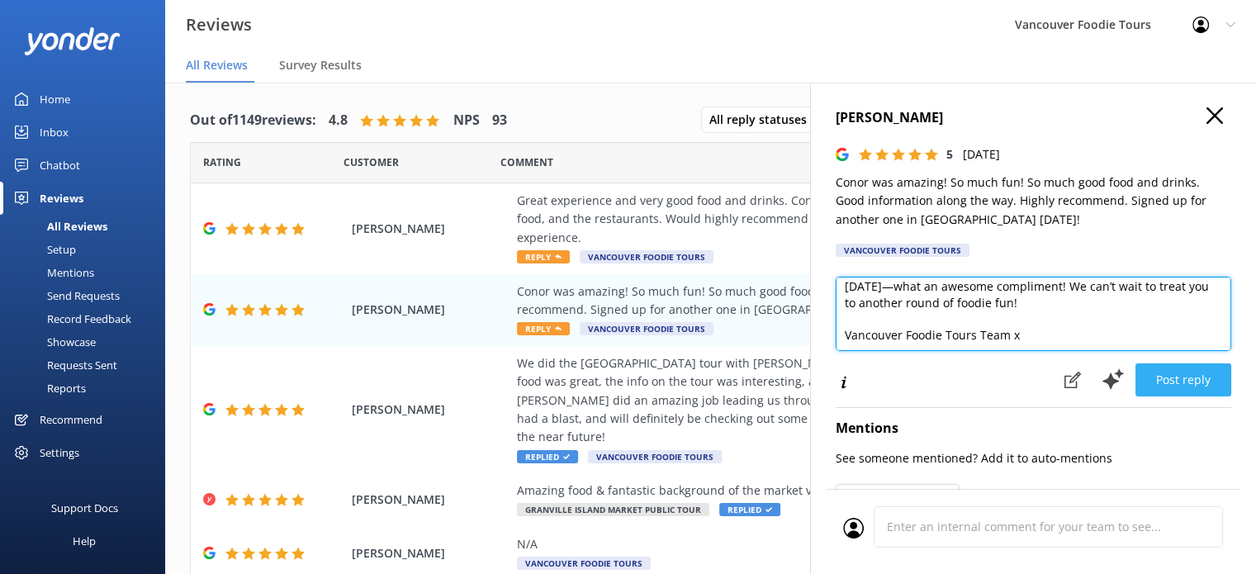
type textarea "Hi [PERSON_NAME], thank you for your amazing review! We’re thrilled you had suc…"
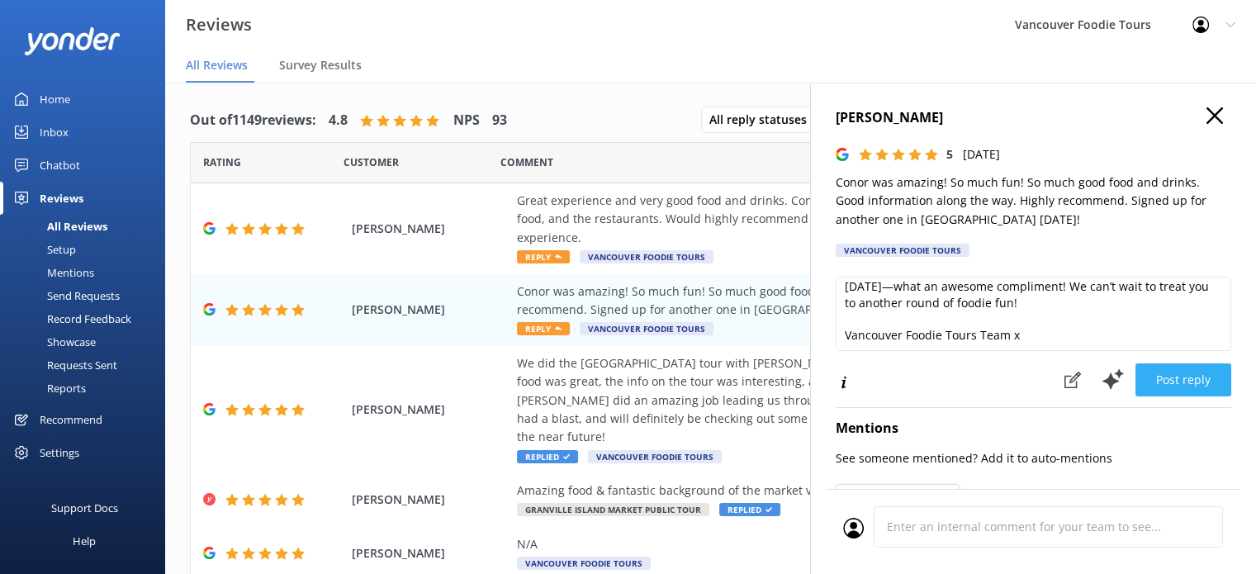
click at [1181, 391] on button "Post reply" at bounding box center [1183, 379] width 96 height 33
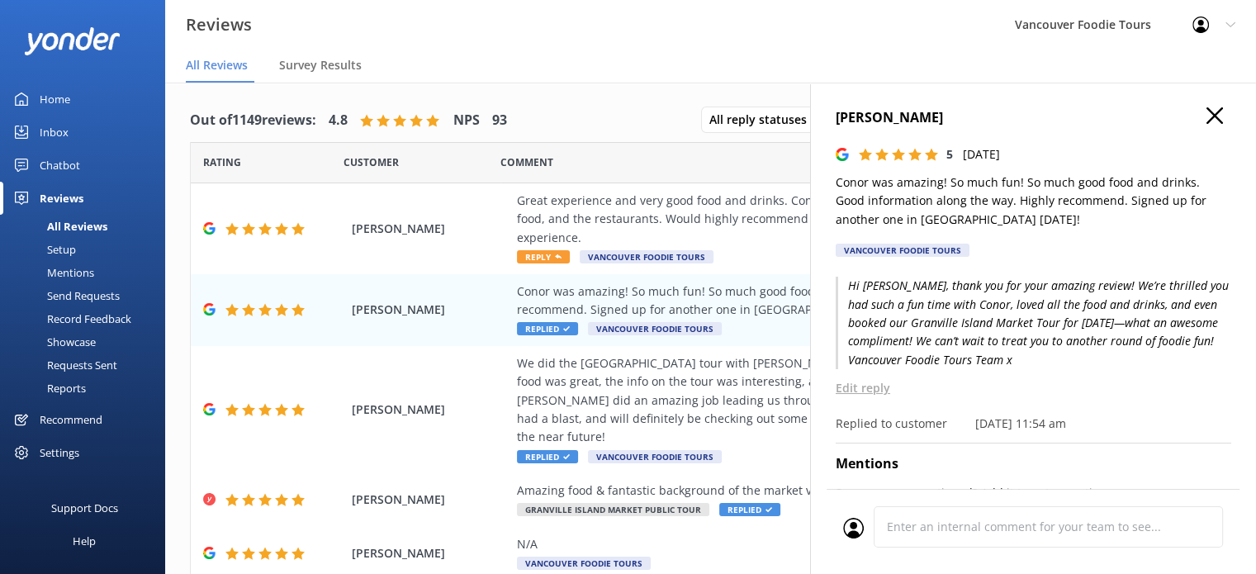
click at [1206, 121] on icon at bounding box center [1214, 115] width 17 height 17
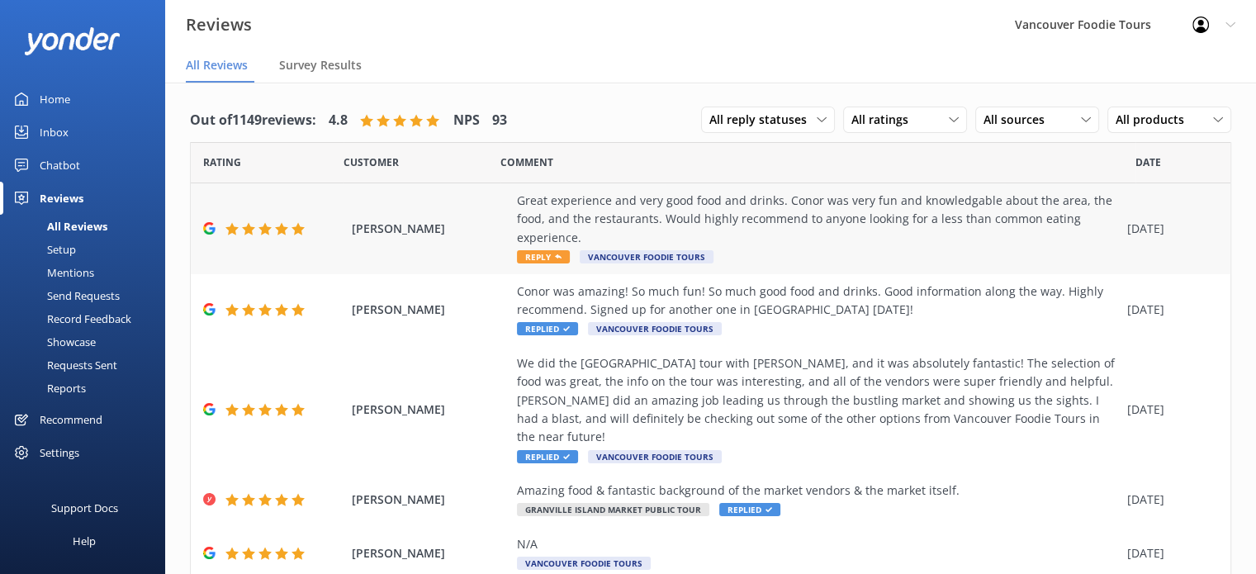
click at [912, 214] on div "Great experience and very good food and drinks. Conor was very fun and knowledg…" at bounding box center [818, 219] width 602 height 55
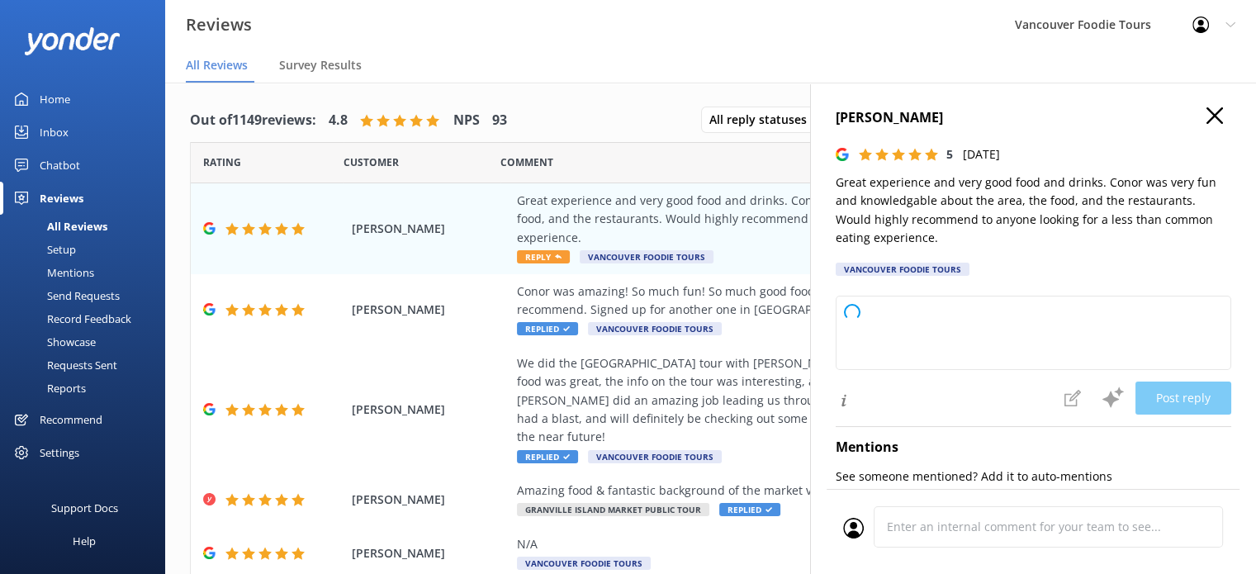
type textarea "Thank you so much for your wonderful review! We're delighted to hear you enjoye…"
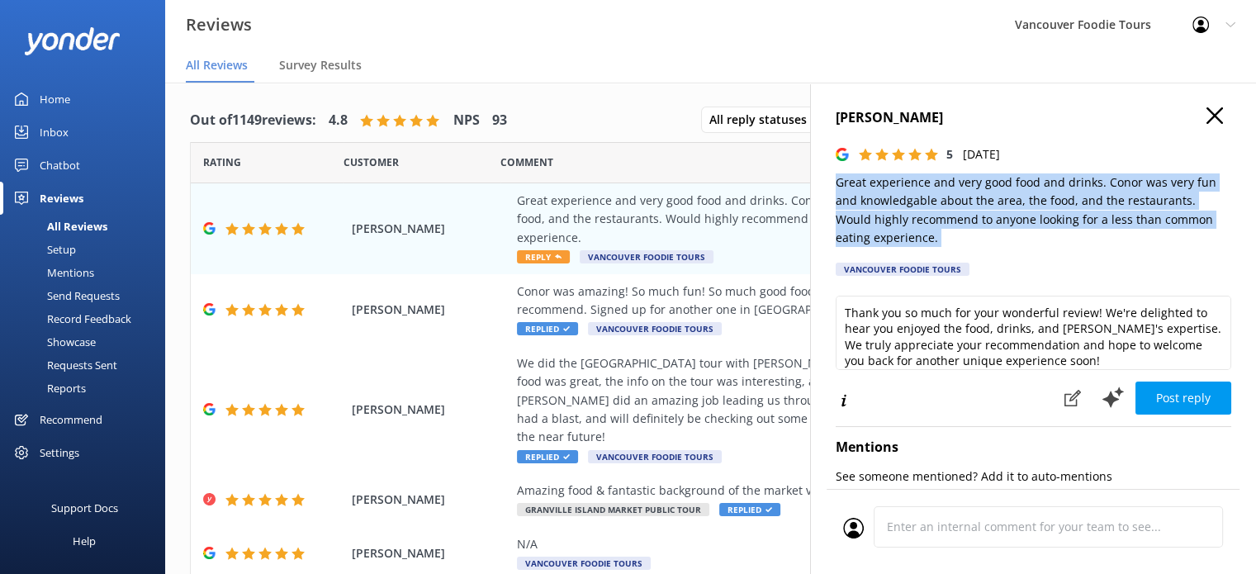
drag, startPoint x: 829, startPoint y: 180, endPoint x: 940, endPoint y: 250, distance: 131.0
click at [940, 250] on div "[PERSON_NAME] 5 [DATE] Great experience and very good food and drinks. Conor wa…" at bounding box center [1033, 370] width 446 height 574
copy p "Great experience and very good food and drinks. Conor was very fun and knowledg…"
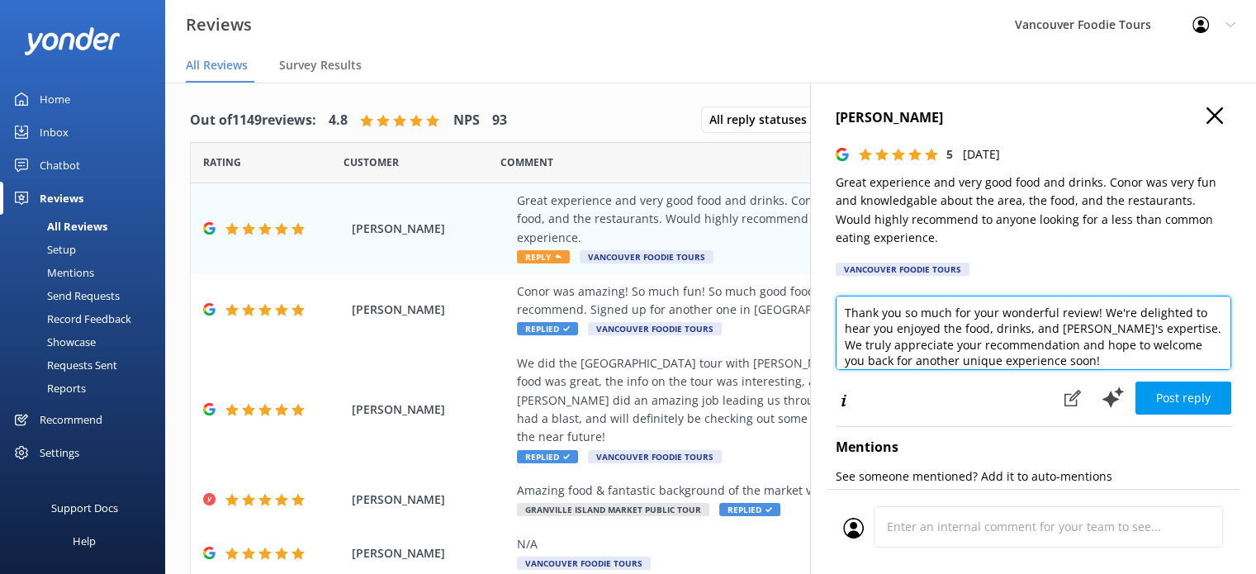
click at [993, 362] on textarea "Thank you so much for your wonderful review! We're delighted to hear you enjoye…" at bounding box center [1034, 333] width 396 height 74
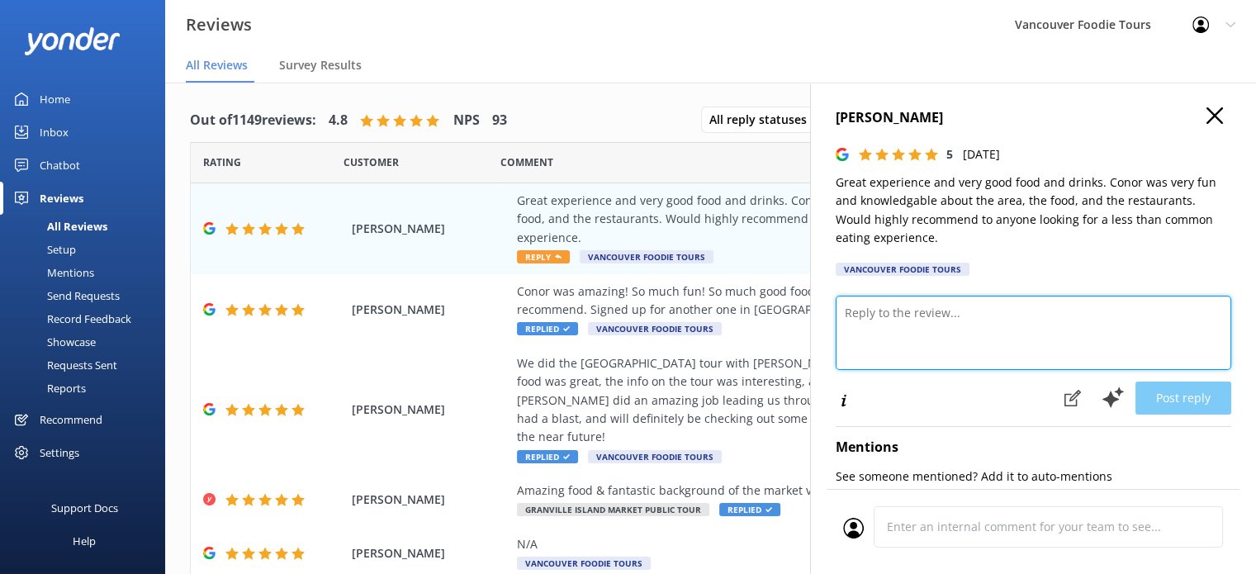
paste textarea "Hi [PERSON_NAME], thank you for your kind review! We’re so glad you enjoyed the…"
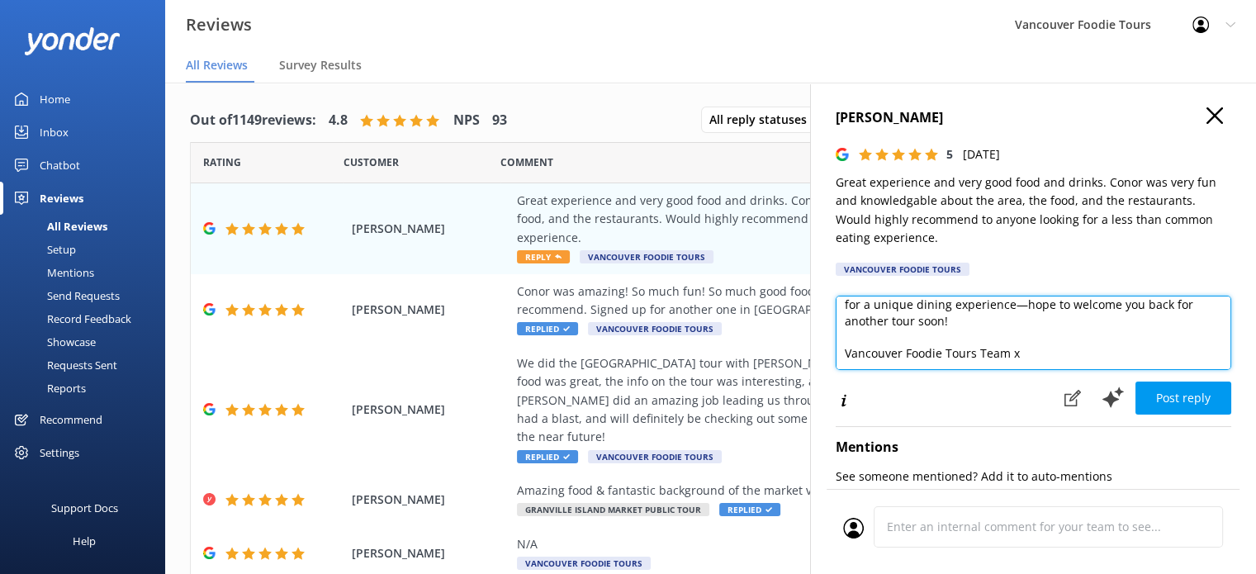
scroll to position [8, 0]
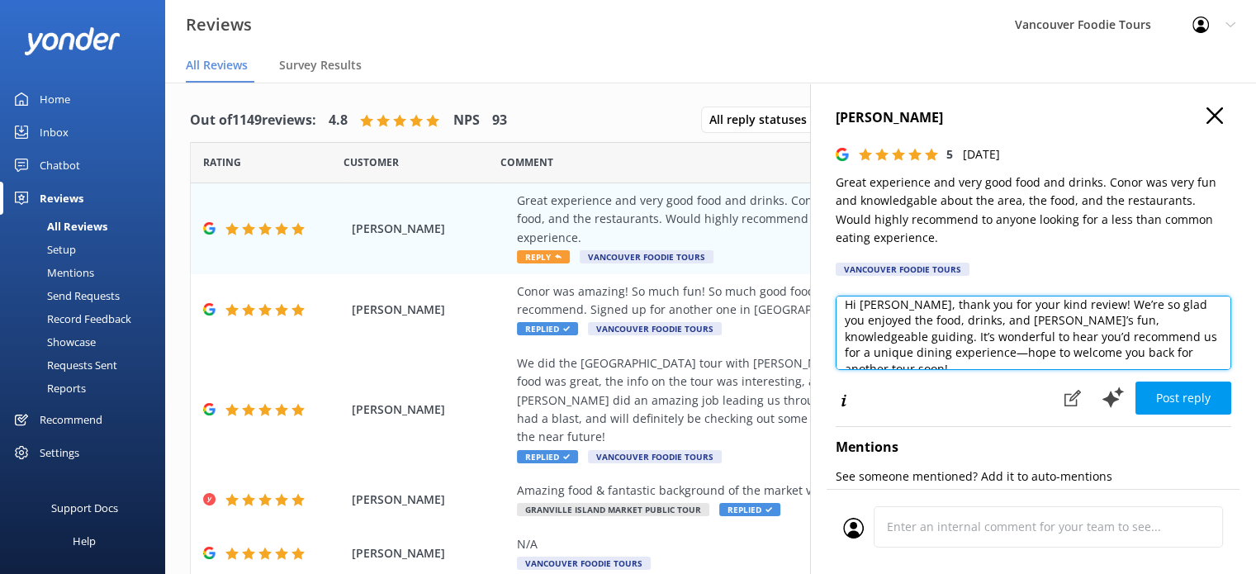
type textarea "Hi [PERSON_NAME], thank you for your kind review! We’re so glad you enjoyed the…"
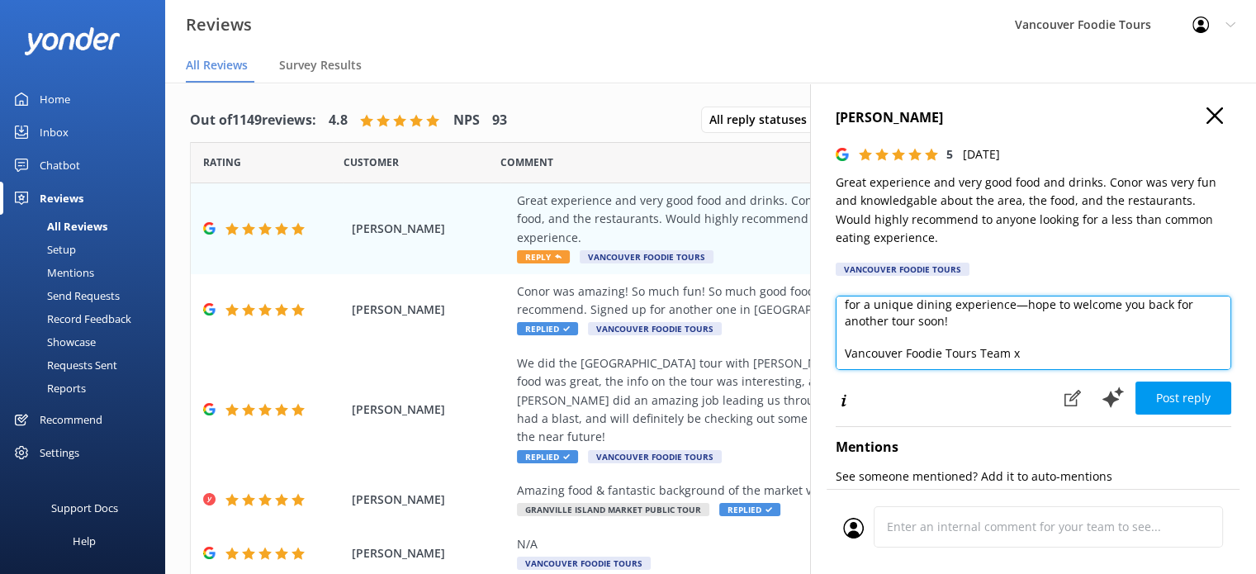
scroll to position [0, 0]
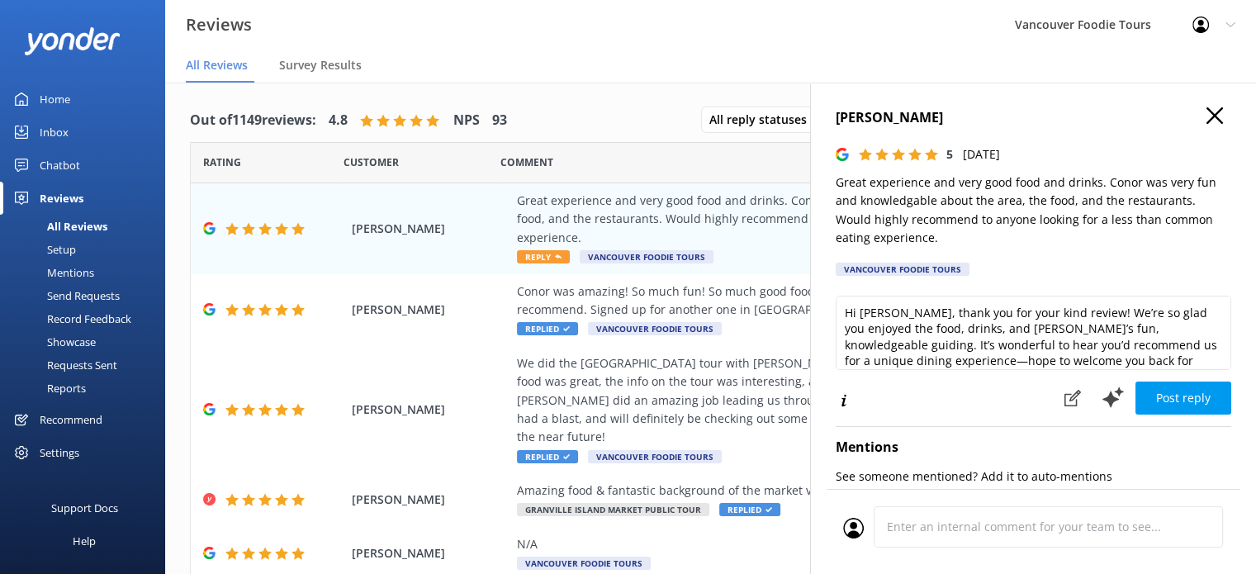
drag, startPoint x: 1219, startPoint y: 323, endPoint x: 1218, endPoint y: 333, distance: 9.9
click at [1218, 333] on div "[PERSON_NAME] 5 [DATE] Great experience and very good food and drinks. Conor wa…" at bounding box center [1033, 370] width 446 height 574
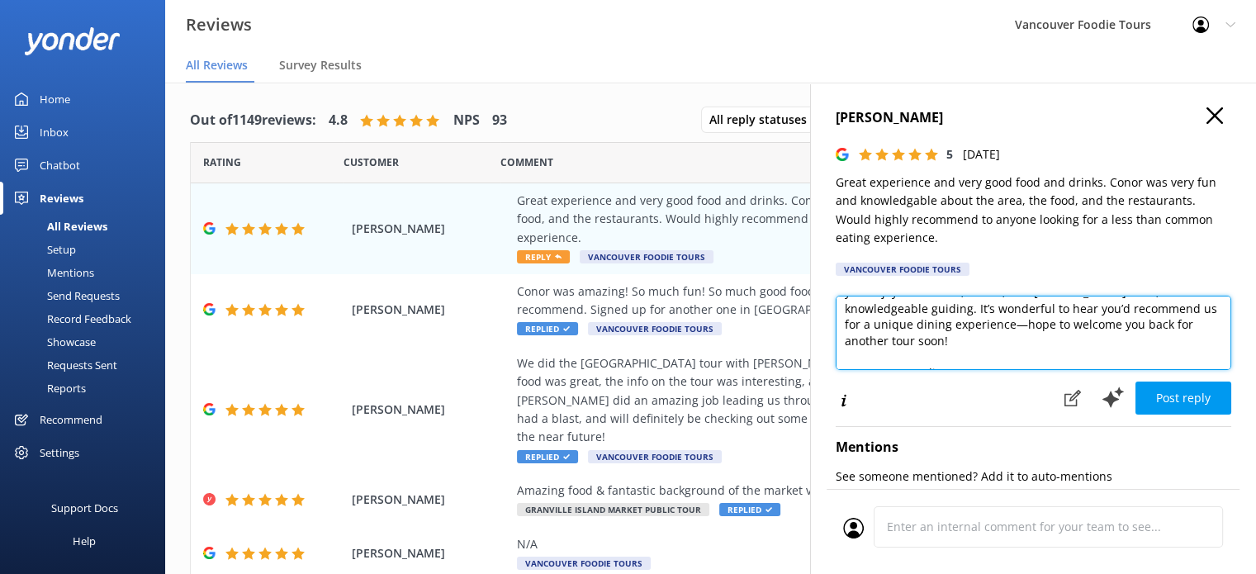
scroll to position [56, 0]
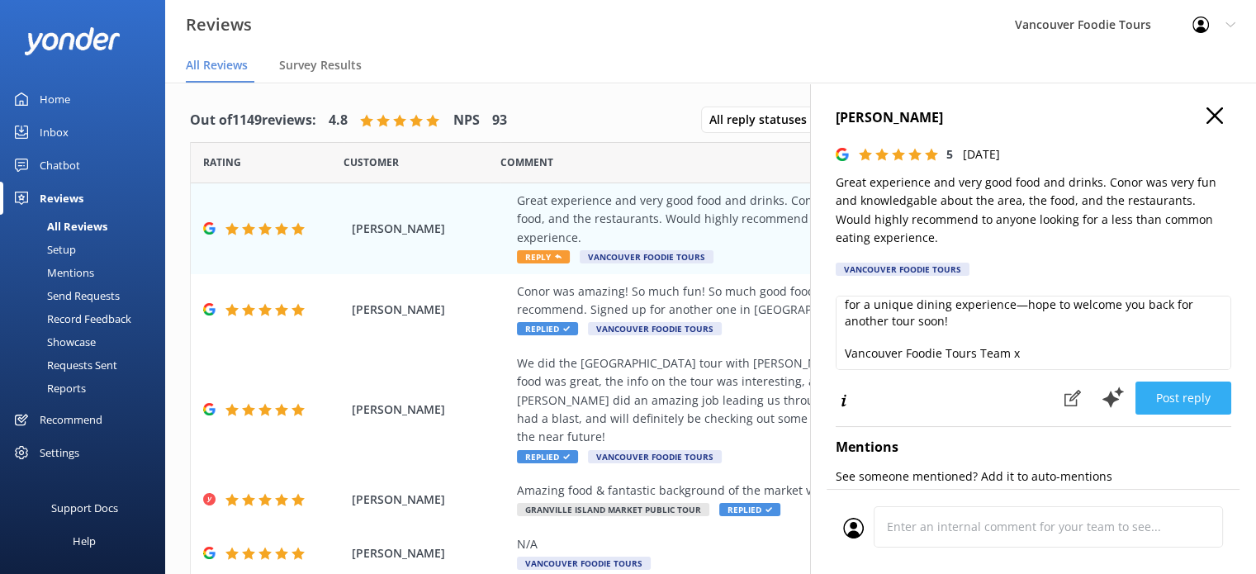
click at [1196, 413] on button "Post reply" at bounding box center [1183, 398] width 96 height 33
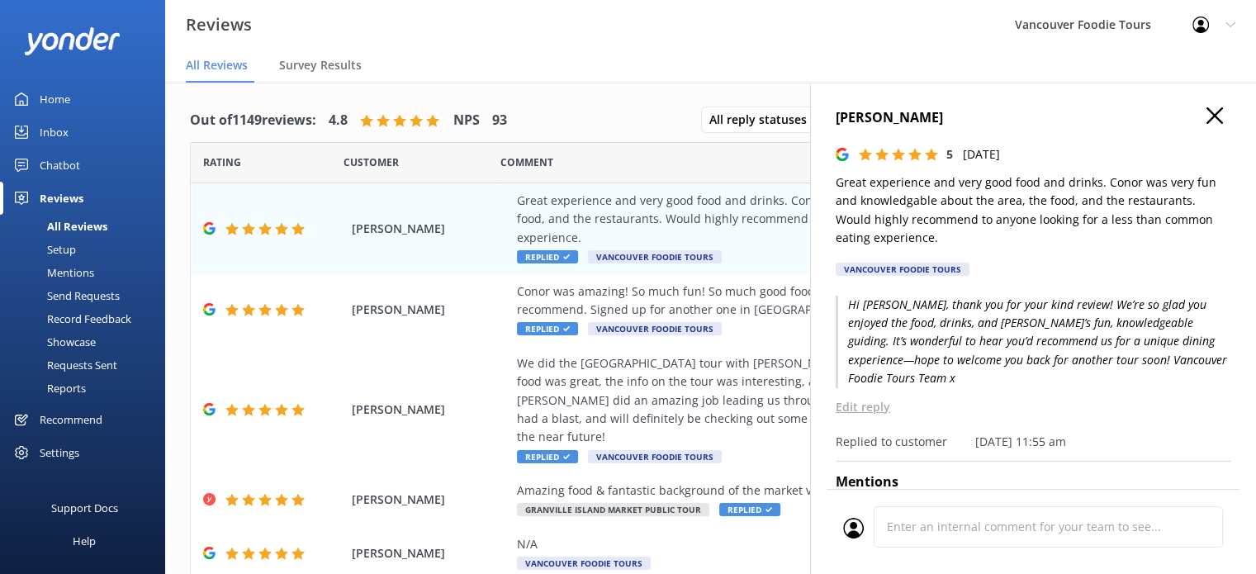
click at [1192, 118] on div "[PERSON_NAME] 5 [DATE] Great experience and very good food and drinks. Conor wa…" at bounding box center [1033, 370] width 446 height 574
click at [1206, 115] on use at bounding box center [1214, 115] width 17 height 17
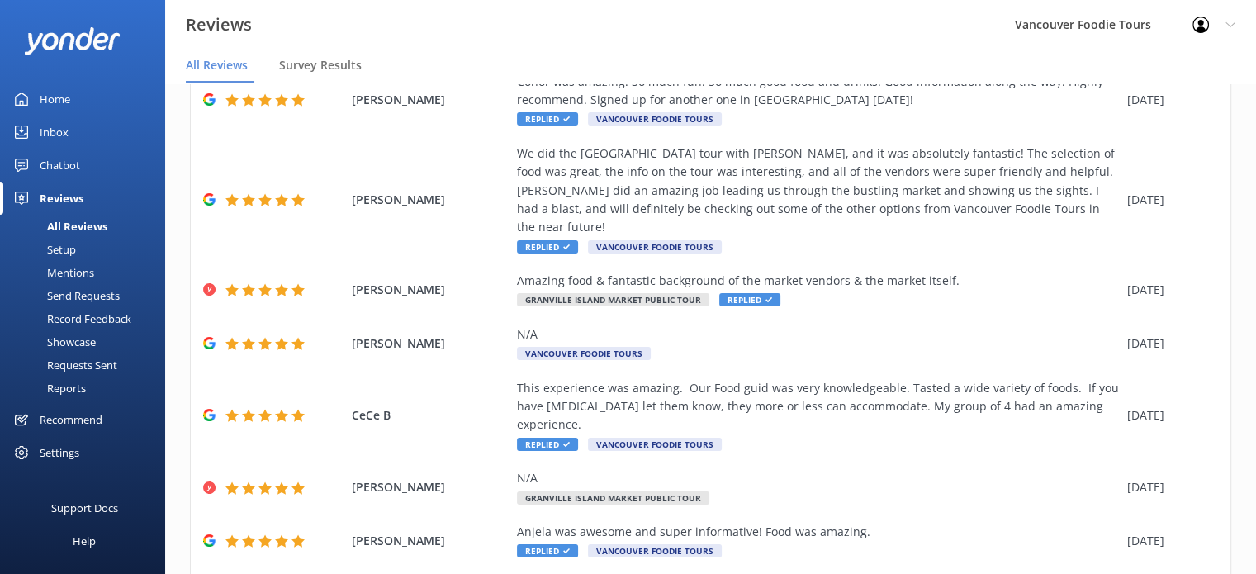
scroll to position [347, 0]
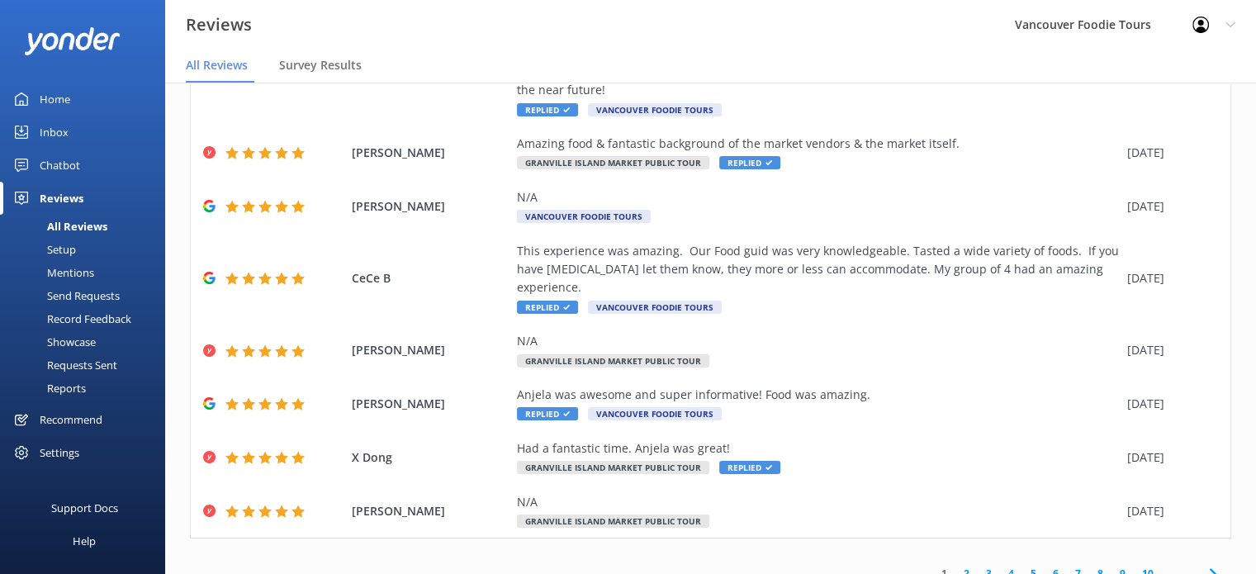
click at [955, 566] on link "2" at bounding box center [966, 574] width 22 height 16
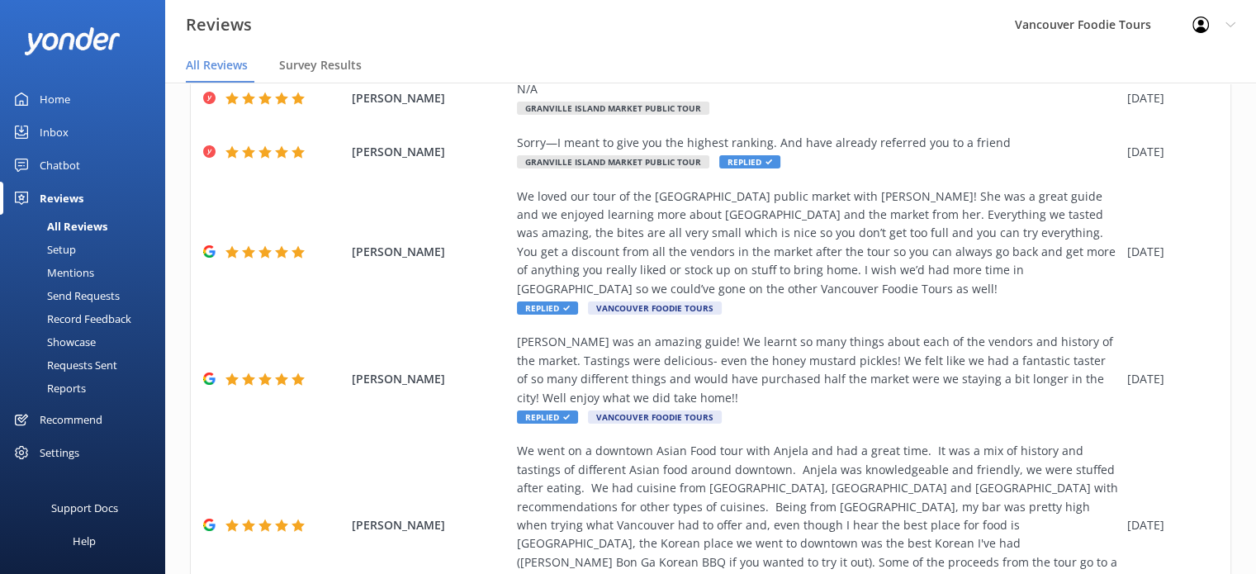
scroll to position [513, 0]
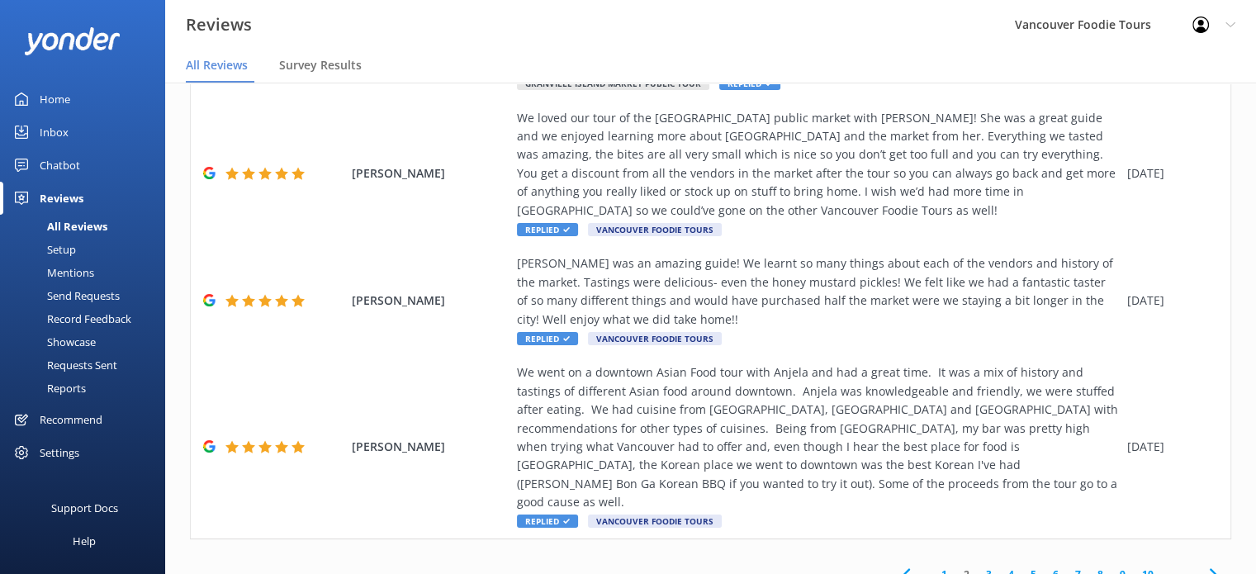
click at [980, 566] on link "3" at bounding box center [989, 574] width 22 height 16
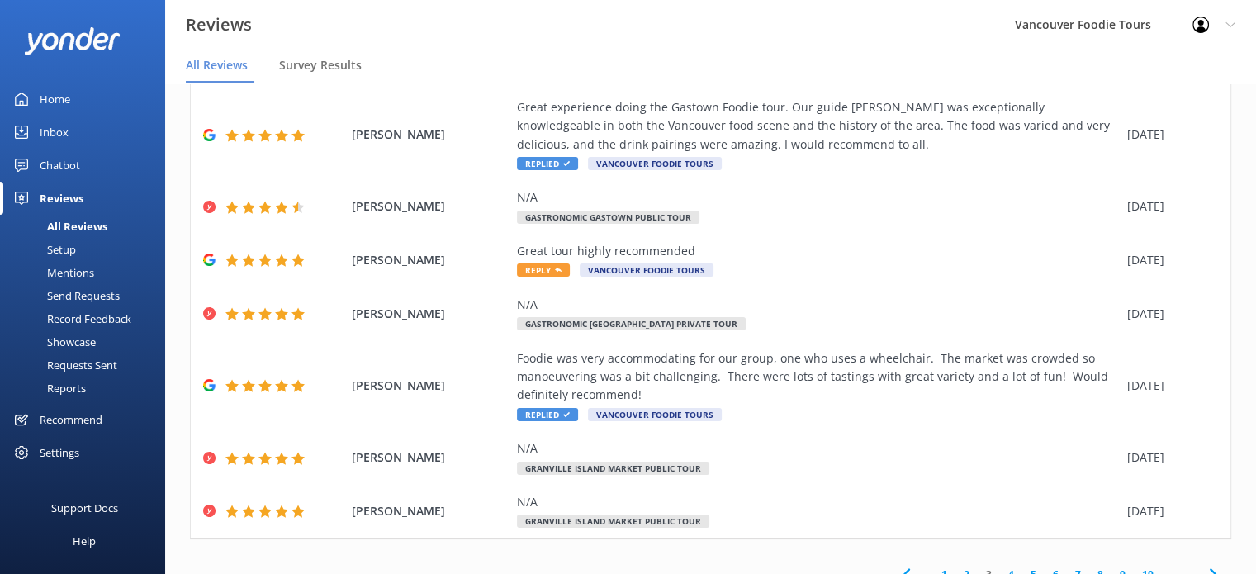
scroll to position [291, 0]
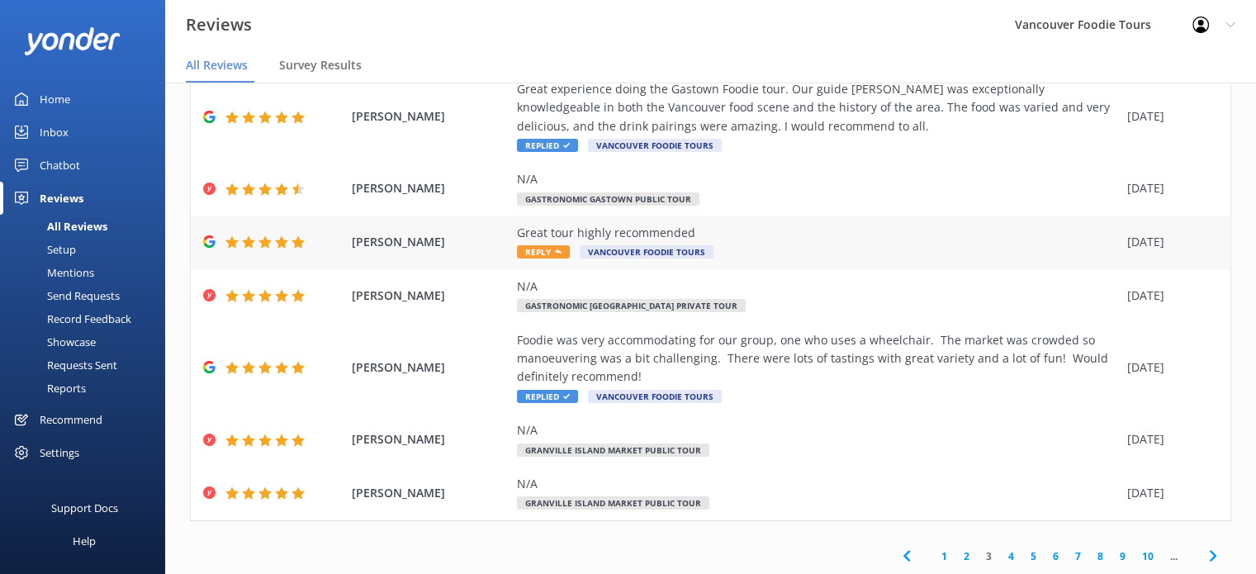
click at [829, 254] on div "Great tour highly recommended Reply Vancouver Foodie Tours" at bounding box center [818, 242] width 602 height 37
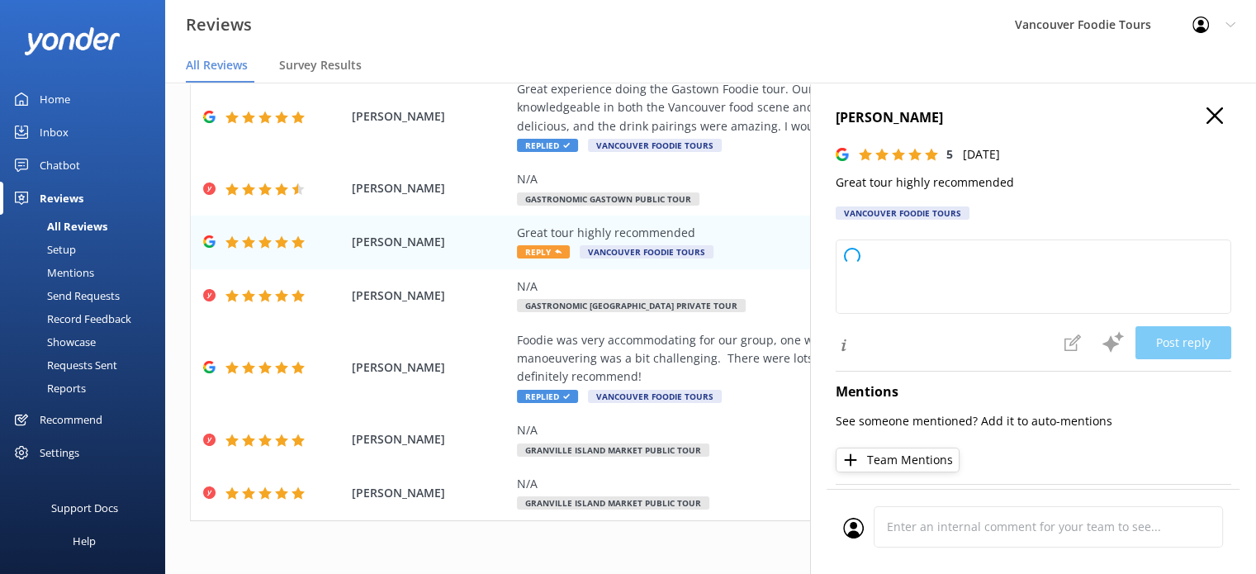
type textarea "Thank you so much for your wonderful review and recommendation! We're delighted…"
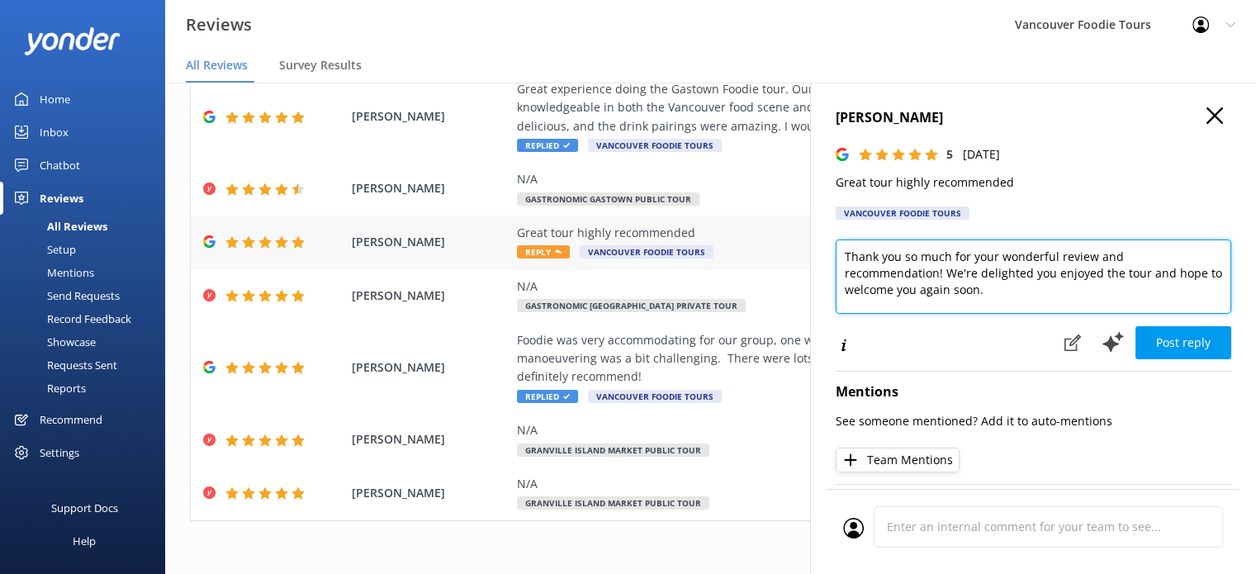
drag, startPoint x: 1003, startPoint y: 292, endPoint x: 799, endPoint y: 252, distance: 207.9
click at [799, 252] on div "Out of 1149 reviews: 4.8 NPS 93 All reply statuses All reply statuses Needs a r…" at bounding box center [710, 345] width 1091 height 524
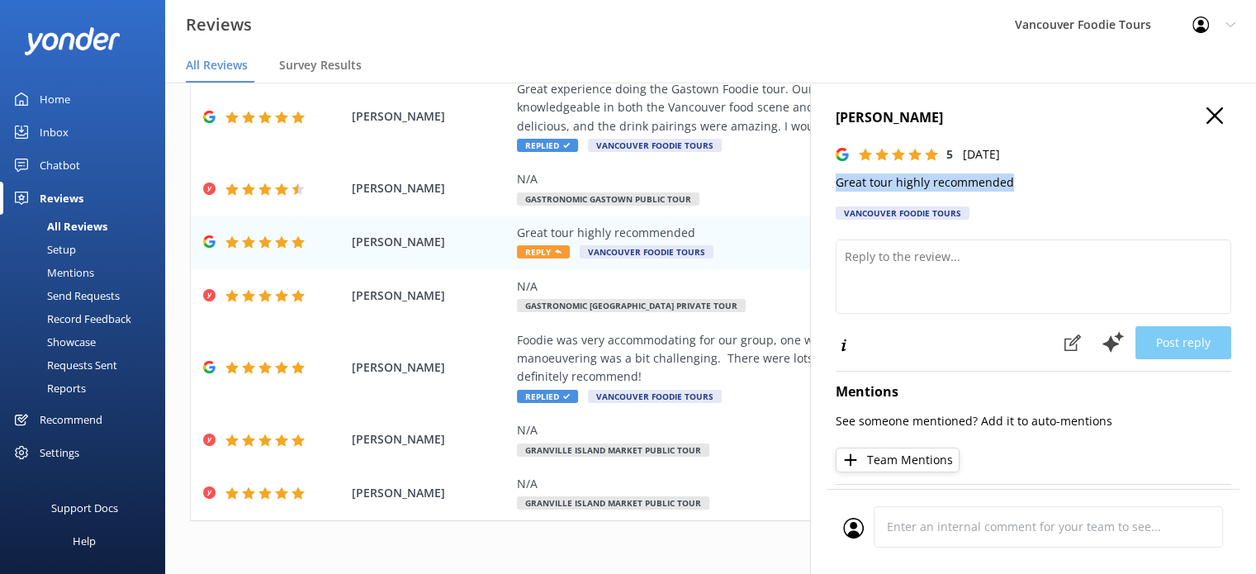
drag, startPoint x: 836, startPoint y: 181, endPoint x: 1037, endPoint y: 181, distance: 201.5
click at [1037, 181] on p "Great tour highly recommended" at bounding box center [1034, 182] width 396 height 18
copy p "Great tour highly recommended"
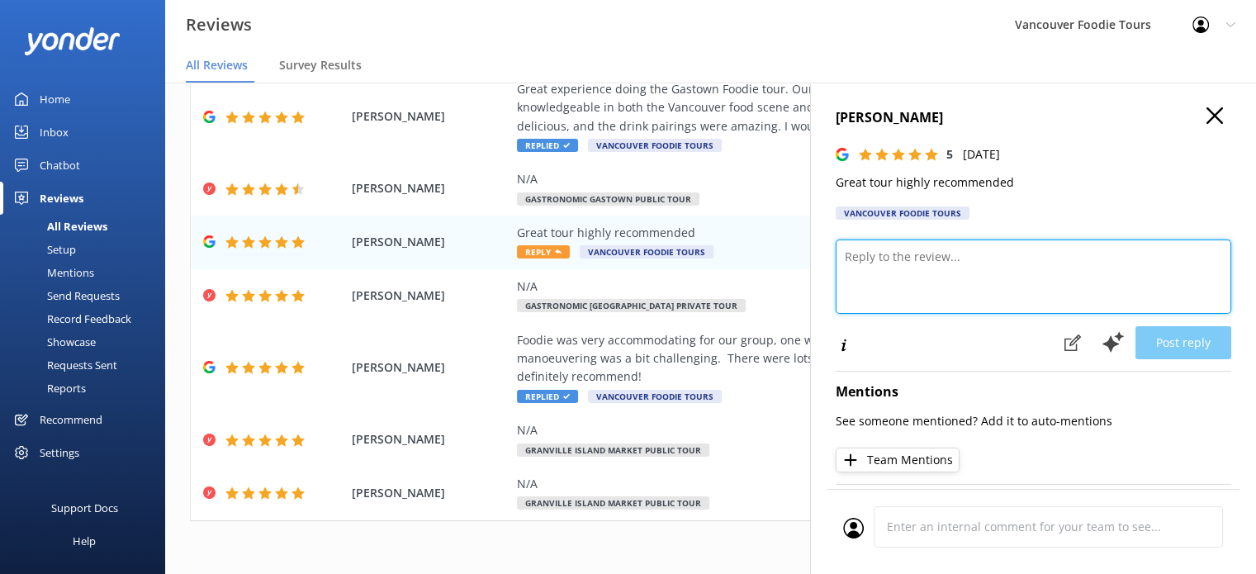
click at [926, 266] on textarea at bounding box center [1034, 276] width 396 height 74
paste textarea "Hi [PERSON_NAME], thank you for your kind words! We’re so glad you enjoyed the …"
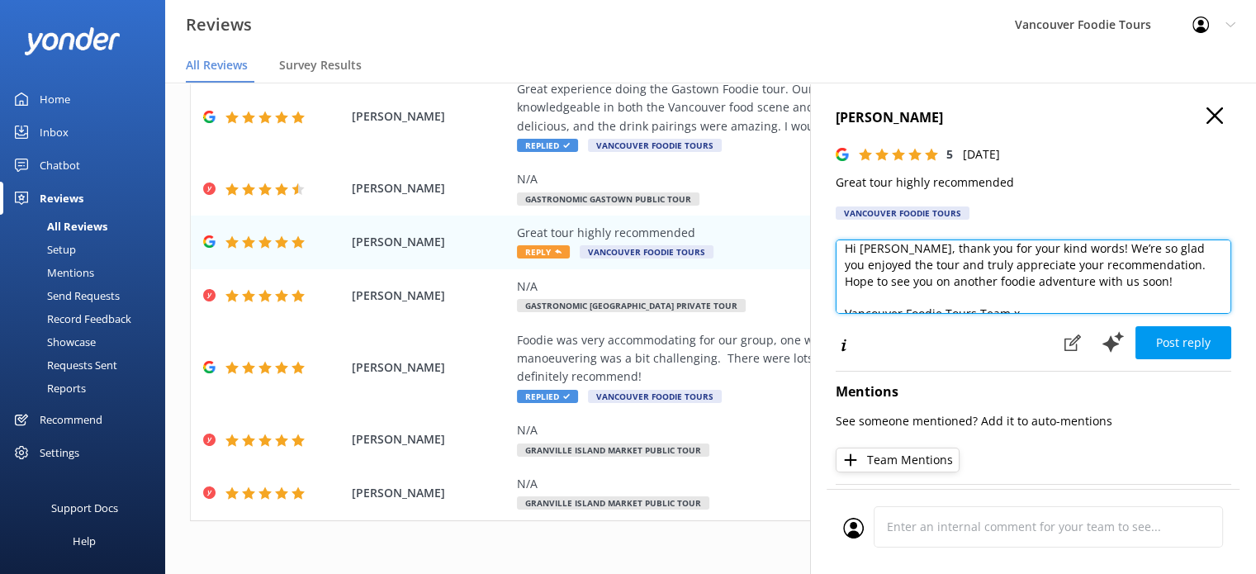
scroll to position [24, 0]
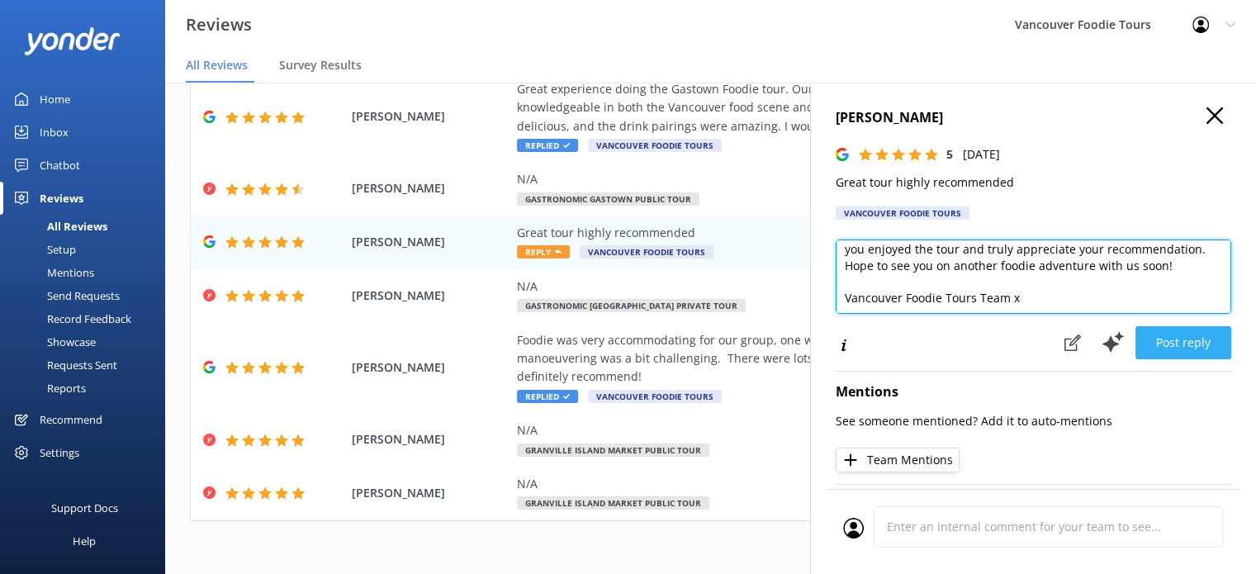
type textarea "Hi [PERSON_NAME], thank you for your kind words! We’re so glad you enjoyed the …"
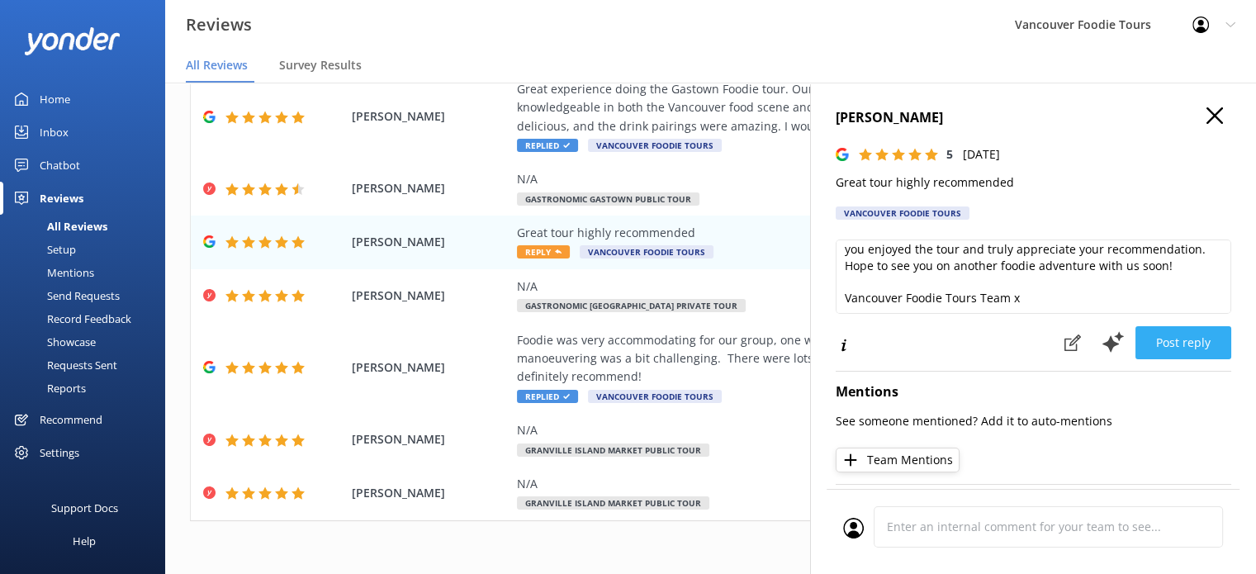
click at [1188, 344] on button "Post reply" at bounding box center [1183, 342] width 96 height 33
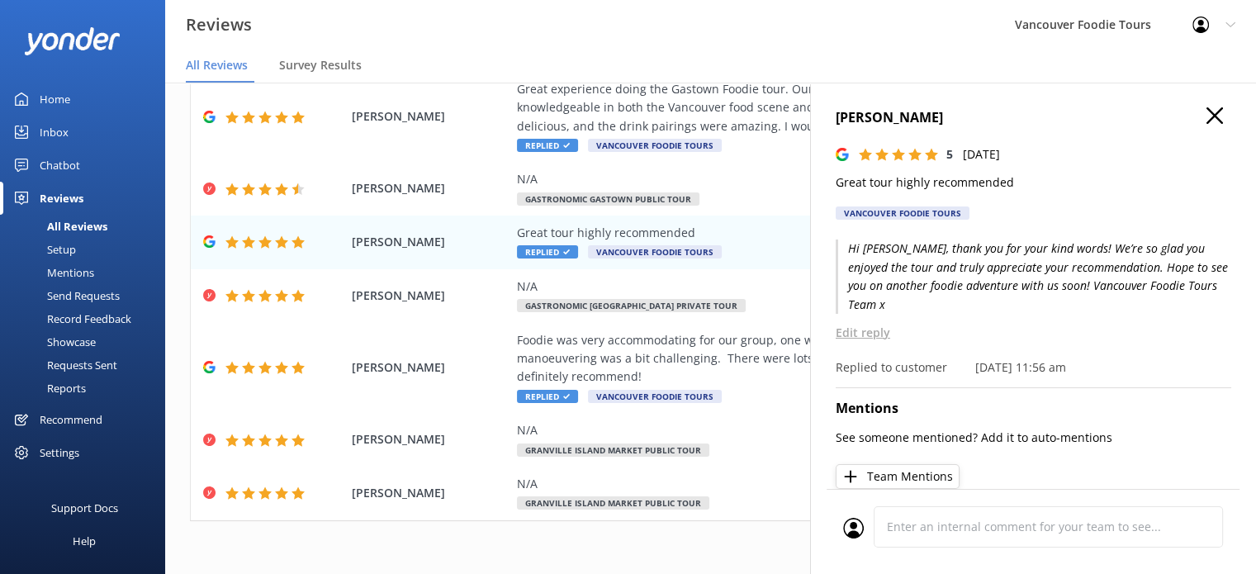
click at [1206, 115] on use at bounding box center [1214, 115] width 17 height 17
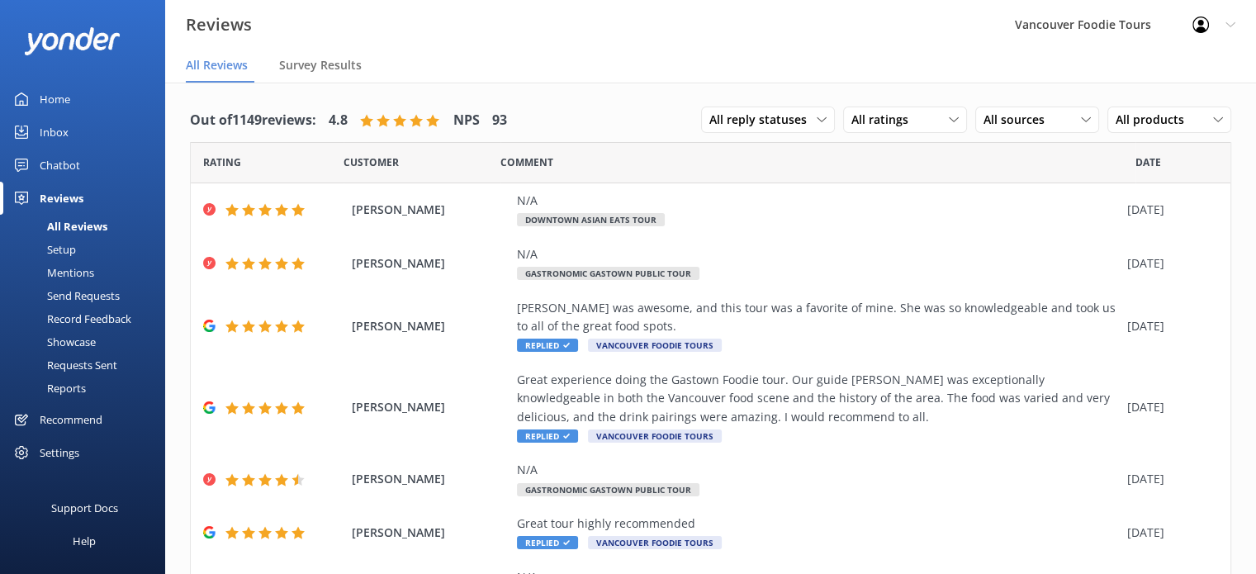
scroll to position [291, 0]
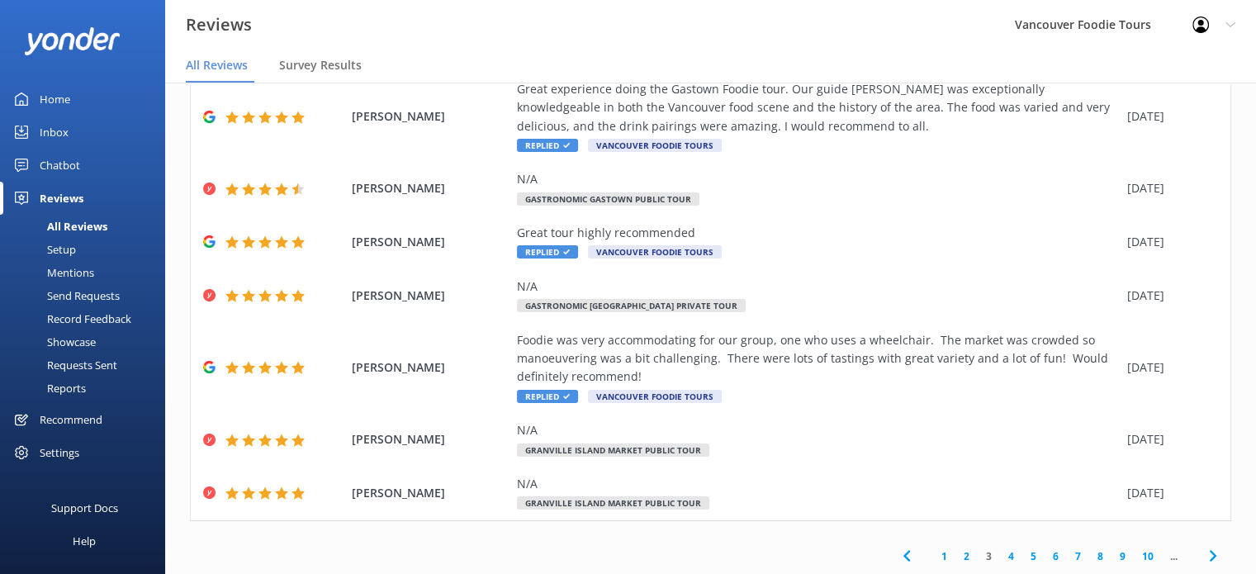
click at [1001, 556] on link "4" at bounding box center [1011, 556] width 22 height 16
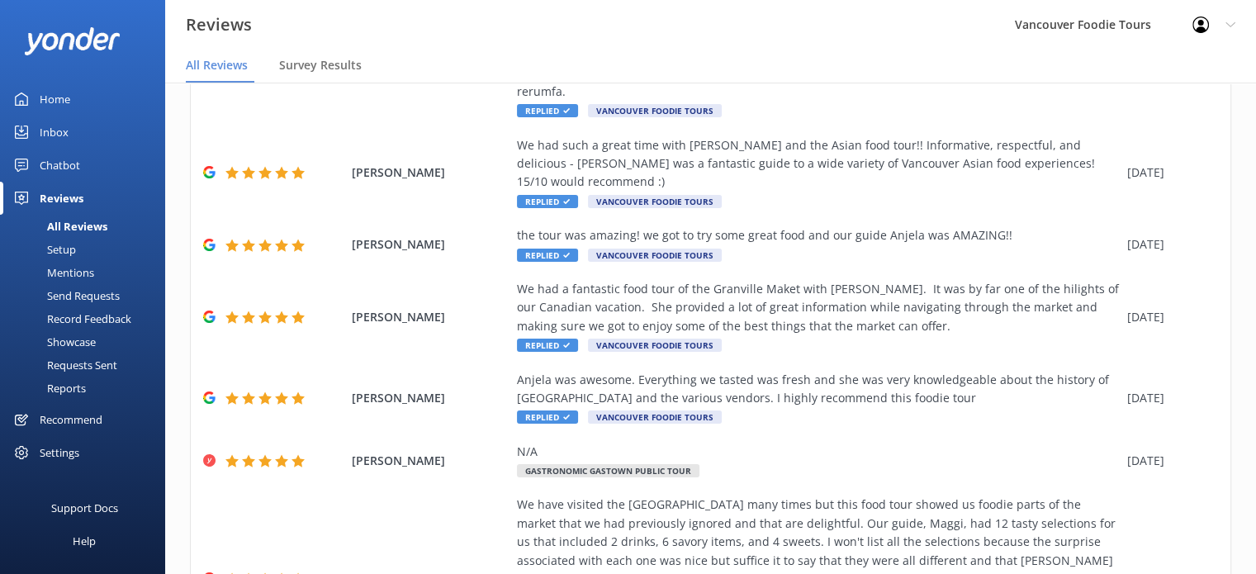
scroll to position [698, 0]
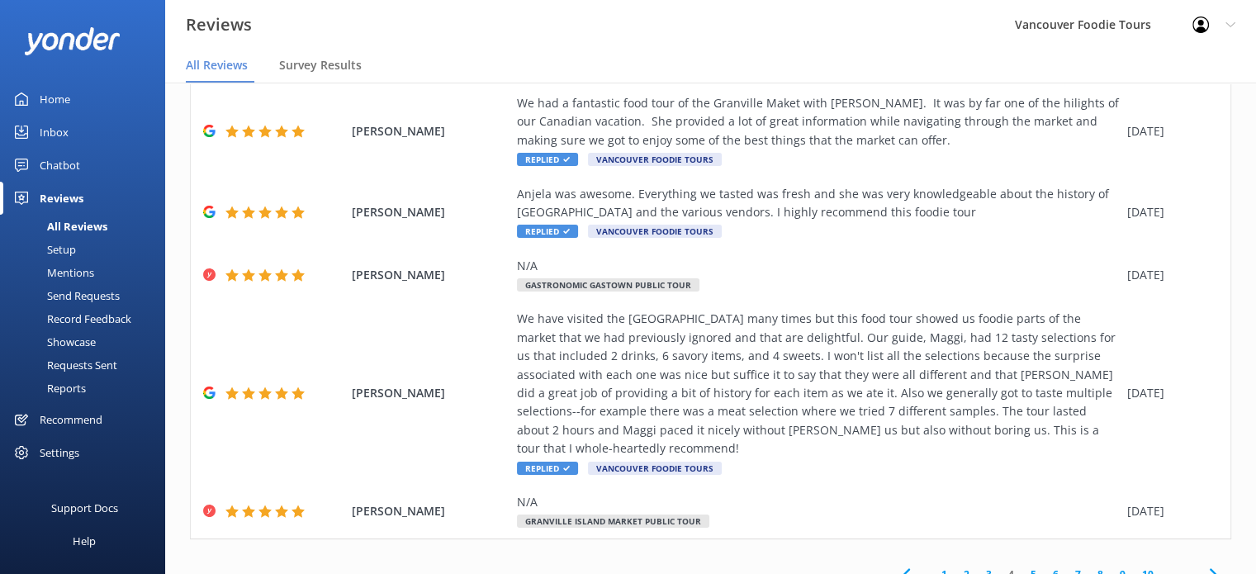
click at [1024, 566] on link "5" at bounding box center [1033, 574] width 22 height 16
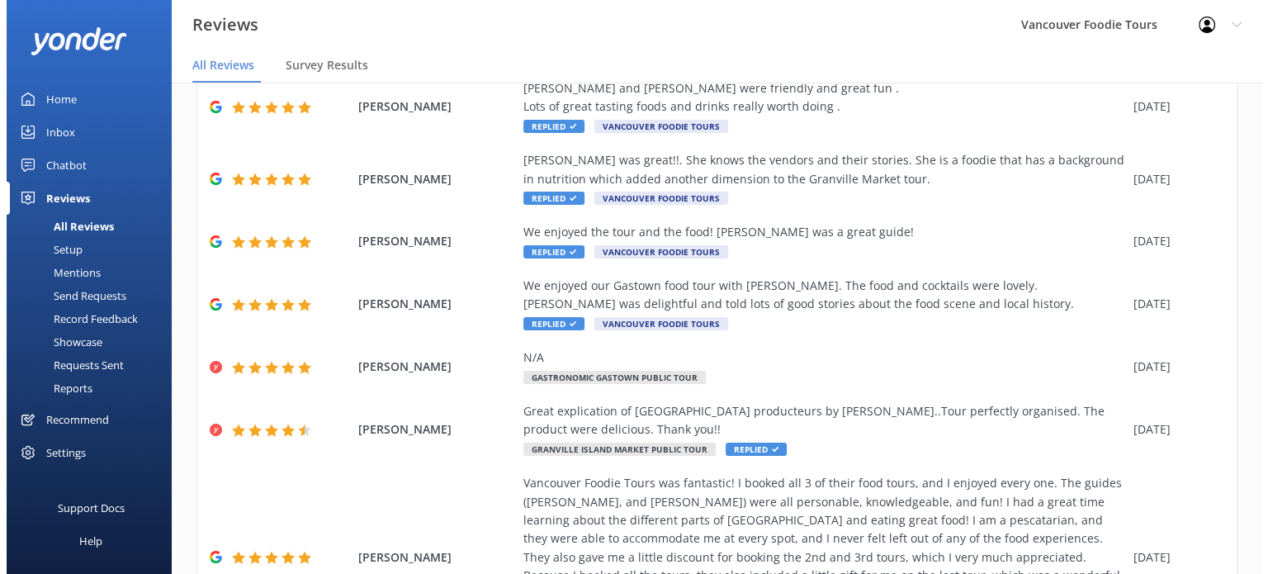
scroll to position [402, 0]
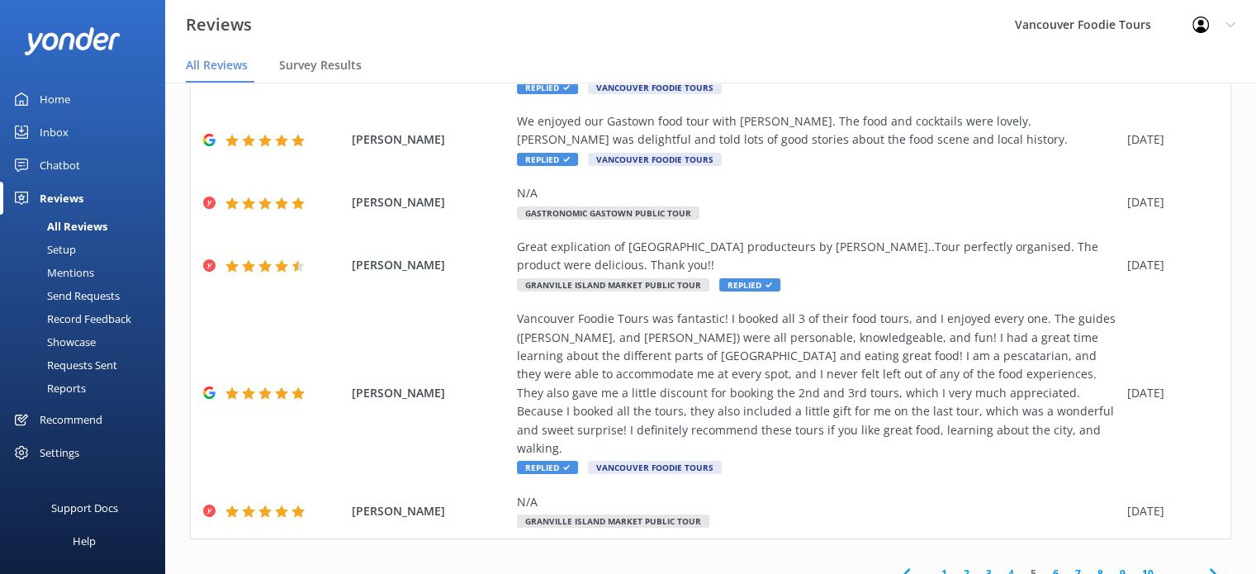
click at [50, 128] on div "Inbox" at bounding box center [54, 132] width 29 height 33
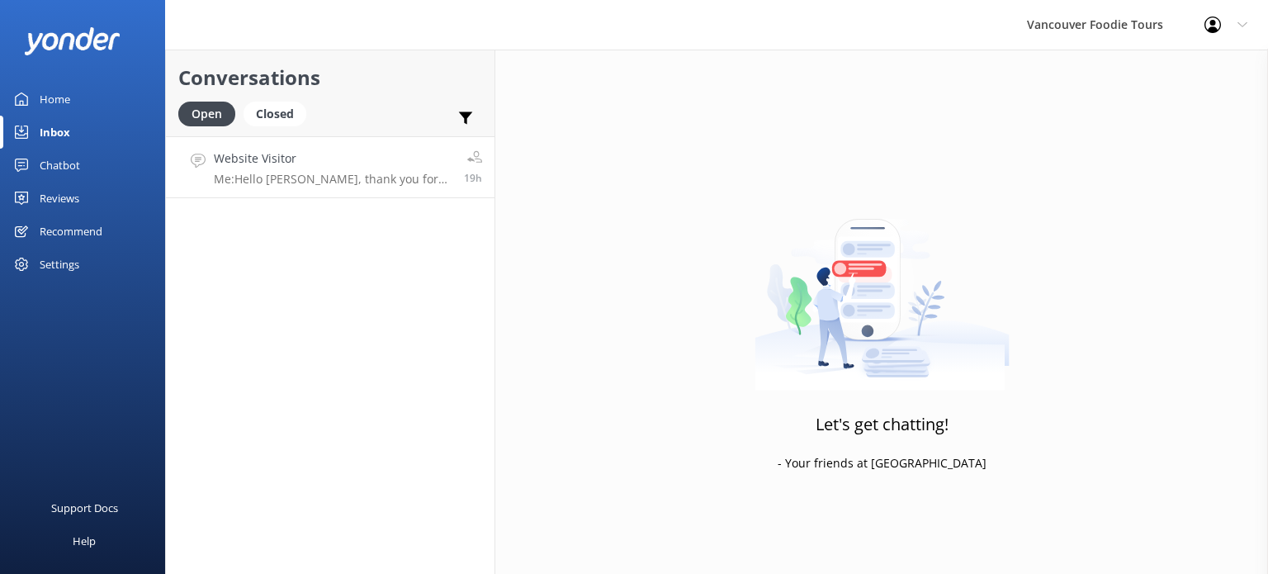
click at [340, 174] on p "Me: Hello [PERSON_NAME], thank you for checking in! We're pleased to confirm yo…" at bounding box center [333, 179] width 238 height 15
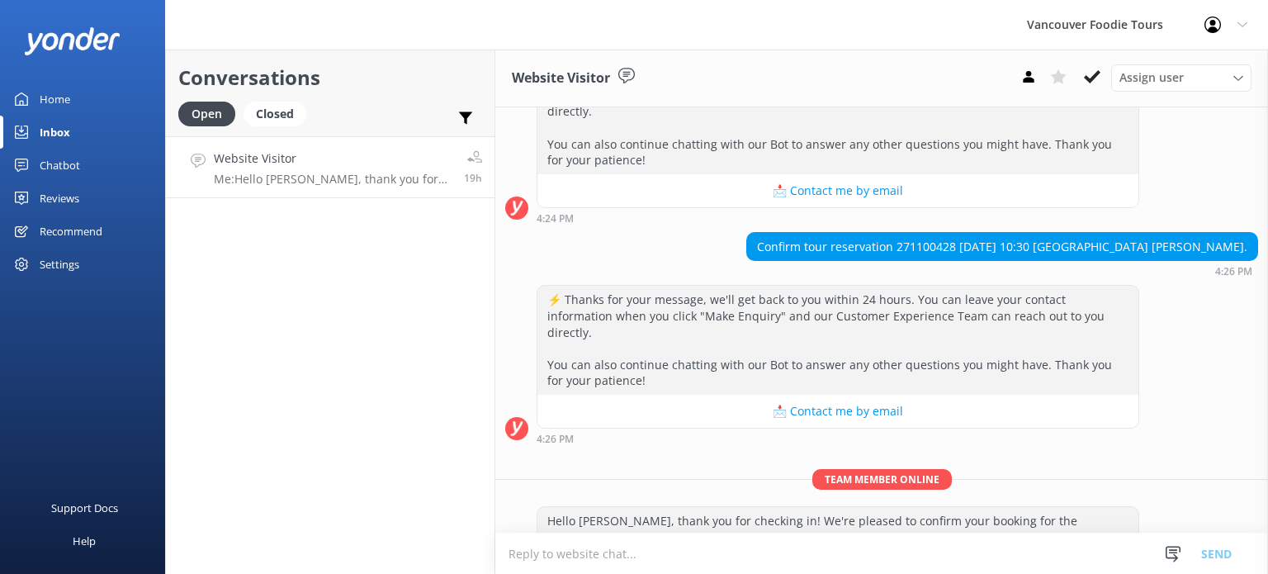
scroll to position [301, 0]
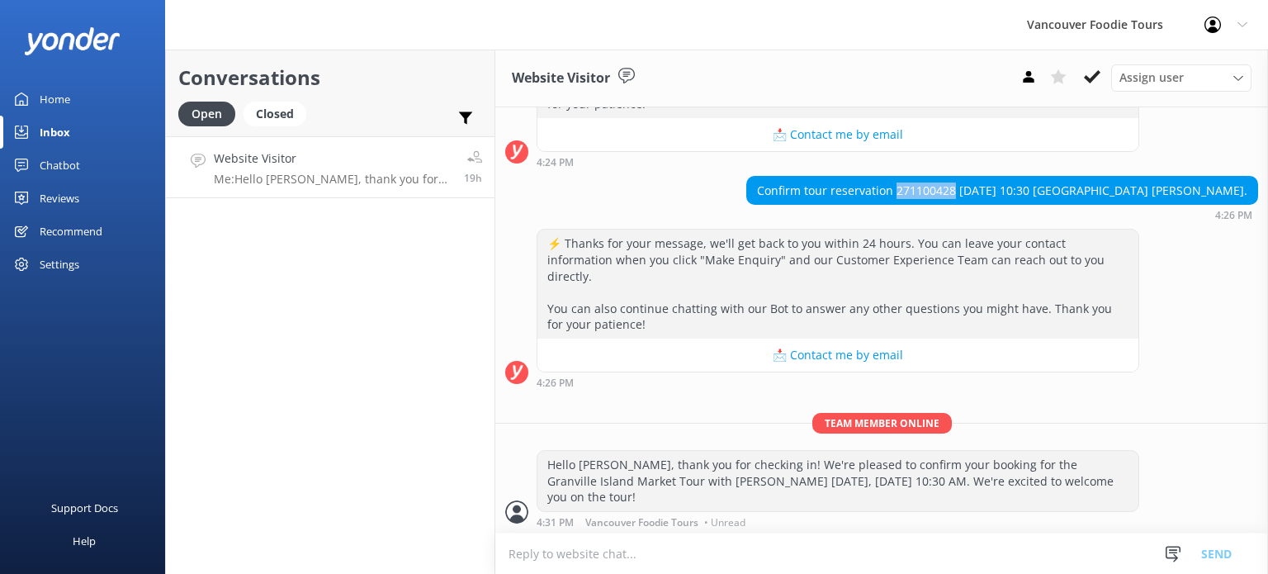
drag, startPoint x: 970, startPoint y: 188, endPoint x: 910, endPoint y: 191, distance: 60.3
click at [910, 191] on div "Confirm tour reservation 271100428 [DATE] 10:30 [GEOGRAPHIC_DATA] [PERSON_NAME]." at bounding box center [1002, 191] width 510 height 28
copy div "271100428"
click at [1086, 77] on icon at bounding box center [1092, 77] width 17 height 17
